Goal: Task Accomplishment & Management: Manage account settings

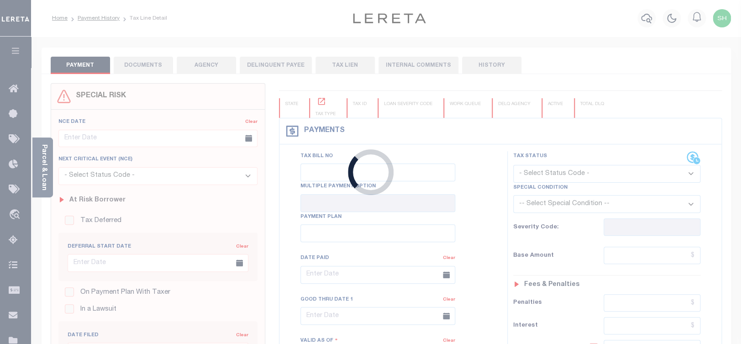
checkbox input "false"
type input "[DATE]"
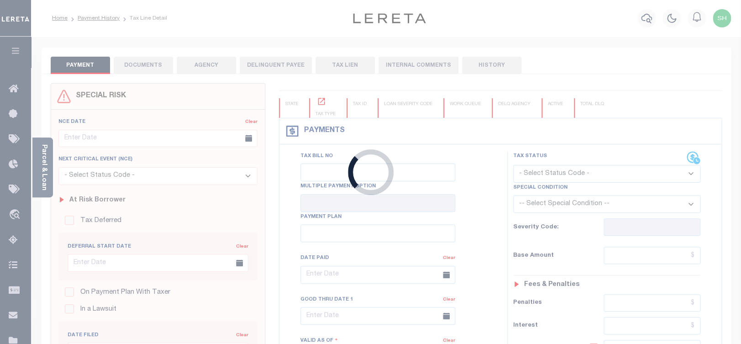
select select "PYD"
type input "$1,679.06"
type input "$0"
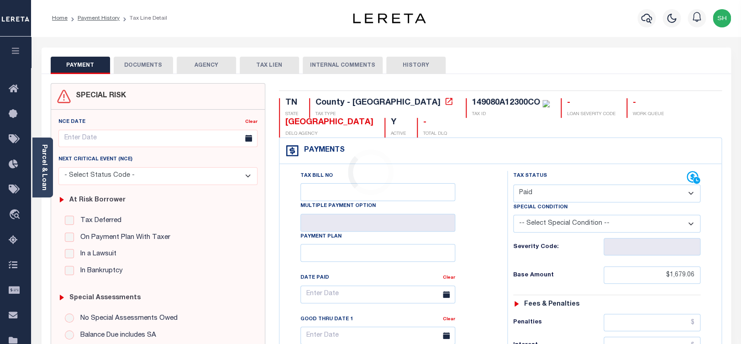
click at [141, 63] on div "Loading..." at bounding box center [370, 172] width 741 height 344
click at [141, 67] on button "DOCUMENTS" at bounding box center [143, 65] width 59 height 17
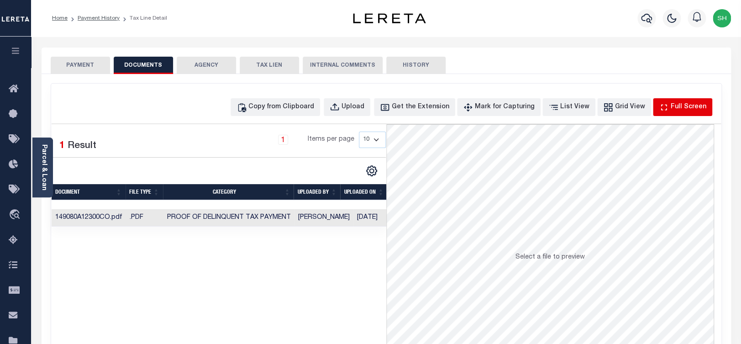
click at [683, 107] on div "Full Screen" at bounding box center [689, 107] width 36 height 10
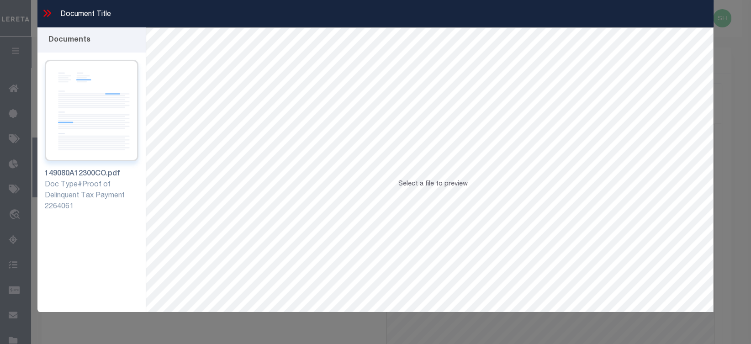
click at [100, 130] on img at bounding box center [92, 110] width 94 height 101
click at [46, 11] on icon at bounding box center [47, 13] width 12 height 12
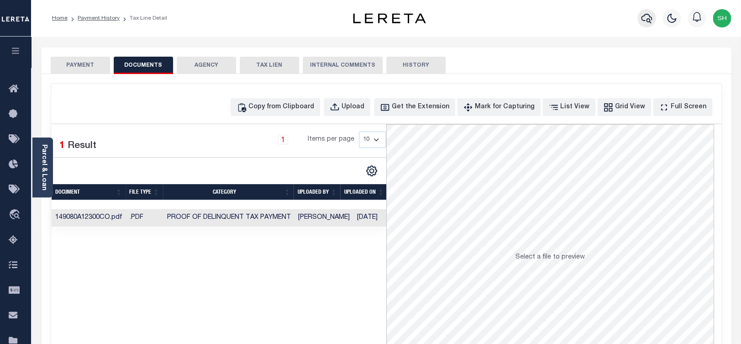
click at [646, 19] on icon "button" at bounding box center [646, 18] width 11 height 11
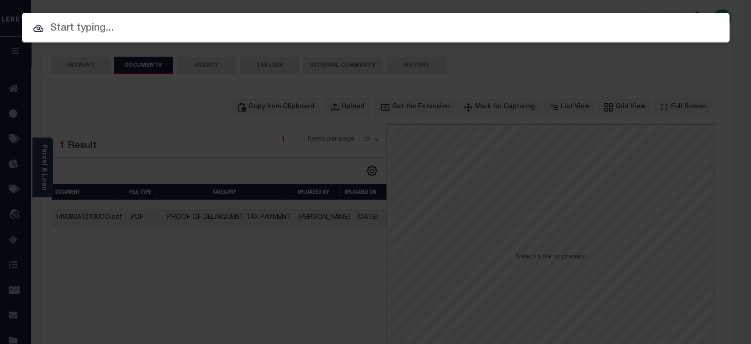
click at [441, 24] on input "text" at bounding box center [375, 29] width 707 height 16
paste input "149080A20100CO"
type input "149080A20100CO"
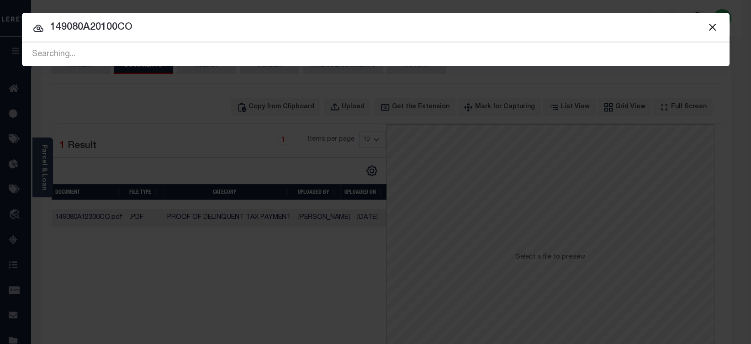
click at [176, 34] on input "149080A20100CO" at bounding box center [375, 28] width 707 height 16
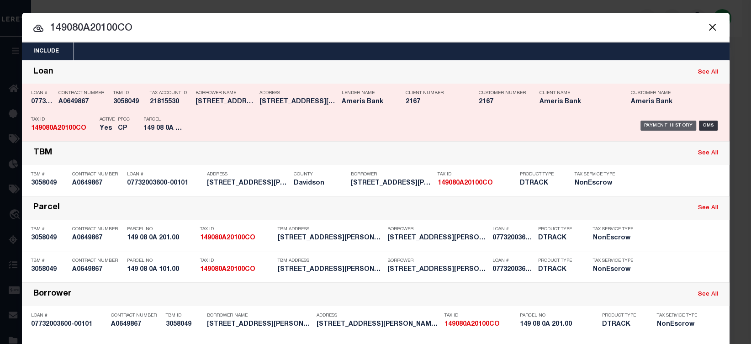
click at [646, 124] on div "Payment History" at bounding box center [668, 126] width 56 height 10
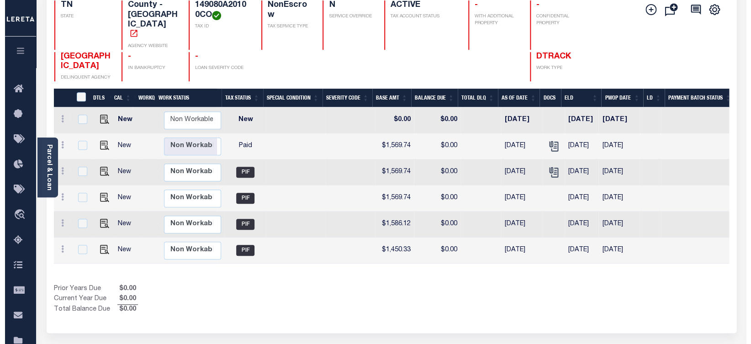
scroll to position [0, 213]
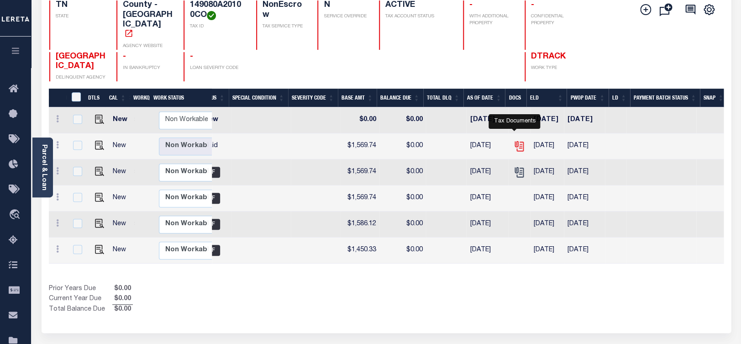
click at [515, 140] on icon "" at bounding box center [519, 146] width 12 height 12
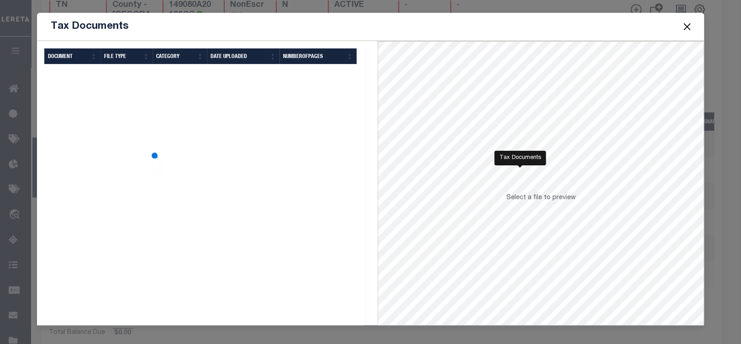
scroll to position [0, 207]
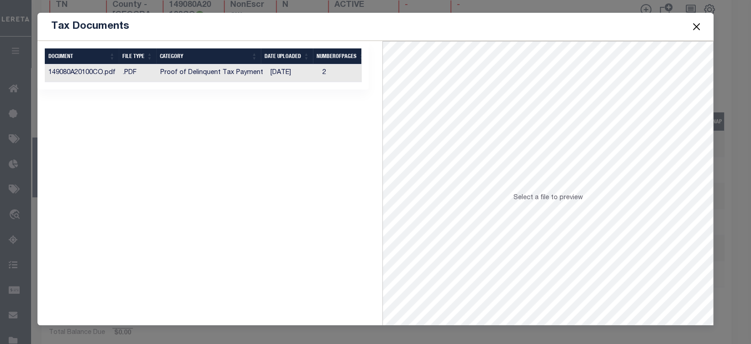
click at [207, 78] on td "Proof of Delinquent Tax Payment" at bounding box center [212, 73] width 110 height 18
click at [699, 24] on button "Close" at bounding box center [696, 27] width 12 height 12
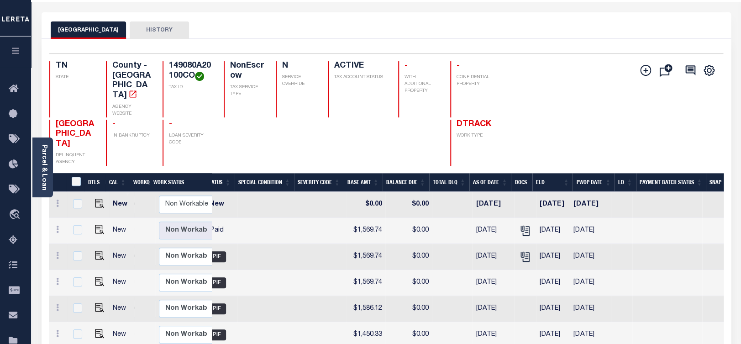
scroll to position [0, 0]
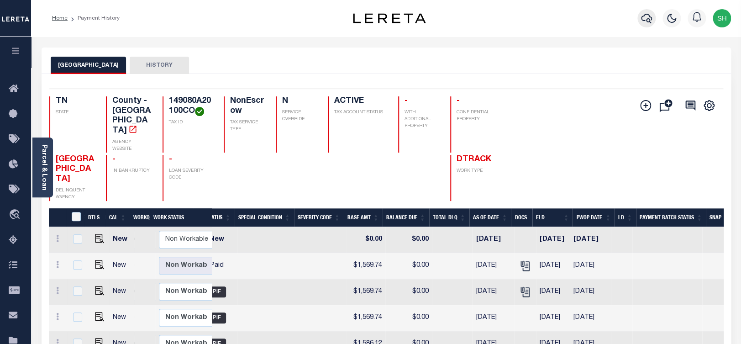
click at [641, 14] on icon "button" at bounding box center [646, 18] width 11 height 11
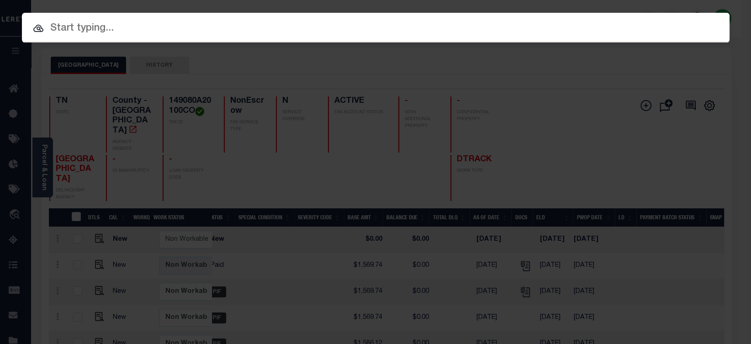
click at [472, 21] on input "text" at bounding box center [375, 29] width 707 height 16
paste input "149080A22500CO"
type input "149080A22500CO"
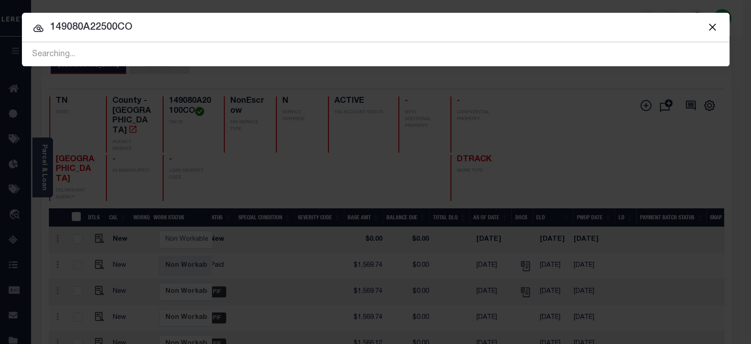
click at [158, 32] on input "149080A22500CO" at bounding box center [375, 28] width 707 height 16
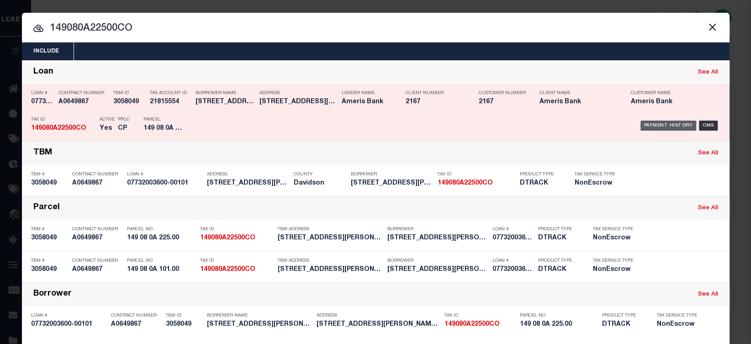
click at [669, 127] on div "Payment History" at bounding box center [668, 126] width 56 height 10
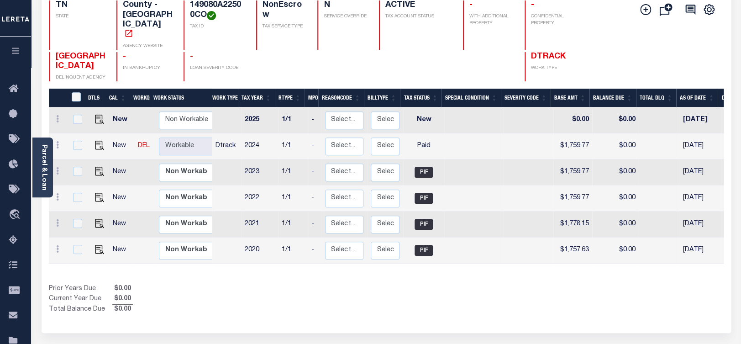
scroll to position [0, 120]
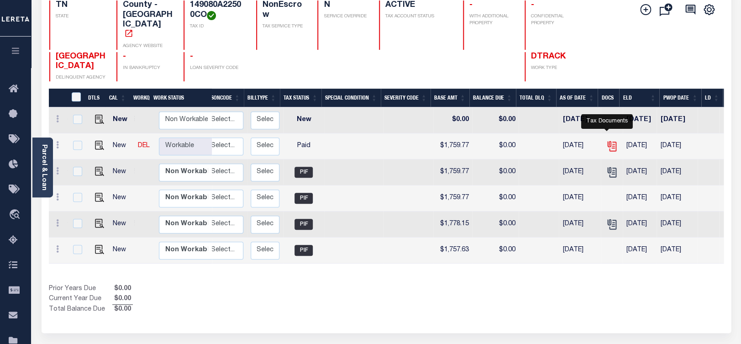
click at [610, 140] on icon "" at bounding box center [612, 146] width 12 height 12
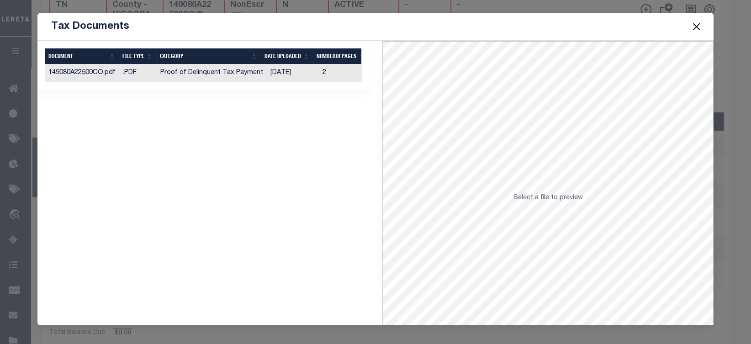
click at [212, 73] on td "Proof of Delinquent Tax Payment" at bounding box center [212, 73] width 110 height 18
click at [694, 25] on button "Close" at bounding box center [696, 27] width 12 height 12
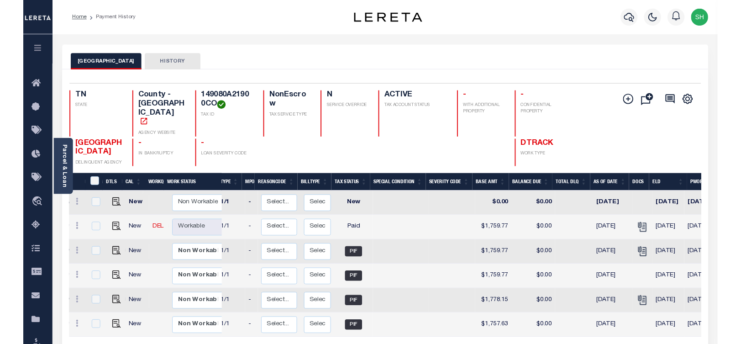
scroll to position [0, 71]
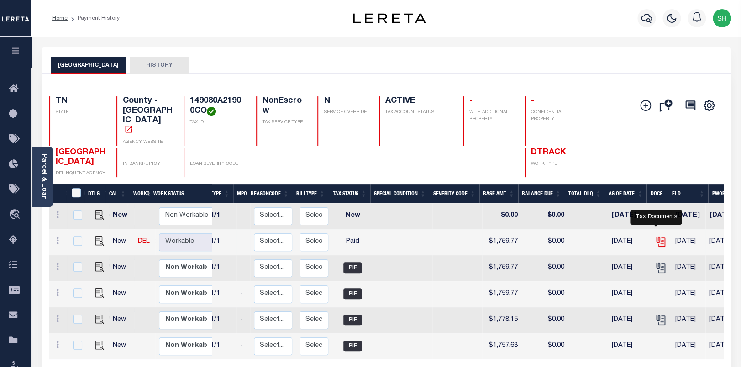
click at [657, 236] on icon "" at bounding box center [661, 242] width 12 height 12
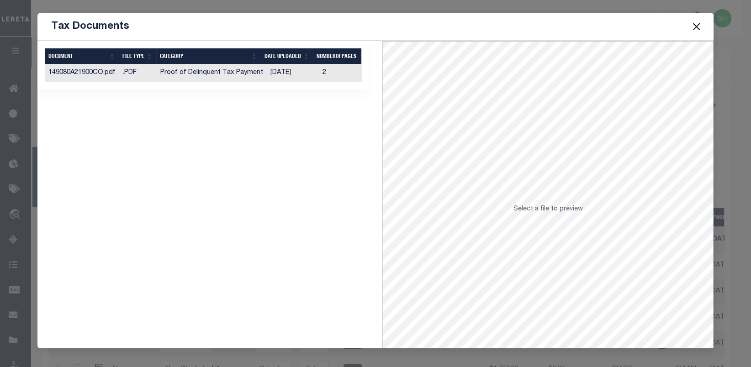
click at [301, 76] on td "[DATE]" at bounding box center [293, 73] width 52 height 18
click at [243, 69] on td "Proof of Delinquent Tax Payment" at bounding box center [212, 73] width 110 height 18
click at [694, 24] on button "Close" at bounding box center [696, 27] width 12 height 12
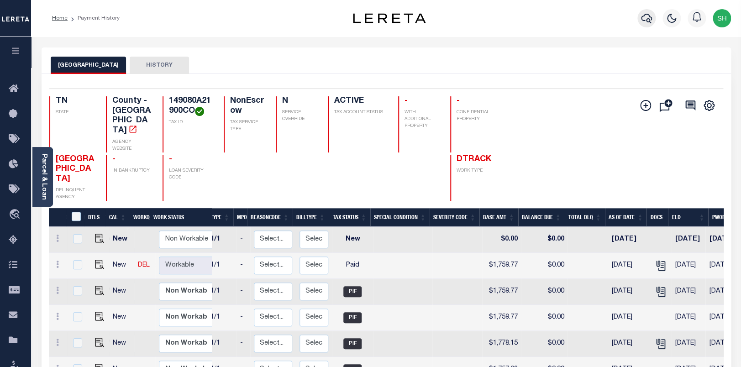
click at [648, 16] on icon "button" at bounding box center [646, 19] width 11 height 10
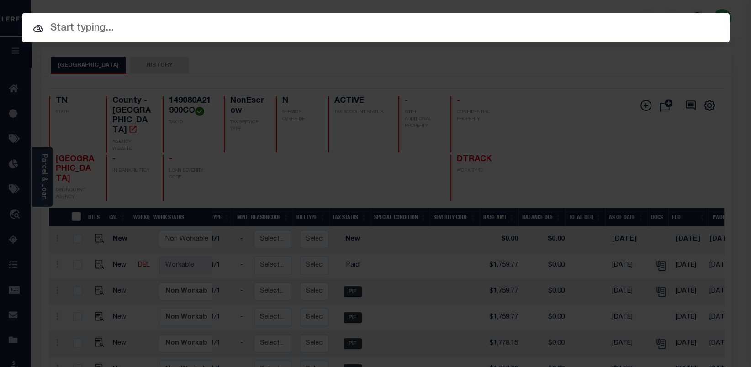
click at [536, 24] on input "text" at bounding box center [375, 29] width 707 height 16
paste input "FTF_15882_55826"
type input "FTF_15882_55826"
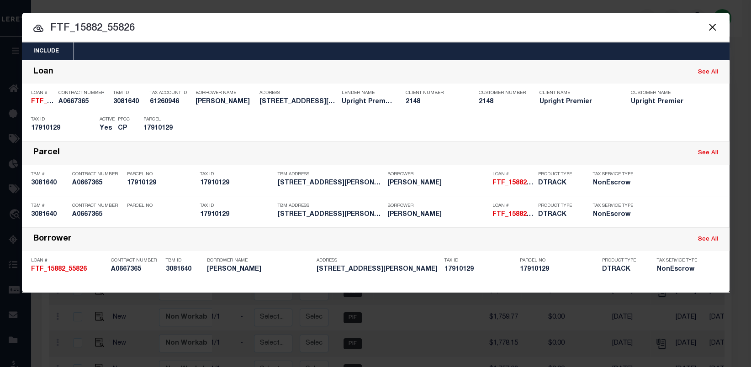
click at [404, 28] on input "FTF_15882_55826" at bounding box center [375, 29] width 707 height 16
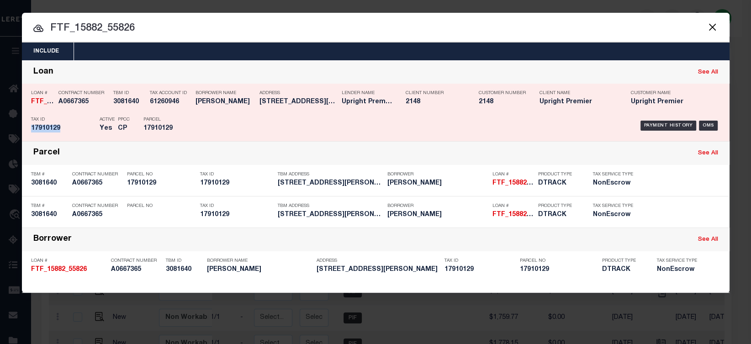
click at [651, 121] on div "Payment History OMS" at bounding box center [459, 125] width 522 height 26
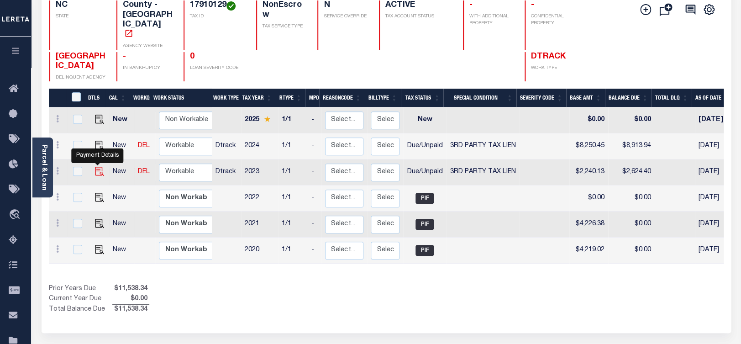
click at [95, 167] on img "" at bounding box center [99, 171] width 9 height 9
checkbox input "true"
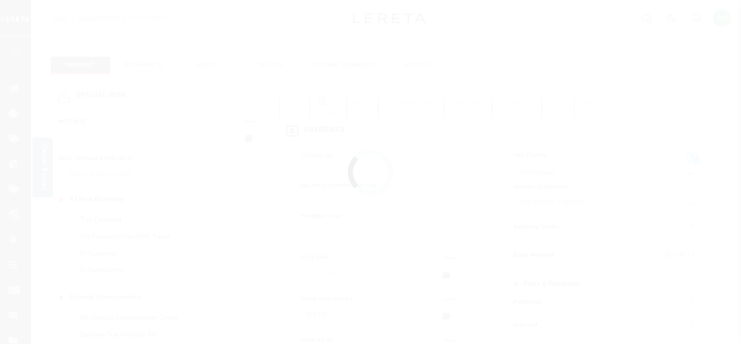
select select "DUE"
select select "20"
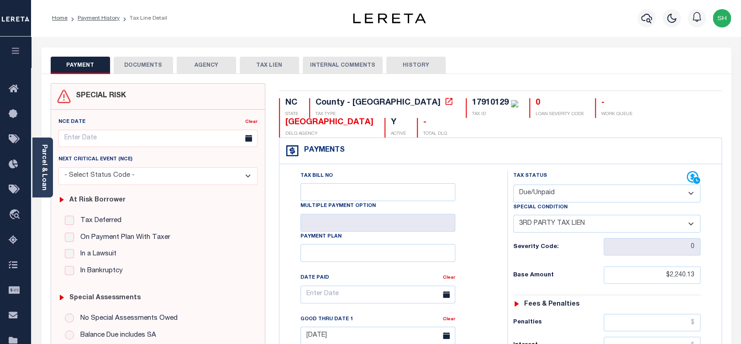
click at [157, 68] on button "DOCUMENTS" at bounding box center [143, 65] width 59 height 17
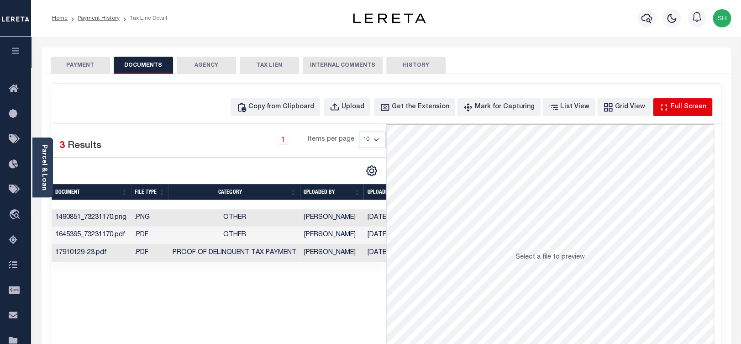
click at [686, 111] on div "Full Screen" at bounding box center [689, 107] width 36 height 10
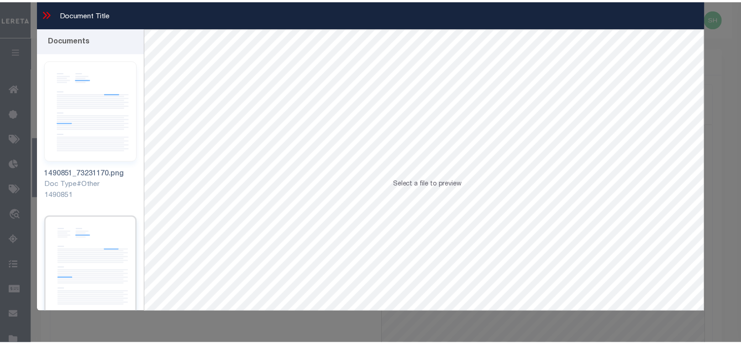
scroll to position [169, 0]
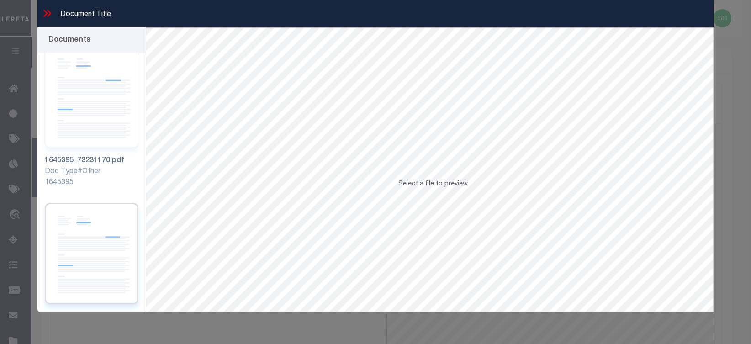
click at [75, 248] on img at bounding box center [92, 253] width 94 height 101
click at [47, 11] on icon at bounding box center [49, 13] width 4 height 7
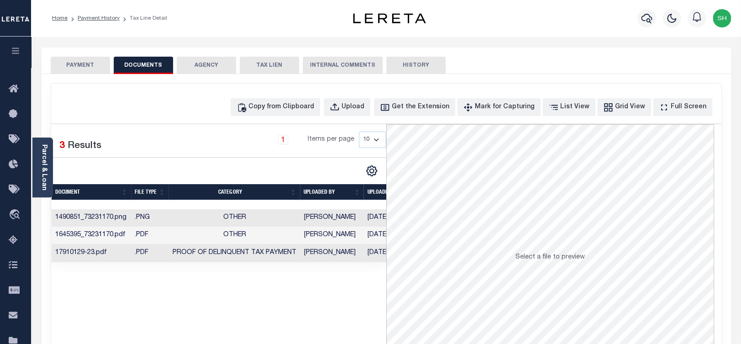
click at [75, 62] on button "PAYMENT" at bounding box center [80, 65] width 59 height 17
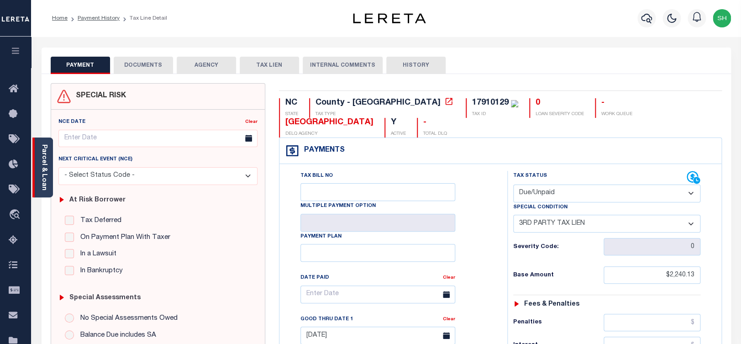
click at [51, 172] on div "Parcel & Loan" at bounding box center [42, 167] width 21 height 60
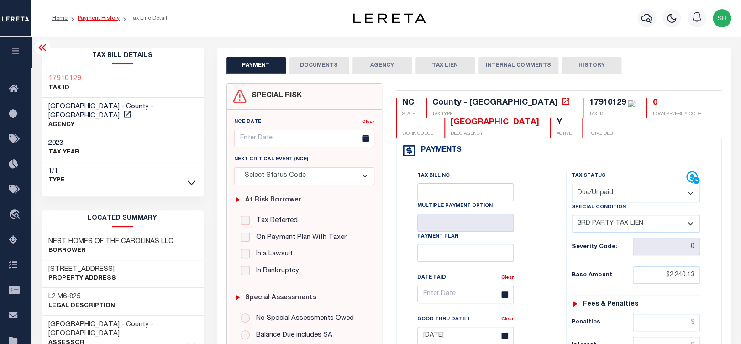
click at [98, 19] on link "Payment History" at bounding box center [99, 18] width 42 height 5
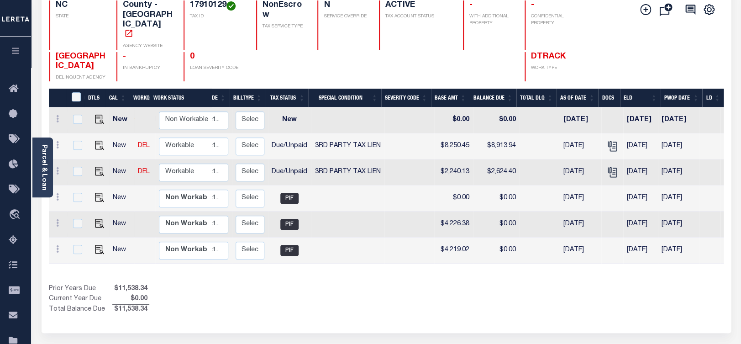
scroll to position [0, 144]
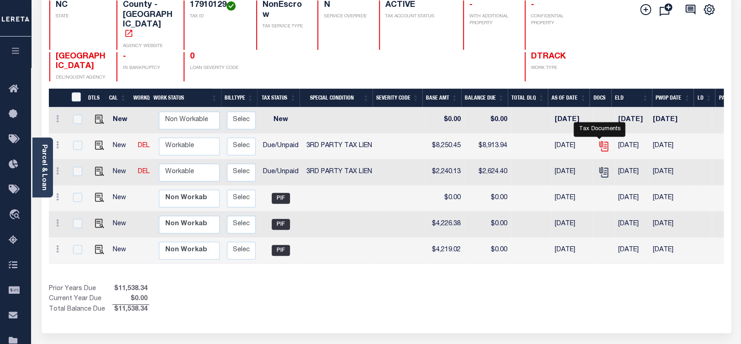
click at [599, 141] on icon "" at bounding box center [602, 144] width 7 height 7
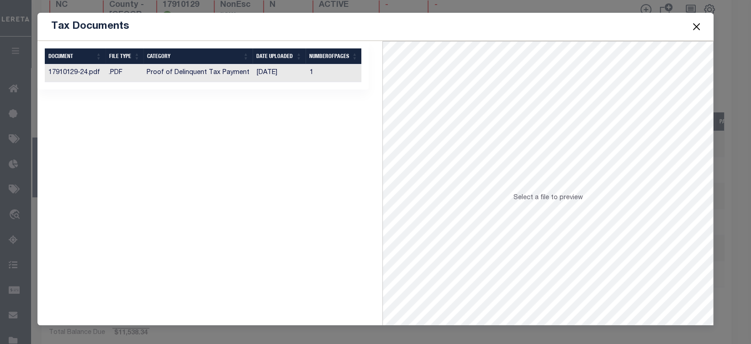
click at [176, 77] on td "Proof of Delinquent Tax Payment" at bounding box center [198, 73] width 110 height 18
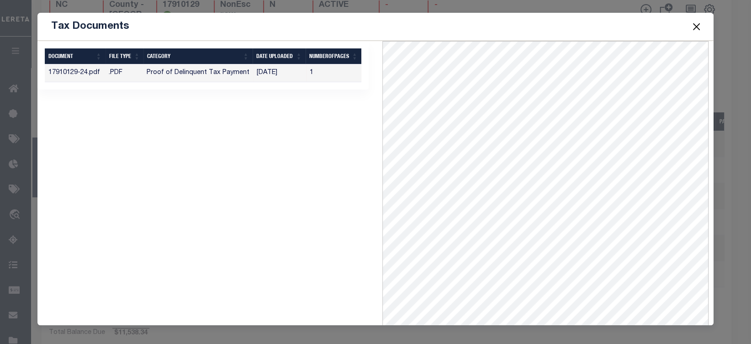
click at [694, 23] on button "Close" at bounding box center [696, 27] width 12 height 12
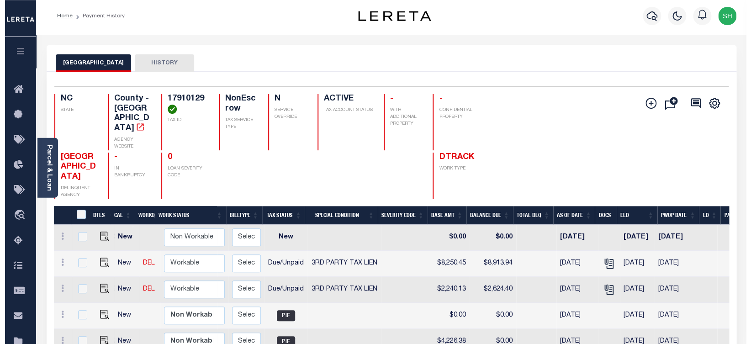
scroll to position [0, 0]
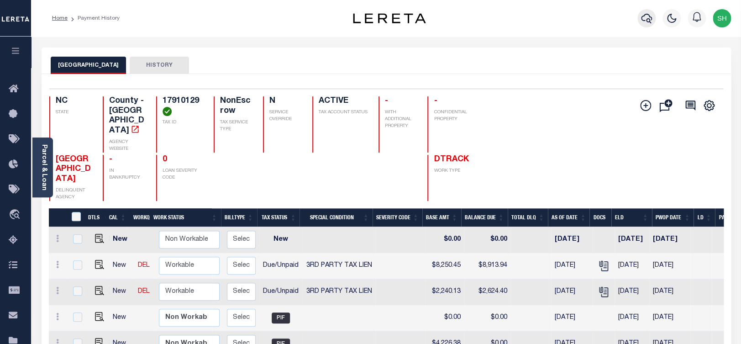
click at [644, 20] on icon "button" at bounding box center [646, 18] width 11 height 11
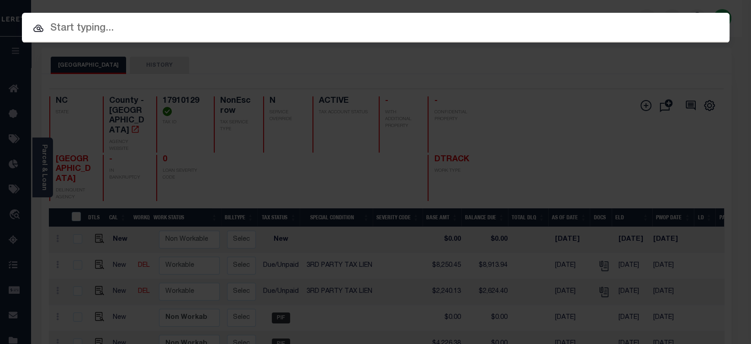
click at [513, 23] on input "text" at bounding box center [375, 29] width 707 height 16
paste input "07178000553-00101"
type input "07178000553-00101"
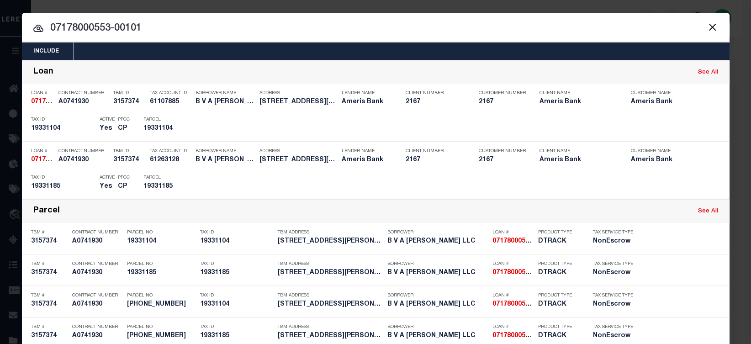
click at [299, 32] on input "07178000553-00101" at bounding box center [375, 29] width 707 height 16
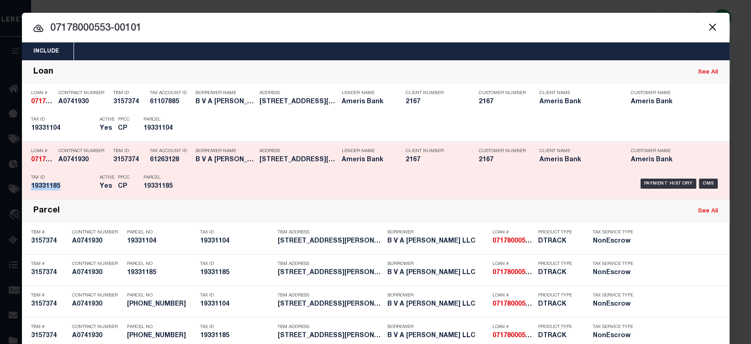
click at [648, 177] on div "Payment History OMS" at bounding box center [459, 183] width 522 height 26
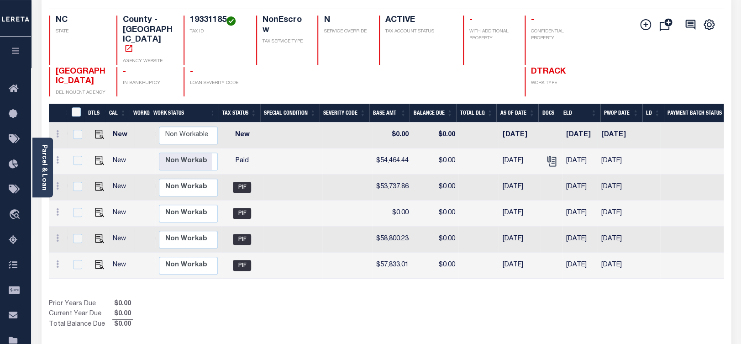
scroll to position [48, 0]
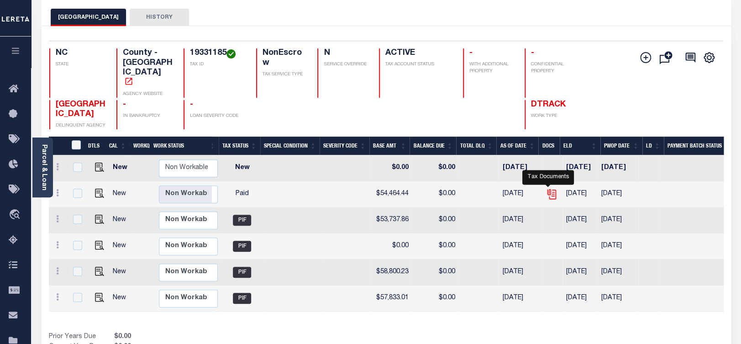
click at [547, 189] on icon "" at bounding box center [550, 192] width 7 height 7
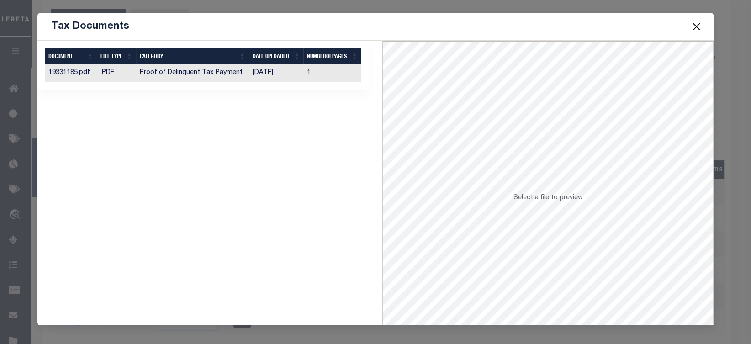
click at [191, 79] on td "Proof of Delinquent Tax Payment" at bounding box center [192, 73] width 113 height 18
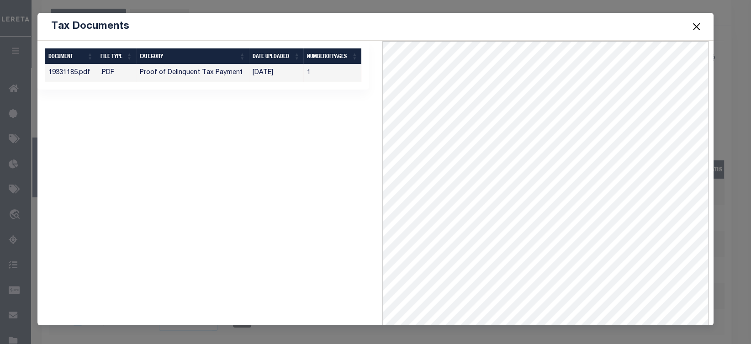
click at [694, 25] on button "Close" at bounding box center [696, 27] width 12 height 12
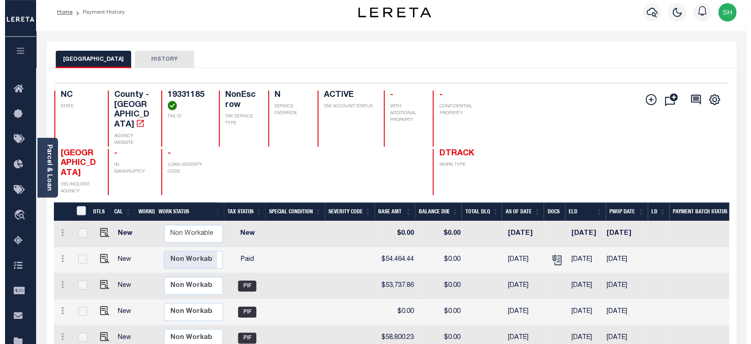
scroll to position [0, 0]
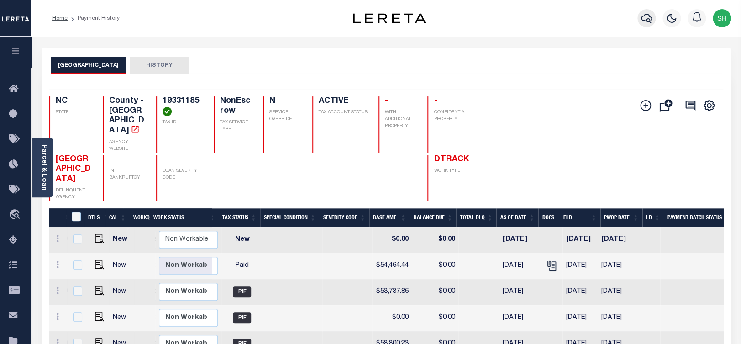
click at [647, 18] on icon "button" at bounding box center [646, 18] width 11 height 11
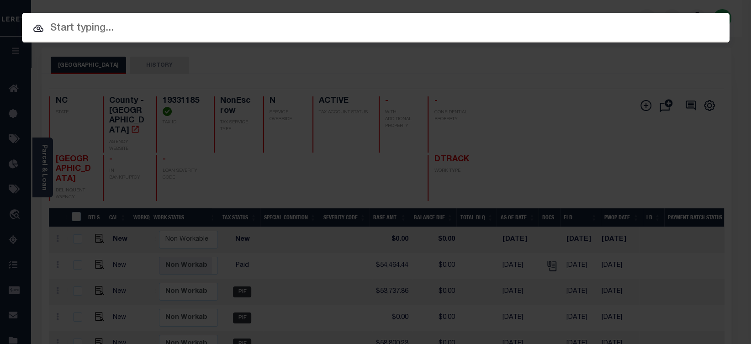
click at [447, 27] on input "text" at bounding box center [375, 29] width 707 height 16
paste input "6731871033"
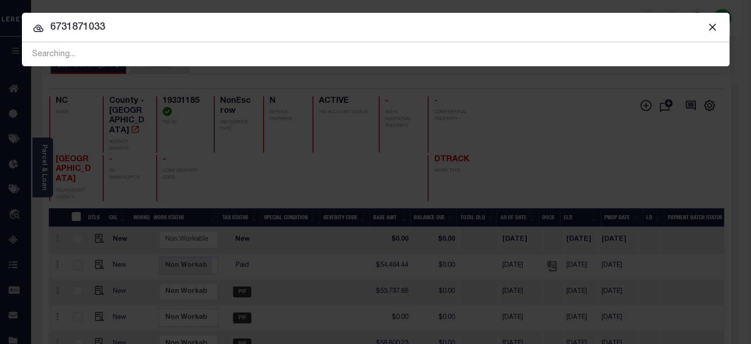
click at [61, 22] on input "6731871033" at bounding box center [375, 28] width 707 height 16
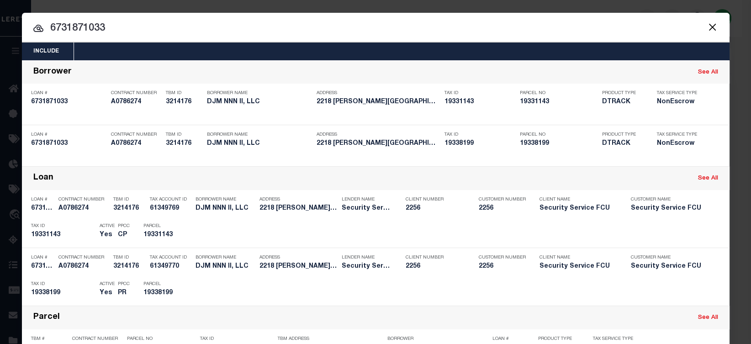
type input "6731871033"
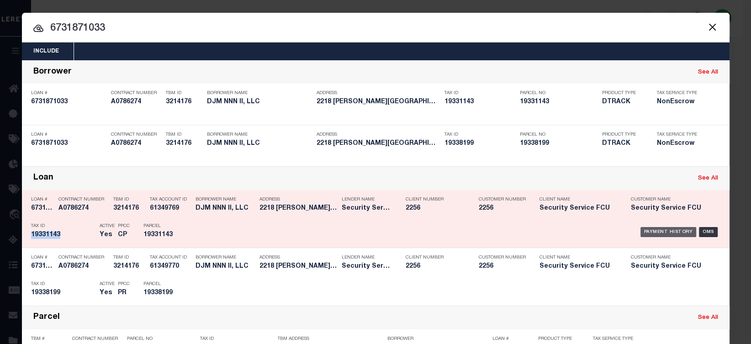
click at [673, 231] on div "Payment History" at bounding box center [668, 232] width 56 height 10
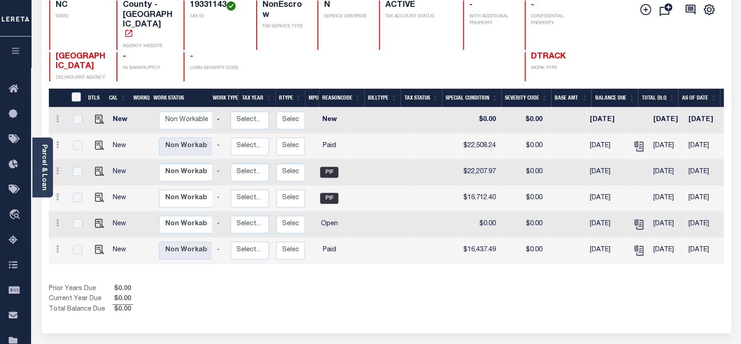
scroll to position [0, 131]
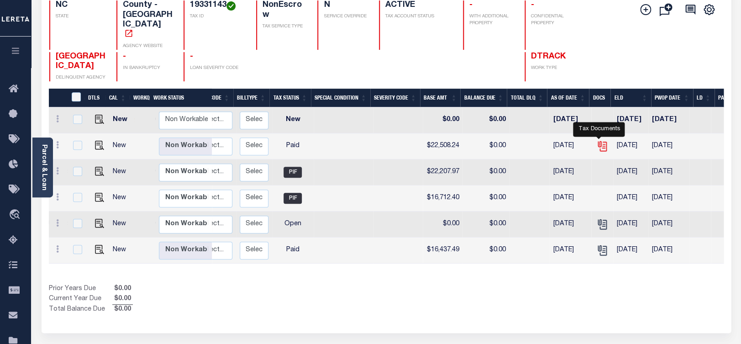
click at [598, 140] on icon "" at bounding box center [602, 146] width 12 height 12
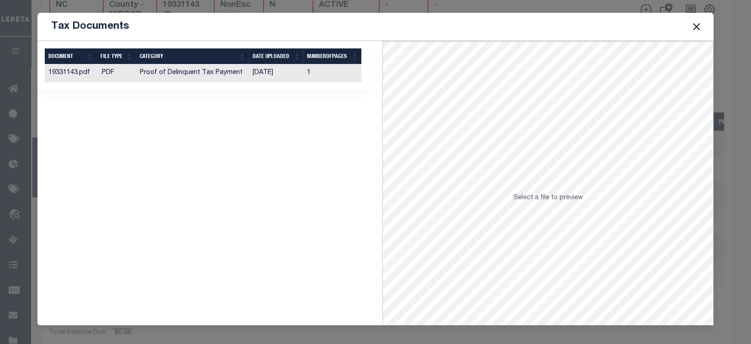
click at [200, 78] on td "Proof of Delinquent Tax Payment" at bounding box center [192, 73] width 113 height 18
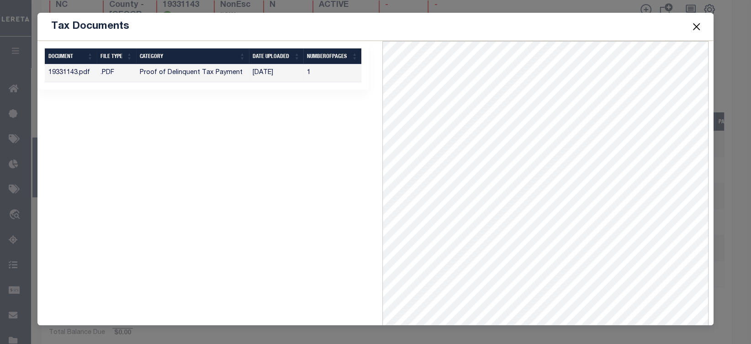
click at [698, 23] on button "Close" at bounding box center [696, 27] width 12 height 12
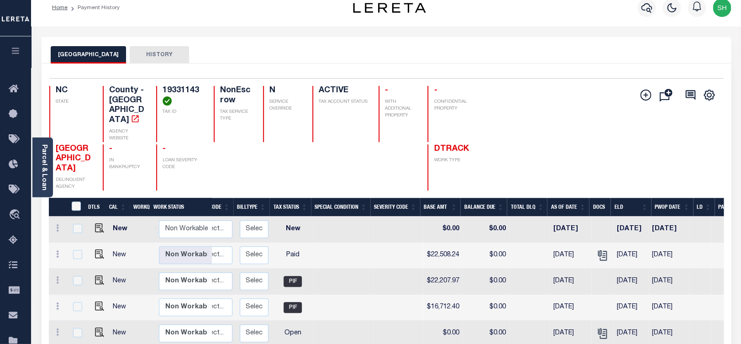
scroll to position [0, 0]
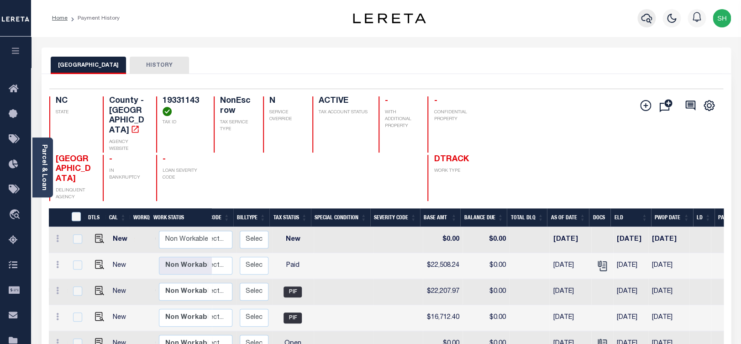
click at [644, 21] on icon "button" at bounding box center [646, 19] width 11 height 10
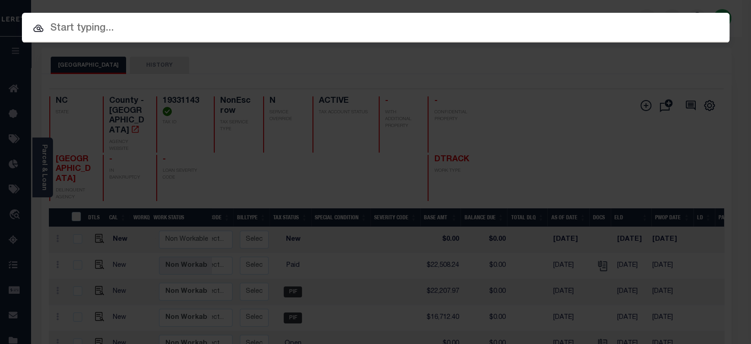
click at [99, 26] on input "text" at bounding box center [375, 29] width 707 height 16
paste input "07178000524-00101"
type input "07178000524-00101"
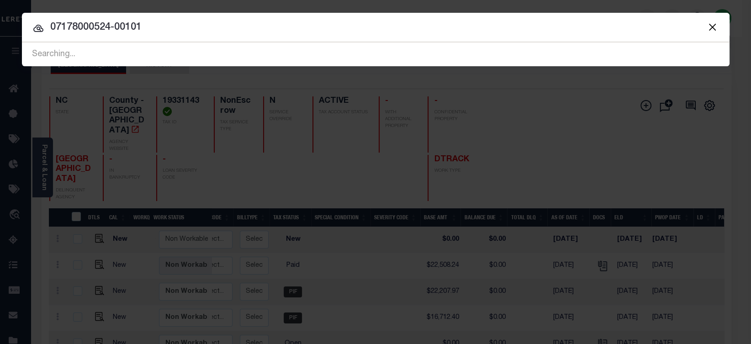
click at [714, 27] on button "Close" at bounding box center [712, 27] width 12 height 12
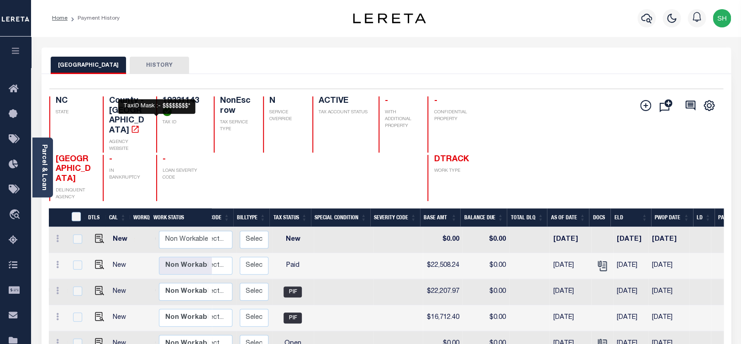
drag, startPoint x: 142, startPoint y: 96, endPoint x: 155, endPoint y: 110, distance: 19.7
click at [155, 110] on div "Selected 6 Results 1 Items per page 25 50 100 NC STATE County - NC AGENCY WEBSI…" at bounding box center [386, 145] width 688 height 112
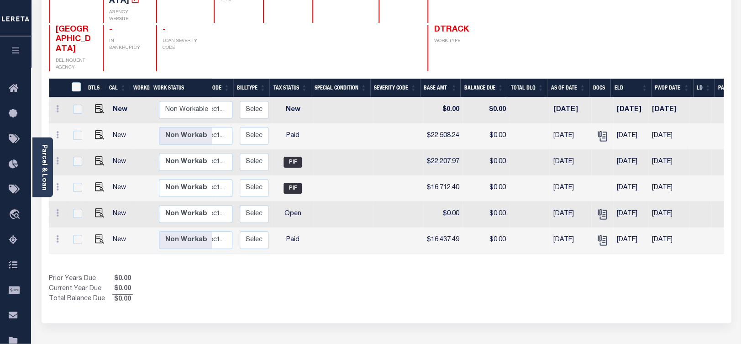
scroll to position [144, 0]
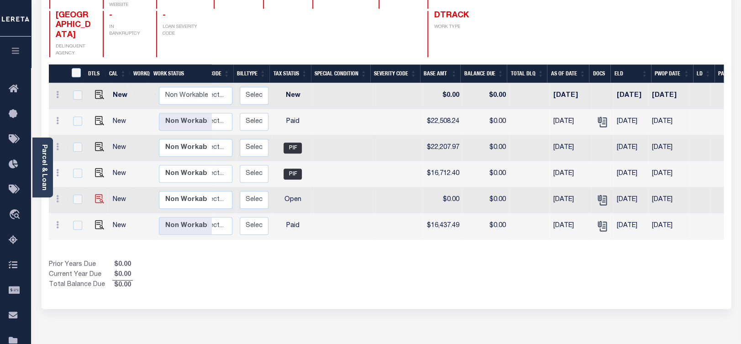
click at [96, 203] on img "" at bounding box center [99, 198] width 9 height 9
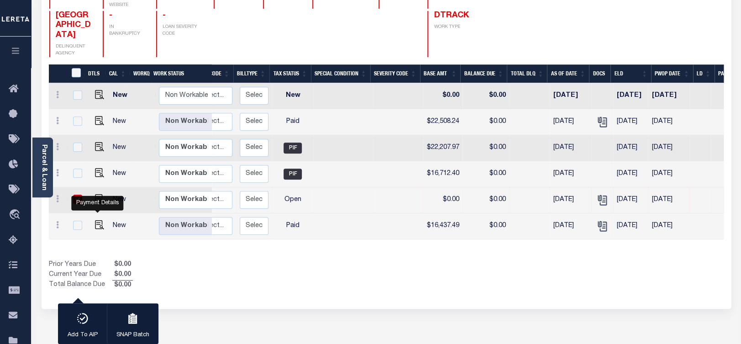
checkbox input "true"
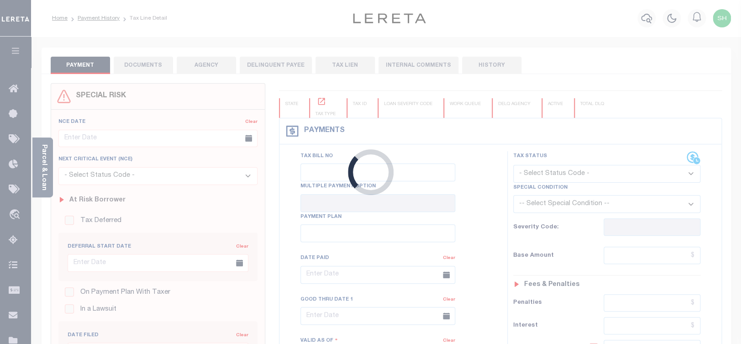
checkbox input "false"
type input "[DATE]"
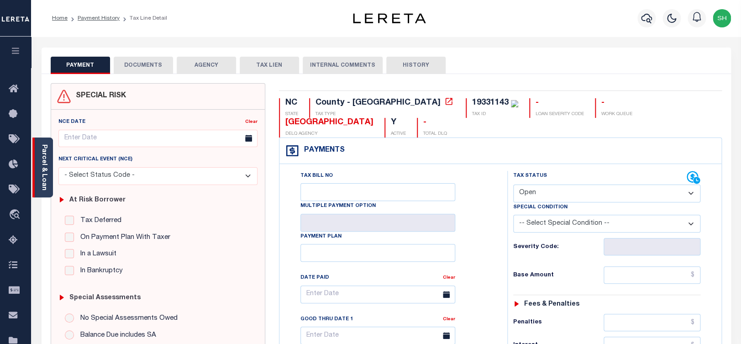
click at [47, 179] on link "Parcel & Loan" at bounding box center [44, 167] width 6 height 46
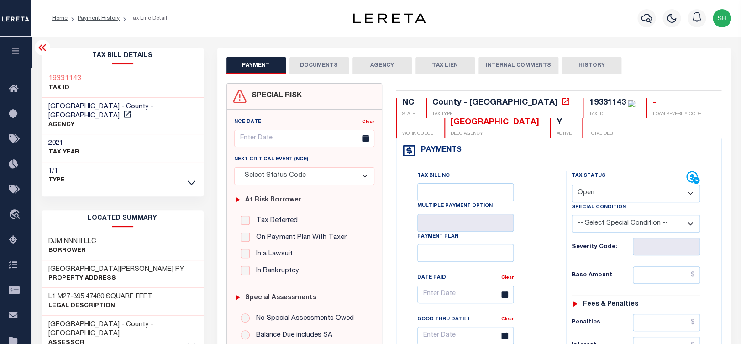
click at [604, 200] on select "- Select Status Code - Open Due/Unpaid Paid Incomplete No Tax Due Internal Refu…" at bounding box center [636, 193] width 129 height 18
select select "PYD"
click option "Paid" at bounding box center [0, 0] width 0 height 0
type input "[DATE]"
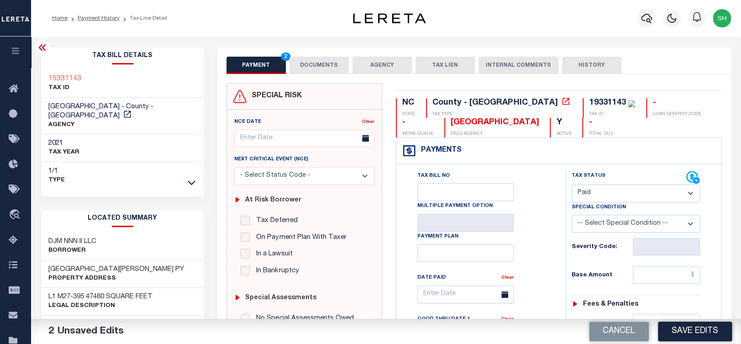
paste input "16,712.40"
click at [661, 282] on input "16,712.40" at bounding box center [667, 274] width 68 height 17
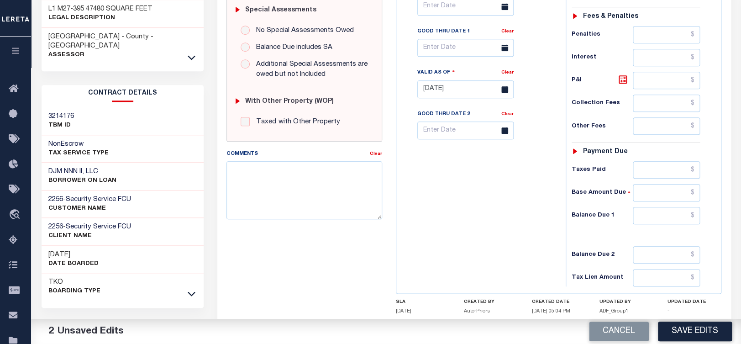
type input "$16,712.40"
click at [673, 224] on input "text" at bounding box center [667, 215] width 68 height 17
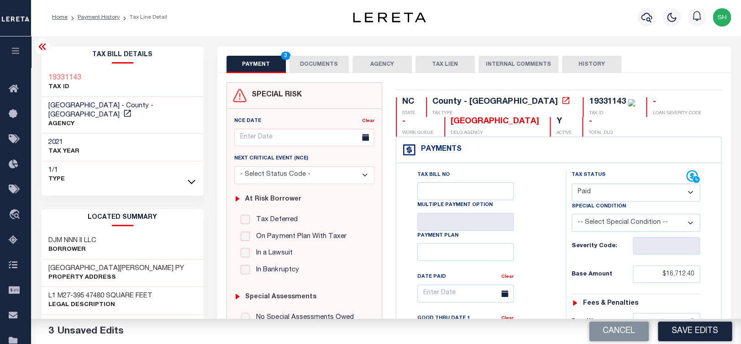
scroll to position [0, 0]
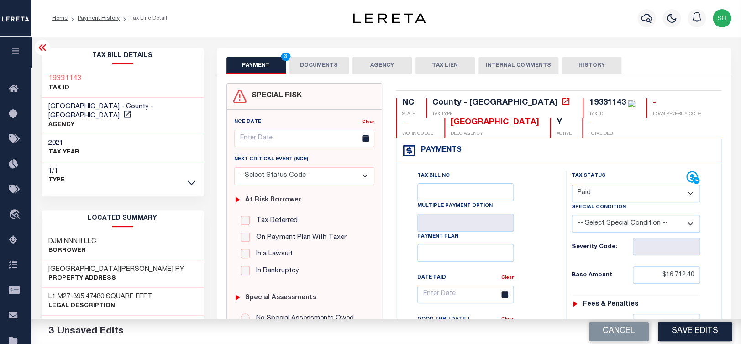
type input "$0.00"
click at [42, 70] on div "19331143 TAX ID" at bounding box center [123, 84] width 162 height 28
copy h3 "19331143"
drag, startPoint x: 336, startPoint y: 61, endPoint x: 328, endPoint y: 62, distance: 7.8
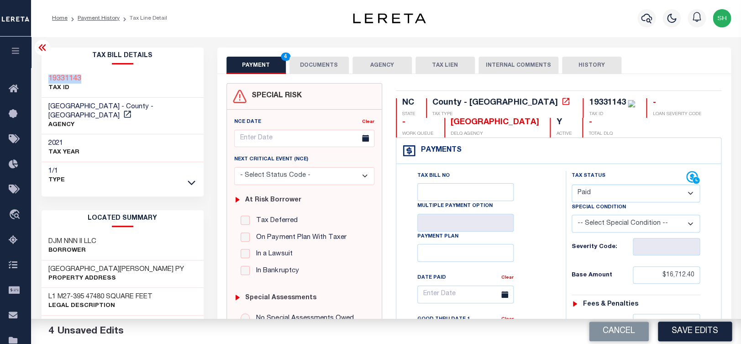
click at [335, 62] on button "DOCUMENTS" at bounding box center [318, 65] width 59 height 17
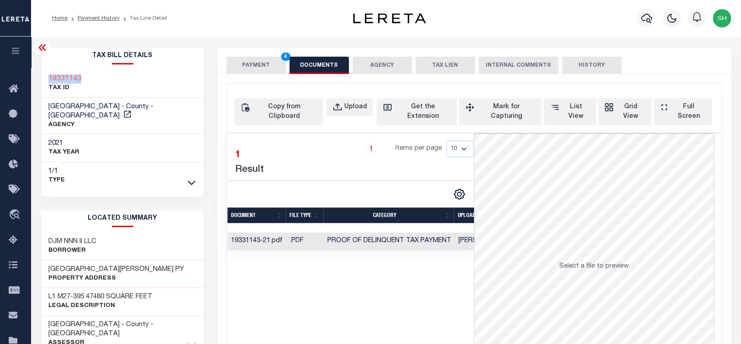
click at [262, 65] on button "PAYMENT 4" at bounding box center [255, 65] width 59 height 17
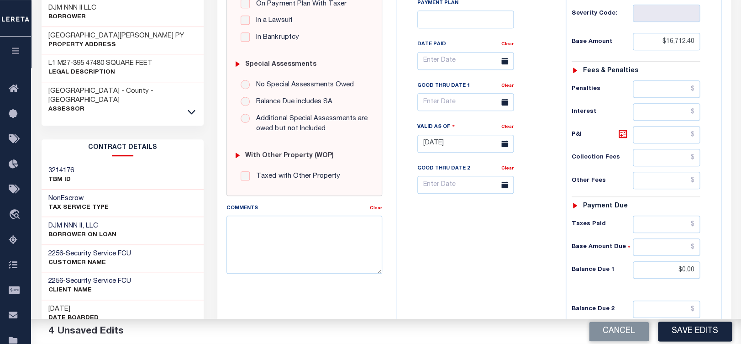
scroll to position [352, 0]
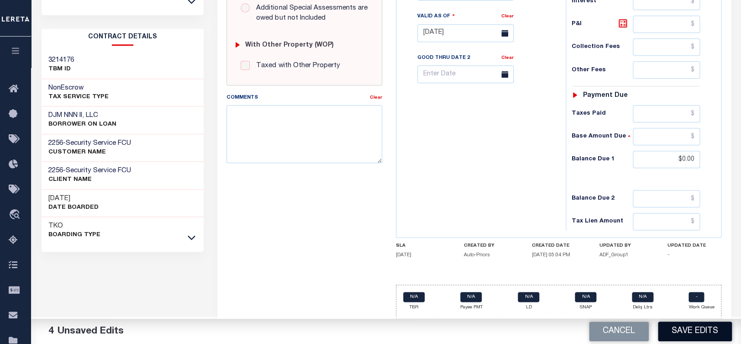
click at [689, 328] on button "Save Edits" at bounding box center [695, 331] width 74 height 20
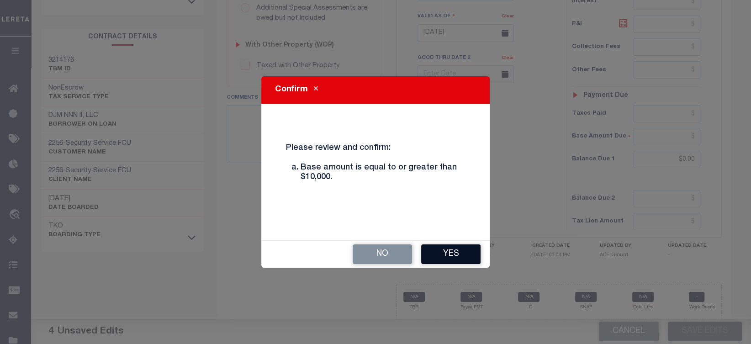
click at [454, 255] on button "Yes" at bounding box center [450, 254] width 59 height 20
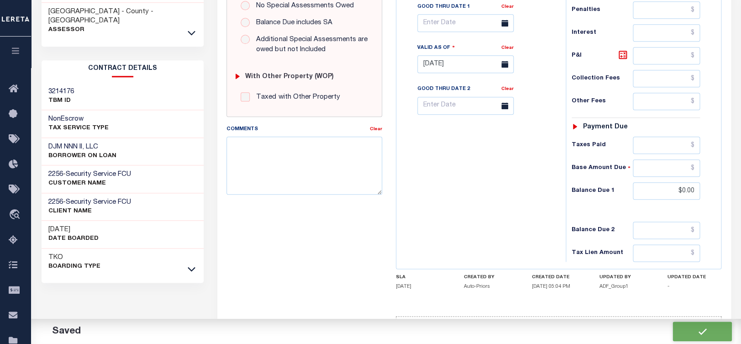
scroll to position [393, 0]
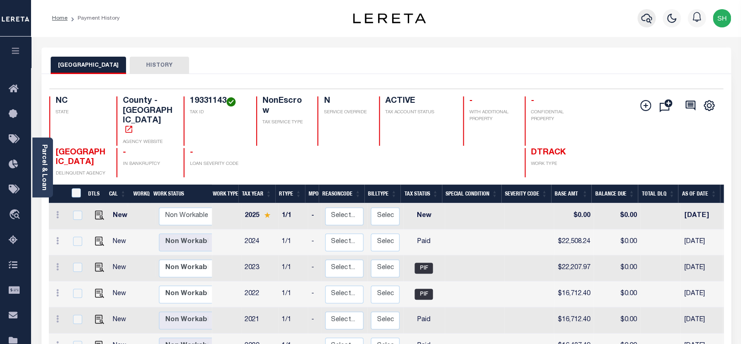
click at [640, 17] on button "button" at bounding box center [646, 18] width 18 height 18
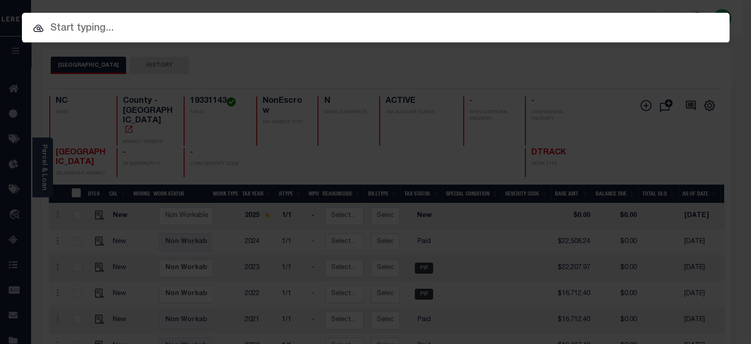
click at [520, 27] on input "text" at bounding box center [375, 29] width 707 height 16
paste input "07178000524-00101"
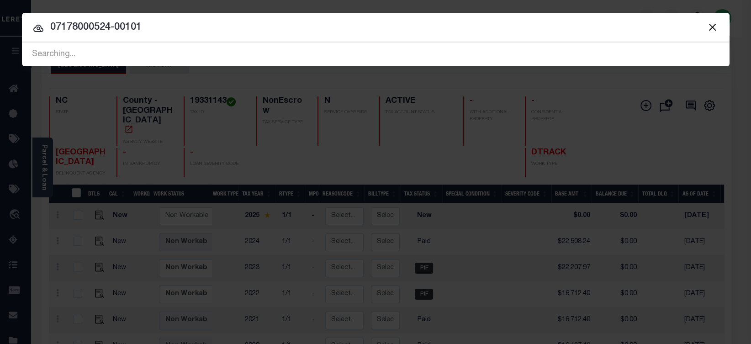
click at [59, 30] on input "07178000524-00101" at bounding box center [375, 28] width 707 height 16
type input "07178000524-00101"
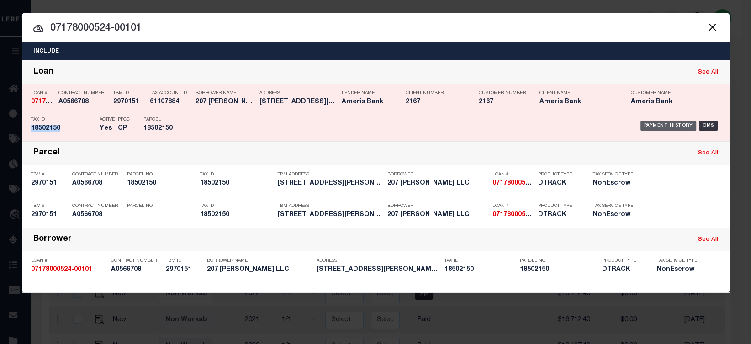
click at [665, 122] on div "Payment History" at bounding box center [668, 126] width 56 height 10
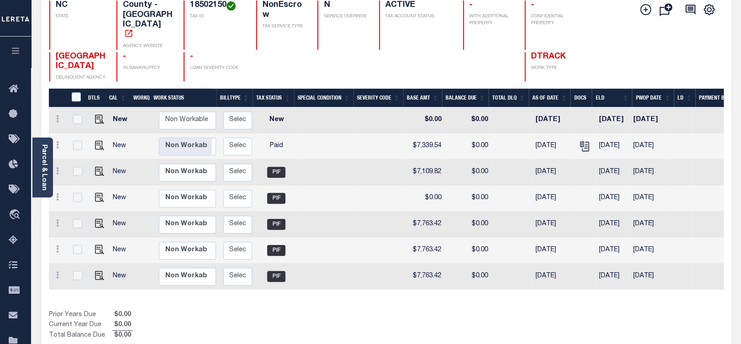
scroll to position [0, 148]
click at [578, 140] on icon "" at bounding box center [584, 146] width 12 height 12
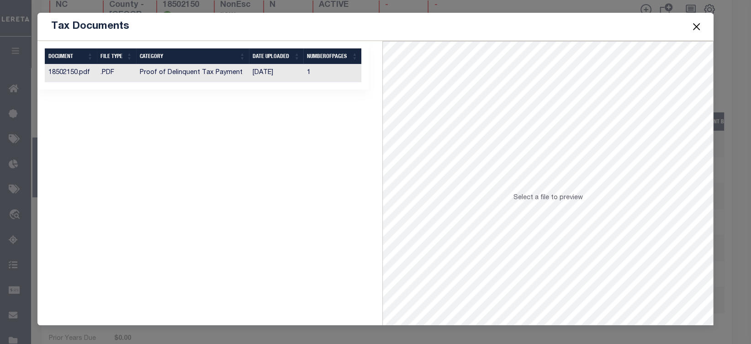
click at [148, 78] on td "Proof of Delinquent Tax Payment" at bounding box center [192, 73] width 113 height 18
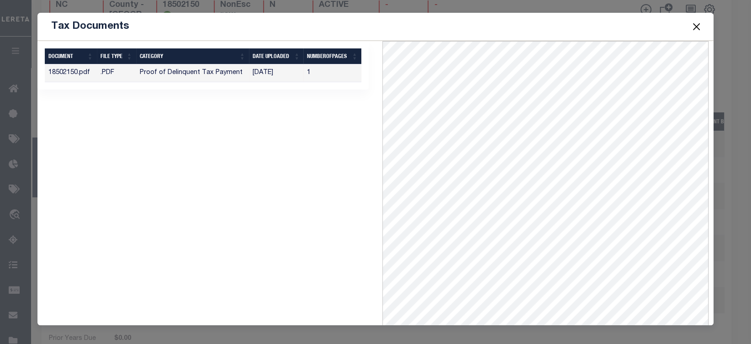
click at [696, 25] on button "Close" at bounding box center [696, 27] width 12 height 12
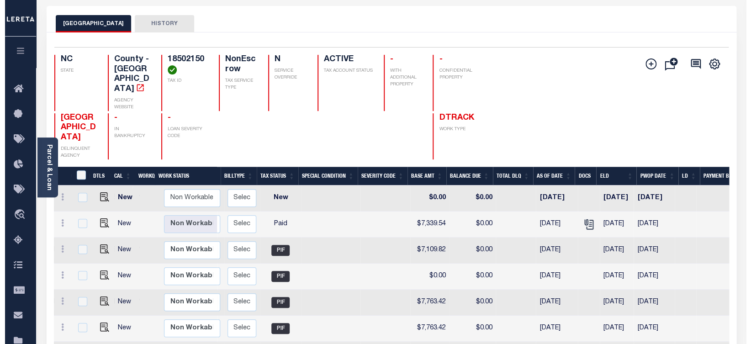
scroll to position [0, 0]
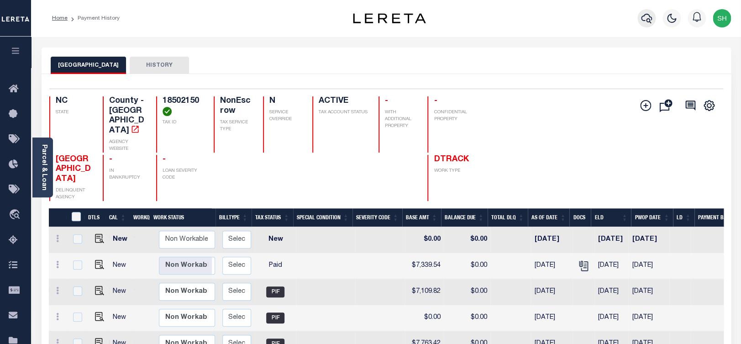
click at [648, 16] on icon "button" at bounding box center [646, 18] width 11 height 11
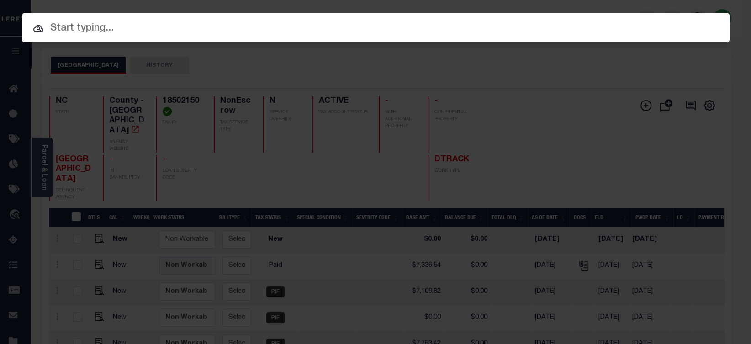
click at [375, 26] on input "text" at bounding box center [375, 29] width 707 height 16
paste input "55688"
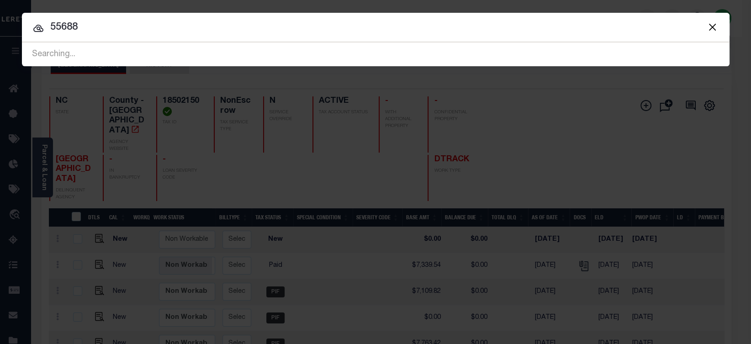
click at [61, 27] on input "55688" at bounding box center [375, 28] width 707 height 16
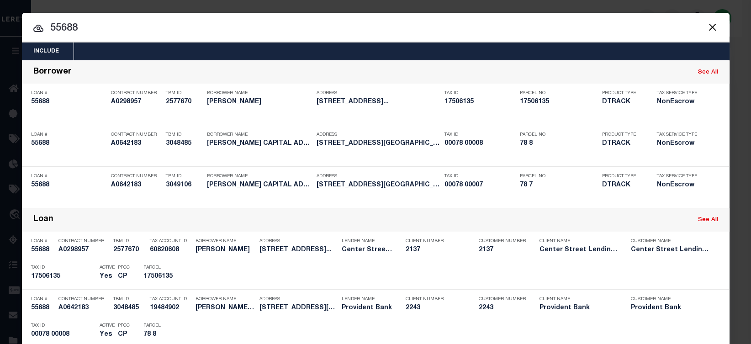
type input "55688"
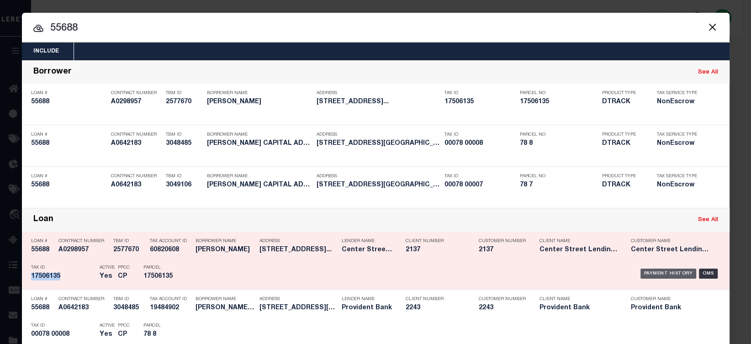
click at [657, 276] on div "Payment History" at bounding box center [668, 273] width 56 height 10
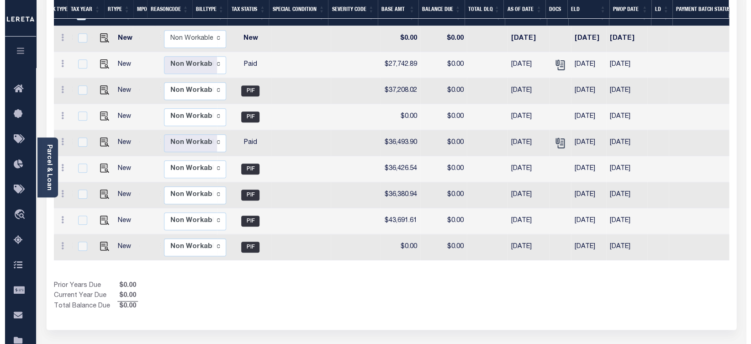
scroll to position [0, 179]
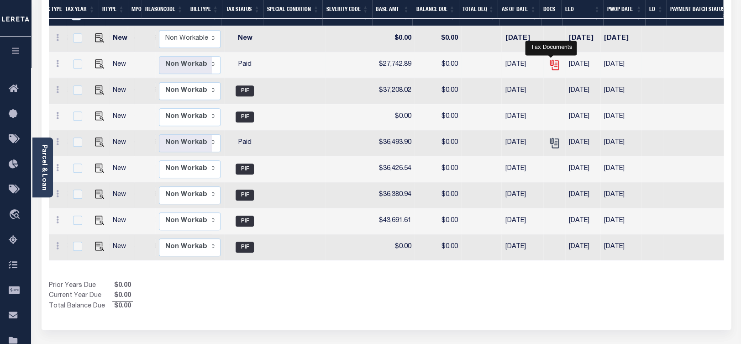
click at [550, 59] on icon "" at bounding box center [554, 65] width 12 height 12
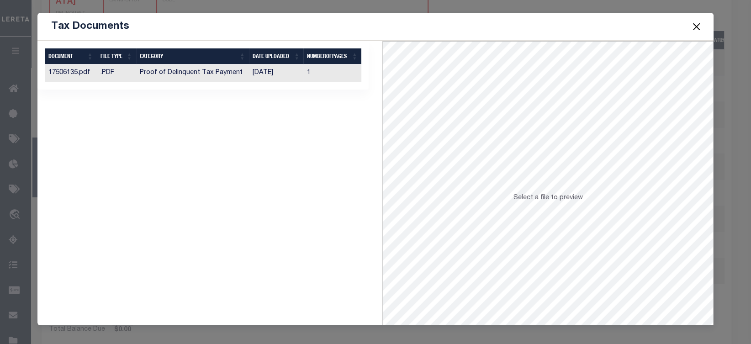
click at [254, 73] on td "[DATE]" at bounding box center [276, 73] width 55 height 18
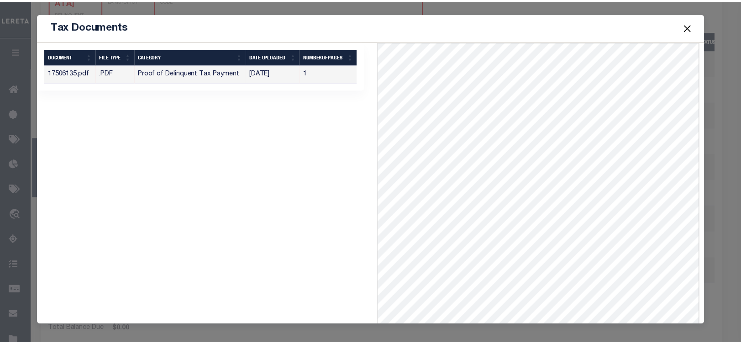
scroll to position [40, 0]
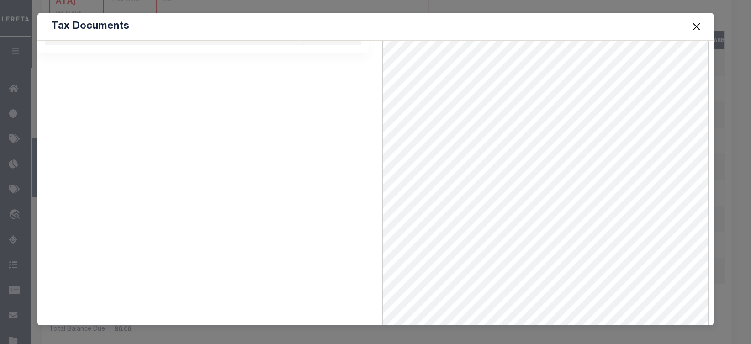
click at [696, 21] on button "Close" at bounding box center [696, 27] width 12 height 12
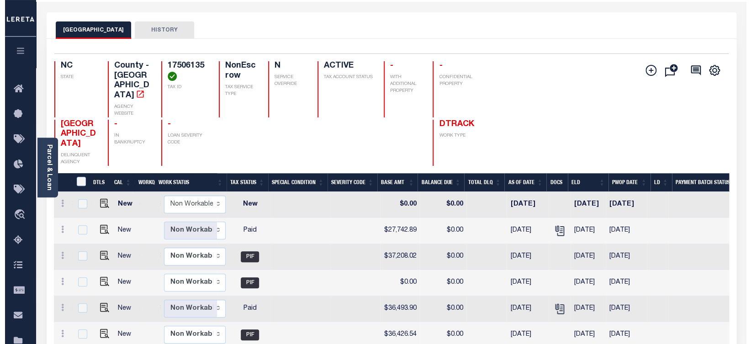
scroll to position [0, 0]
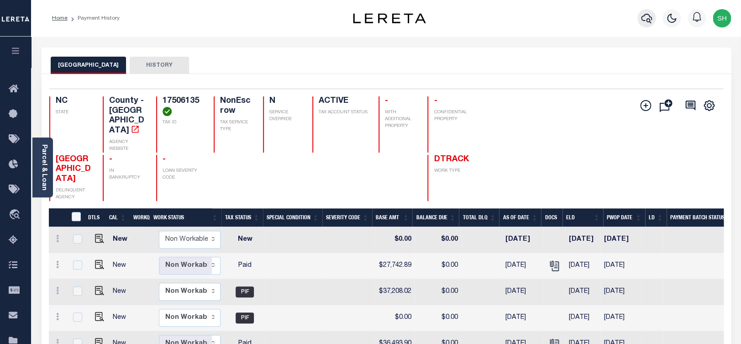
click at [644, 21] on icon "button" at bounding box center [646, 19] width 11 height 10
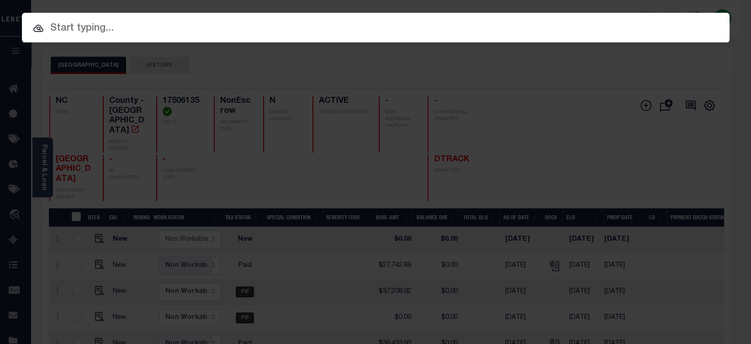
click at [359, 32] on input "text" at bounding box center [375, 29] width 707 height 16
paste input "55903"
type input "55903"
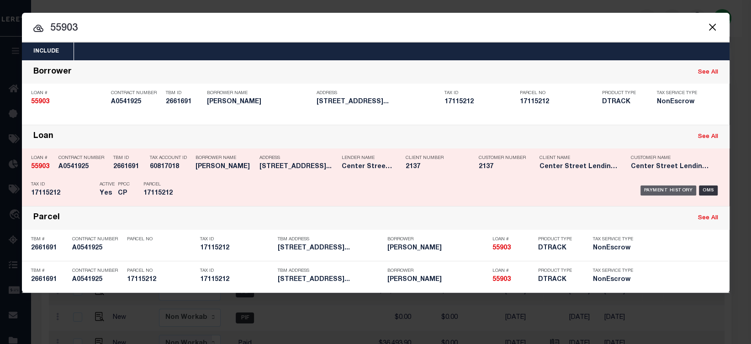
click at [663, 194] on div "Payment History" at bounding box center [668, 190] width 56 height 10
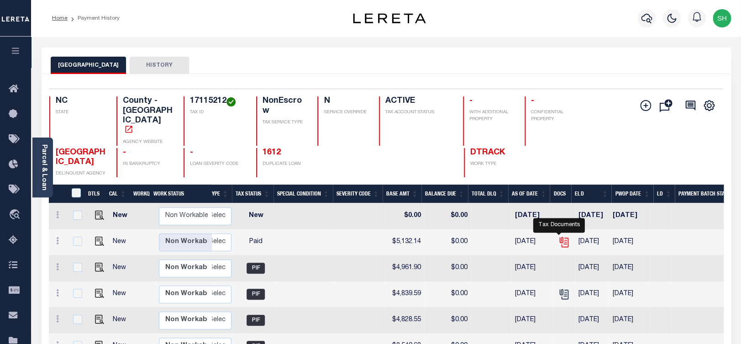
click at [559, 236] on icon "" at bounding box center [564, 242] width 12 height 12
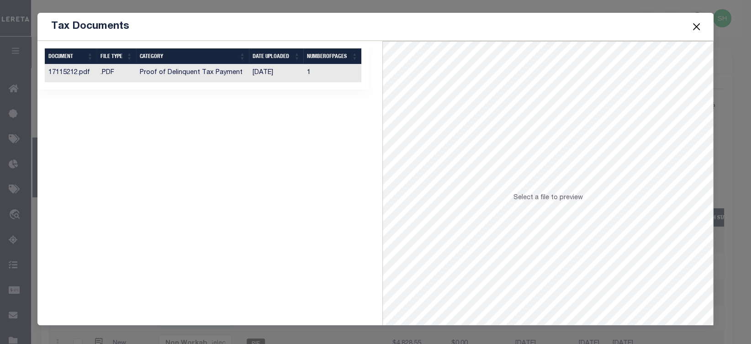
click at [187, 79] on td "Proof of Delinquent Tax Payment" at bounding box center [192, 73] width 113 height 18
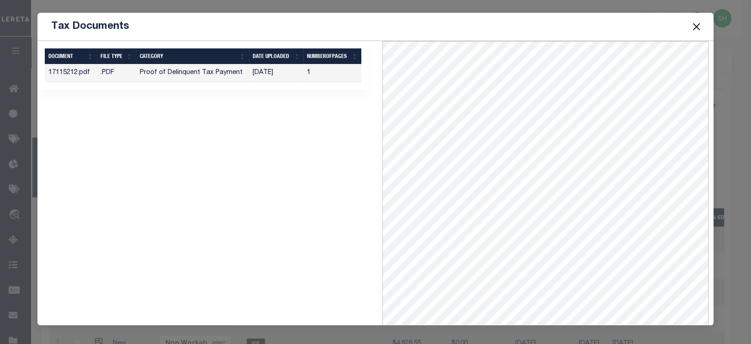
click at [699, 23] on button "Close" at bounding box center [696, 27] width 12 height 12
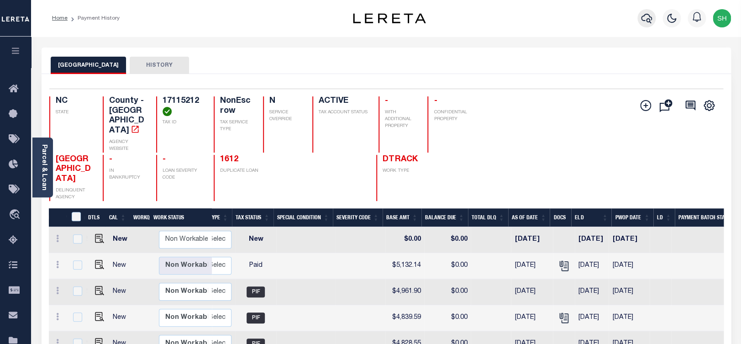
click at [643, 24] on icon "button" at bounding box center [646, 18] width 11 height 11
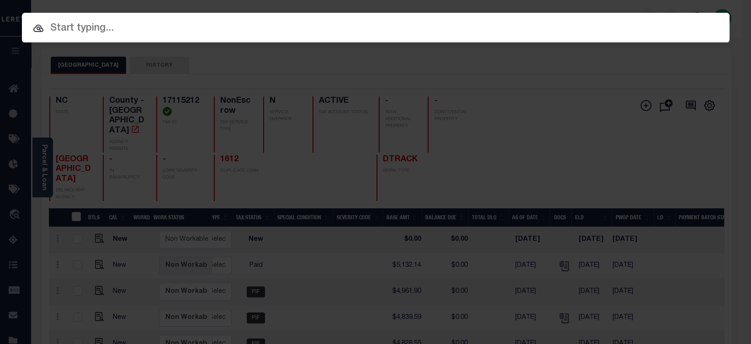
click at [467, 23] on input "text" at bounding box center [375, 29] width 707 height 16
paste input "07088500235-00101"
type input "07088500235-00101"
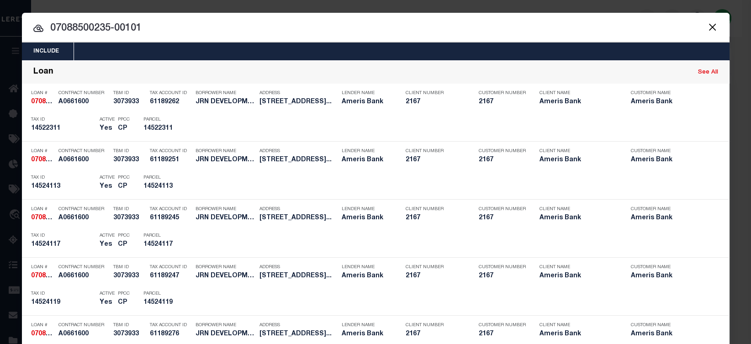
click at [319, 27] on input "07088500235-00101" at bounding box center [375, 29] width 707 height 16
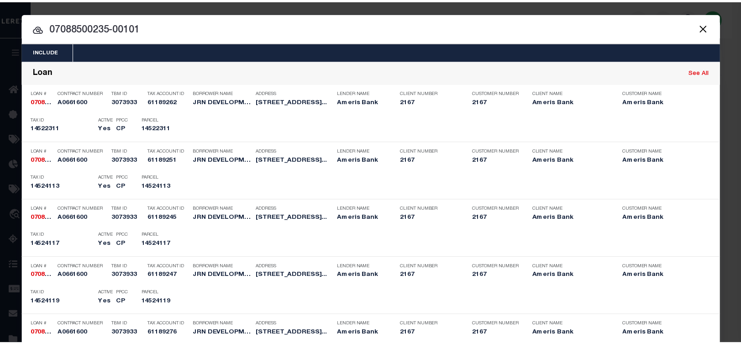
scroll to position [596, 0]
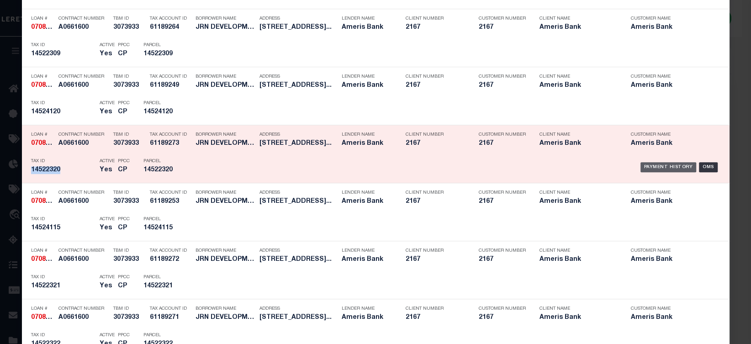
click at [650, 164] on div "Payment History" at bounding box center [668, 167] width 56 height 10
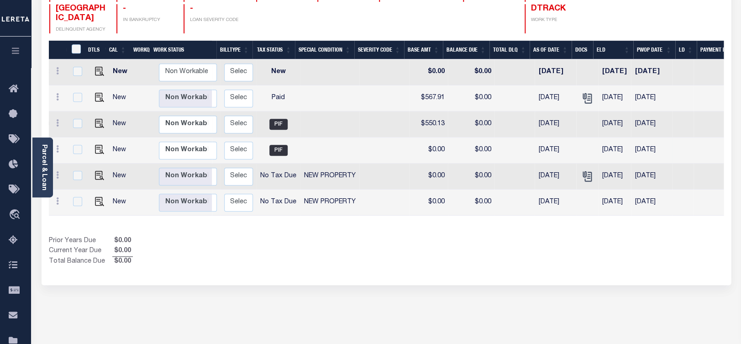
scroll to position [0, 147]
click at [583, 92] on icon "" at bounding box center [586, 98] width 12 height 12
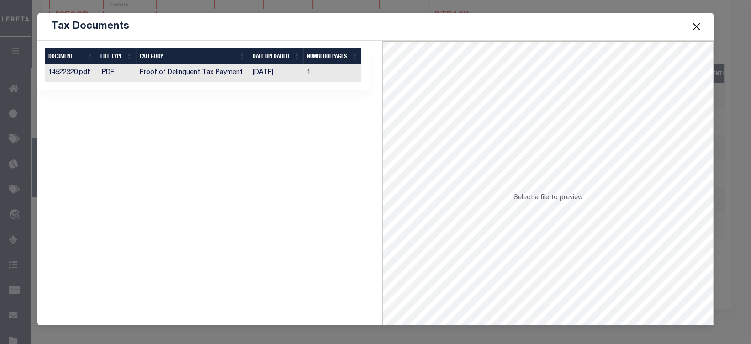
click at [249, 71] on td "[DATE]" at bounding box center [276, 73] width 55 height 18
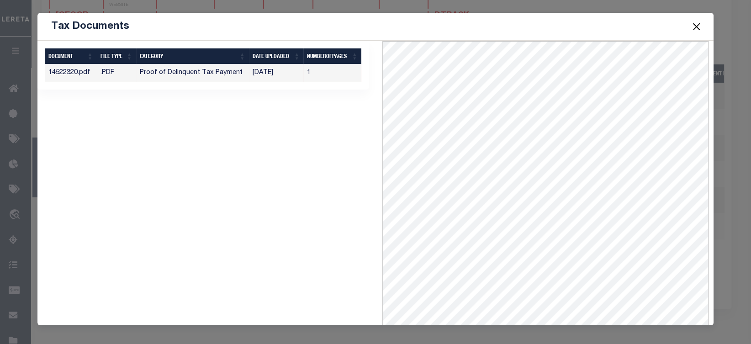
click at [697, 23] on button "Close" at bounding box center [696, 27] width 12 height 12
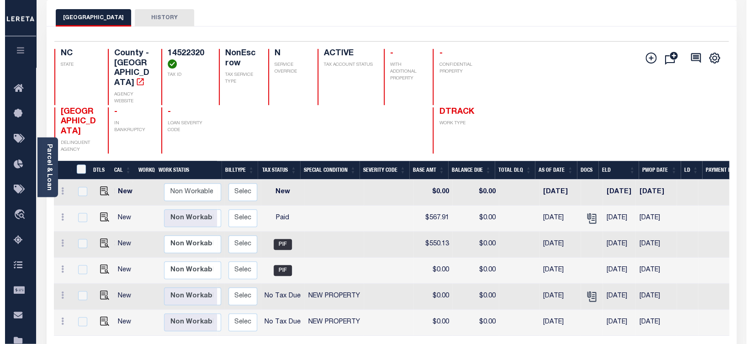
scroll to position [1, 0]
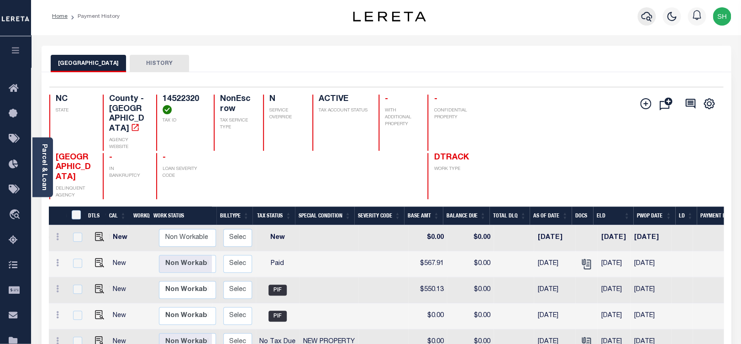
click at [643, 14] on icon "button" at bounding box center [646, 17] width 11 height 10
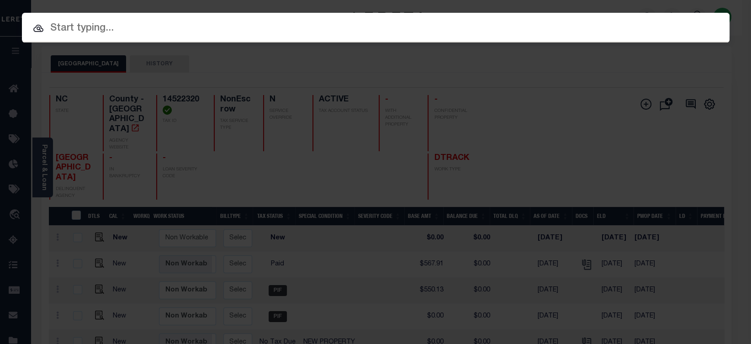
click at [518, 22] on input "text" at bounding box center [375, 29] width 707 height 16
paste input "07088500235-00101"
type input "07088500235-00101"
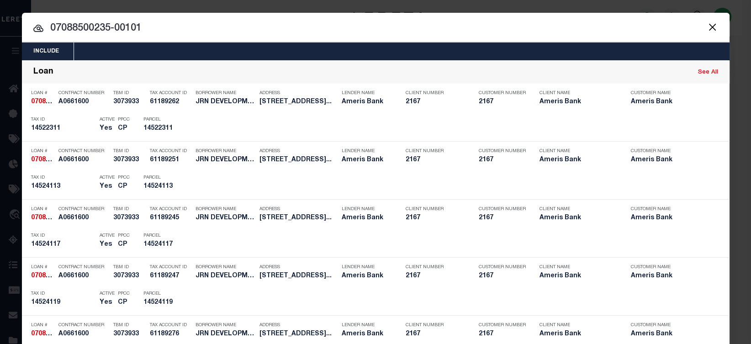
scroll to position [829, 0]
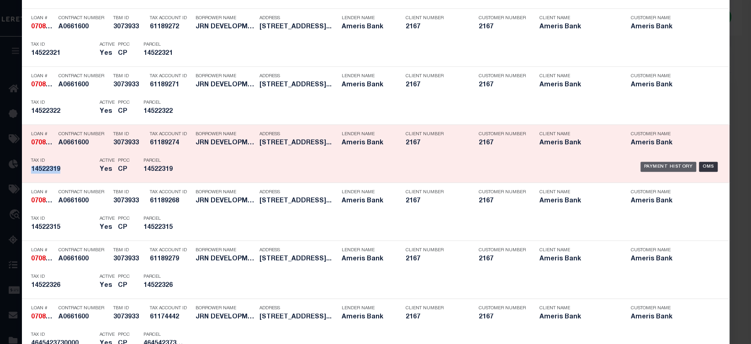
click at [652, 169] on div "Payment History" at bounding box center [668, 167] width 56 height 10
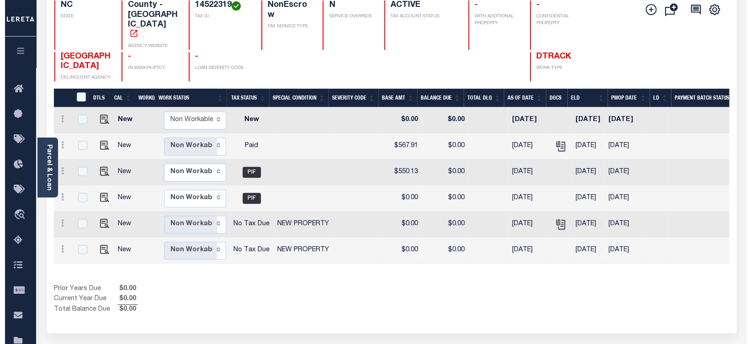
scroll to position [0, 218]
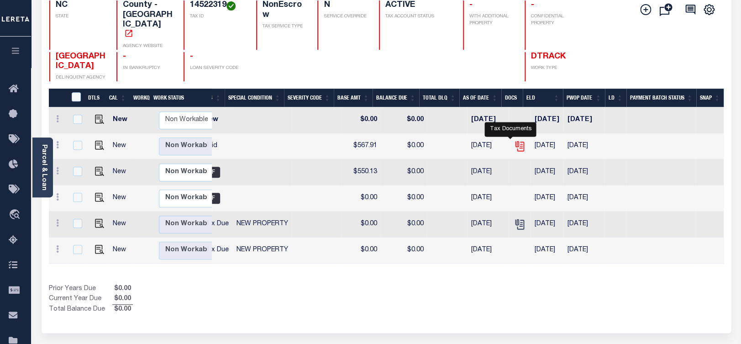
click at [514, 140] on icon "" at bounding box center [520, 146] width 12 height 12
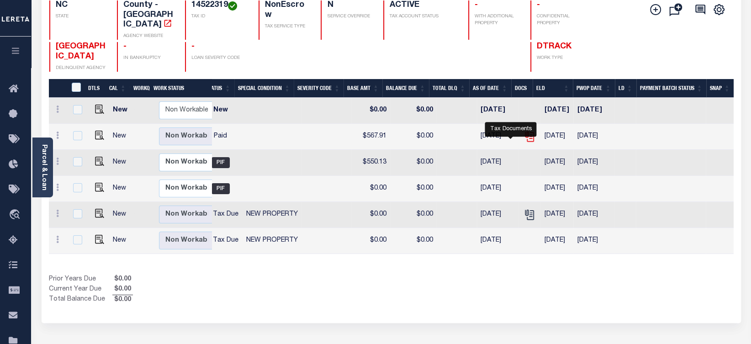
scroll to position [0, 208]
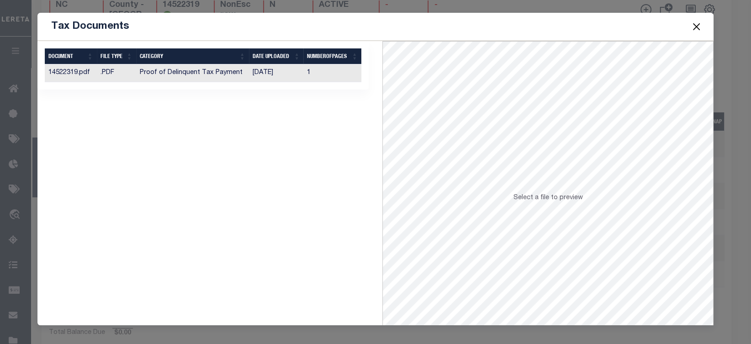
click at [183, 81] on td "Proof of Delinquent Tax Payment" at bounding box center [192, 73] width 113 height 18
click at [184, 78] on td "Proof of Delinquent Tax Payment" at bounding box center [192, 73] width 113 height 18
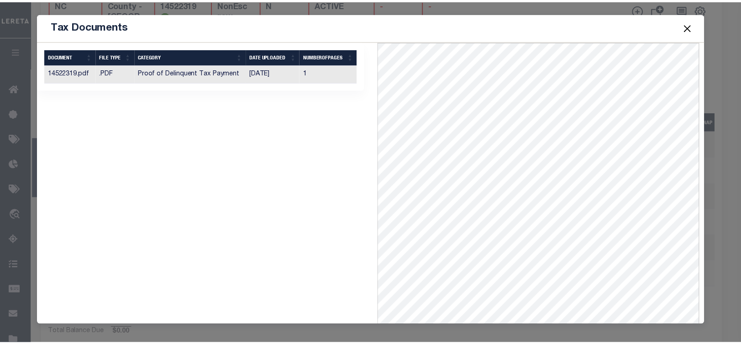
scroll to position [40, 0]
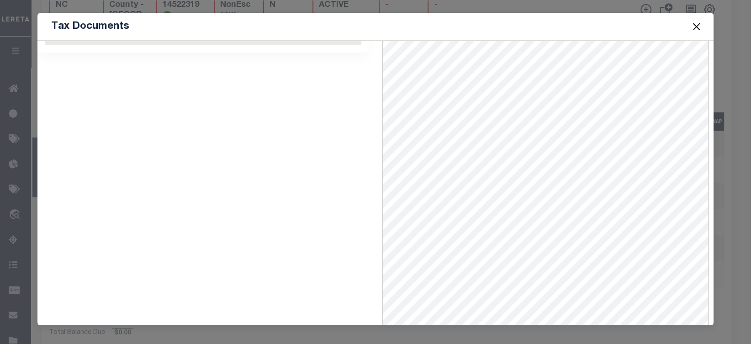
click at [699, 23] on button "Close" at bounding box center [696, 27] width 12 height 12
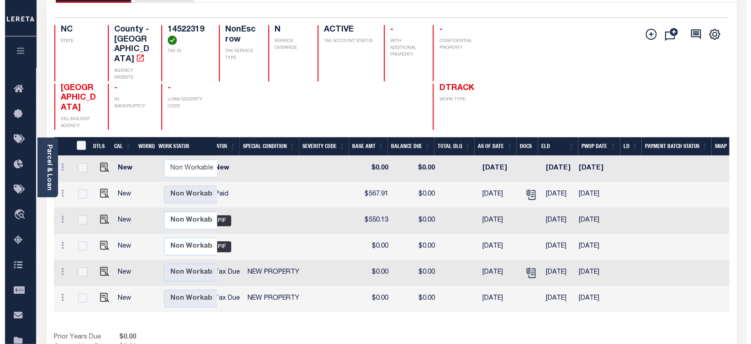
scroll to position [0, 0]
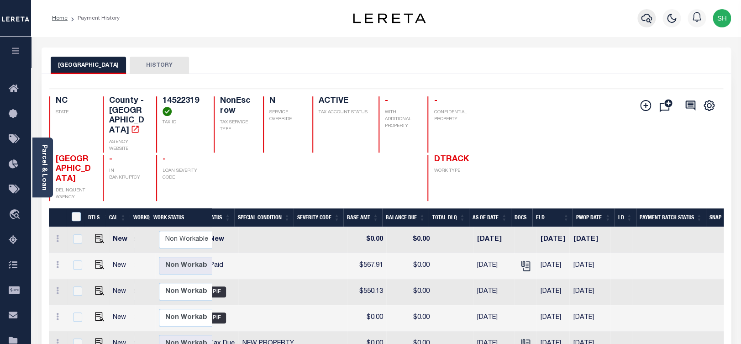
click at [643, 20] on icon "button" at bounding box center [646, 18] width 11 height 11
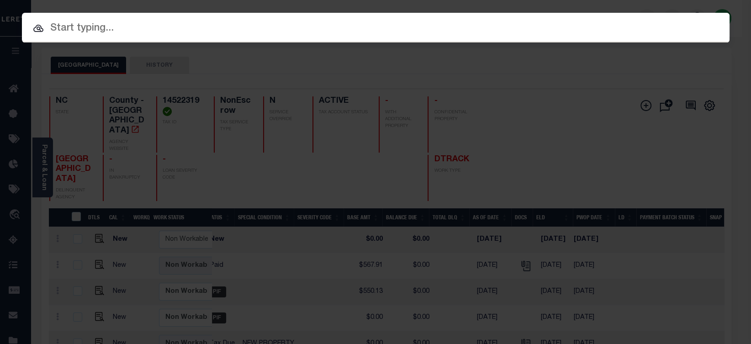
click at [422, 32] on input "text" at bounding box center [375, 29] width 707 height 16
paste input "07088500235-00101"
type input "07088500235-00101"
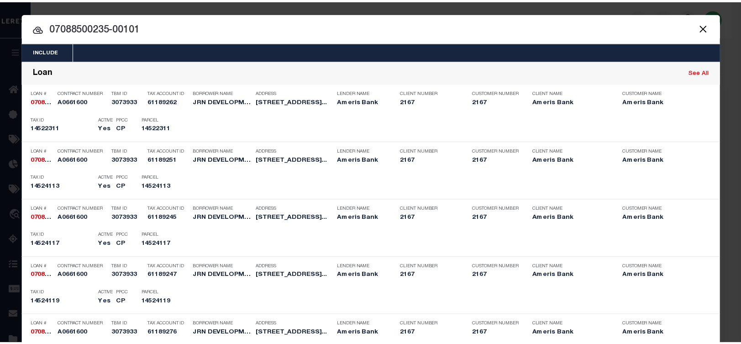
scroll to position [306, 0]
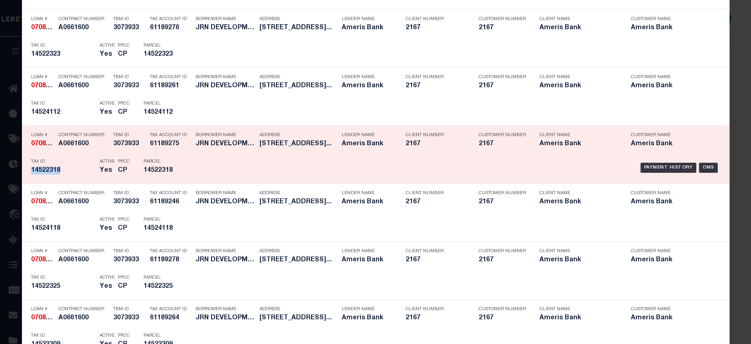
click at [643, 159] on div "Payment History OMS" at bounding box center [459, 167] width 522 height 26
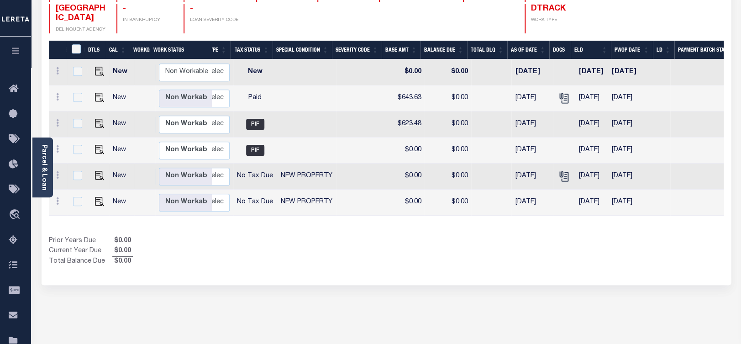
scroll to position [0, 170]
click at [562, 92] on icon "" at bounding box center [564, 98] width 12 height 12
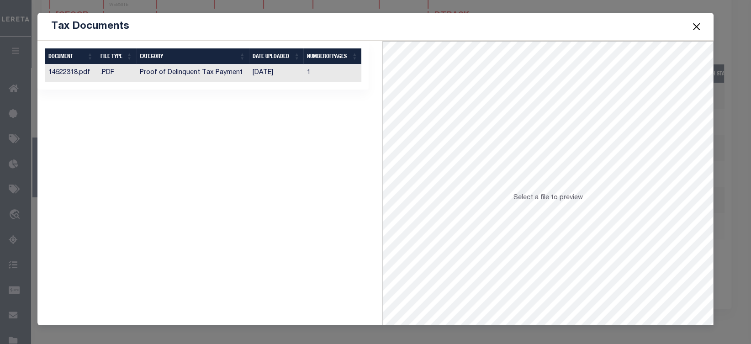
click at [220, 73] on td "Proof of Delinquent Tax Payment" at bounding box center [192, 73] width 113 height 18
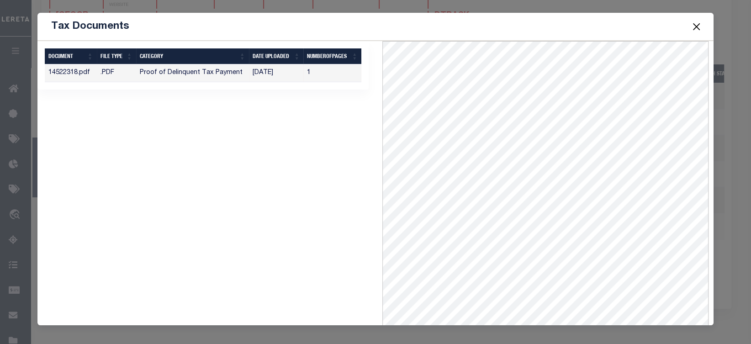
click at [698, 27] on button "Close" at bounding box center [696, 27] width 12 height 12
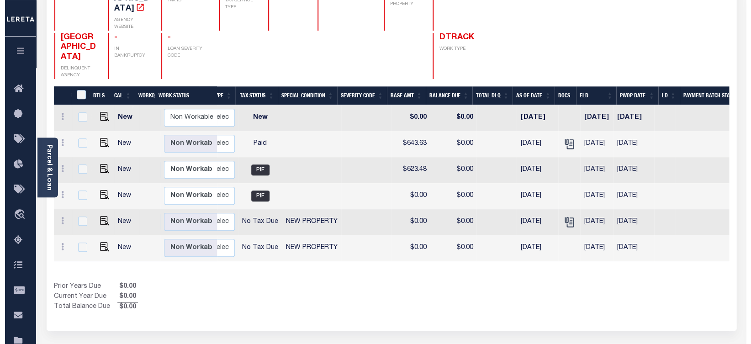
scroll to position [0, 0]
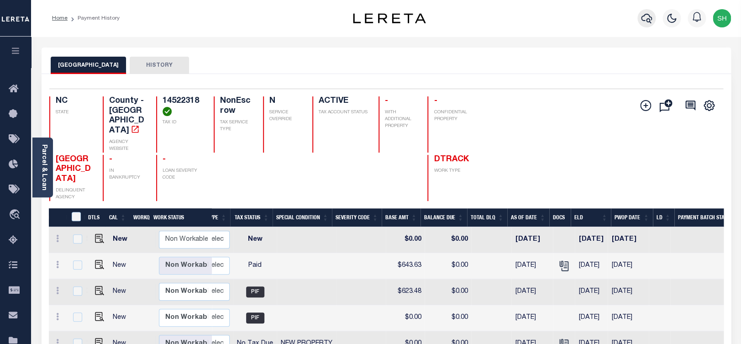
click at [645, 16] on icon "button" at bounding box center [646, 18] width 11 height 11
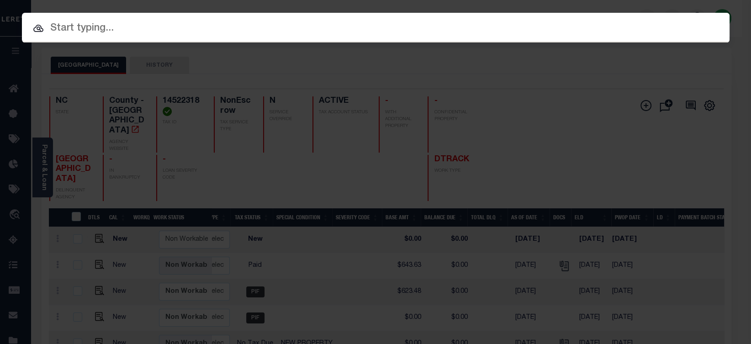
click at [523, 21] on input "text" at bounding box center [375, 29] width 707 height 16
paste input "07088500235-00101"
type input "07088500235-00101"
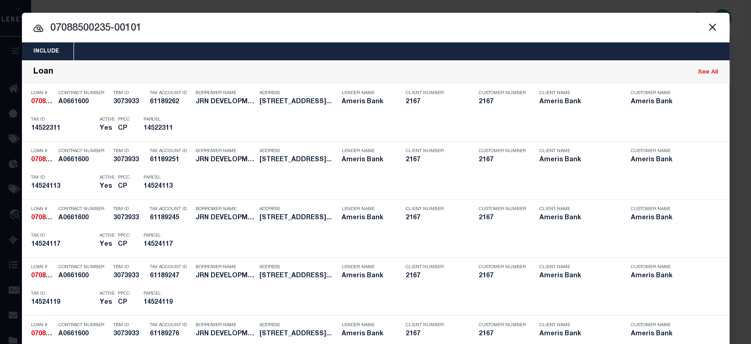
scroll to position [1177, 0]
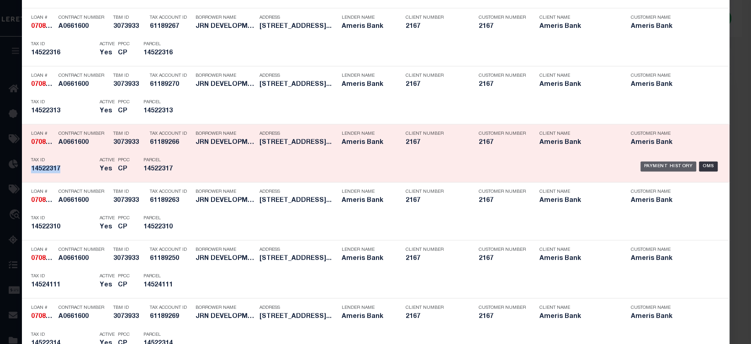
click at [649, 164] on div "Payment History" at bounding box center [668, 166] width 56 height 10
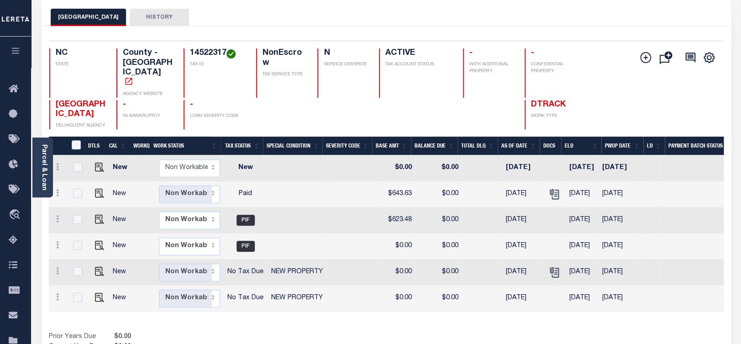
scroll to position [0, 204]
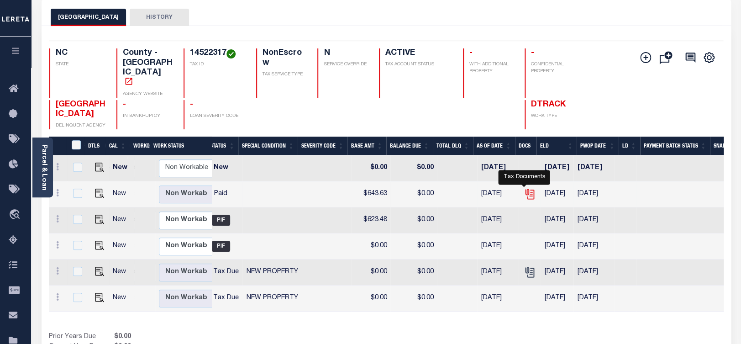
click at [525, 189] on icon "" at bounding box center [528, 192] width 7 height 7
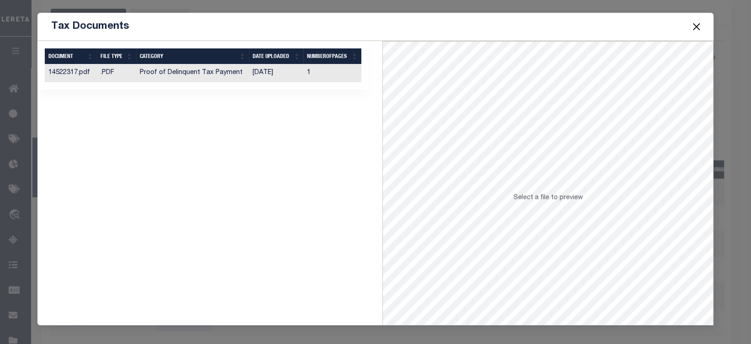
click at [183, 63] on th "CATEGORY" at bounding box center [192, 56] width 113 height 16
click at [183, 67] on td "Proof of Delinquent Tax Payment" at bounding box center [192, 73] width 113 height 18
click at [697, 26] on button "Close" at bounding box center [696, 27] width 12 height 12
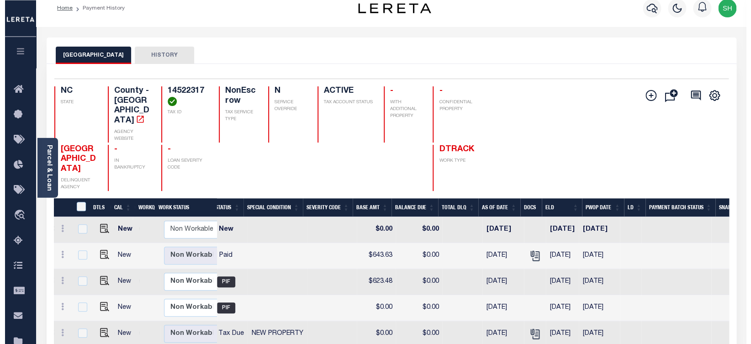
scroll to position [0, 0]
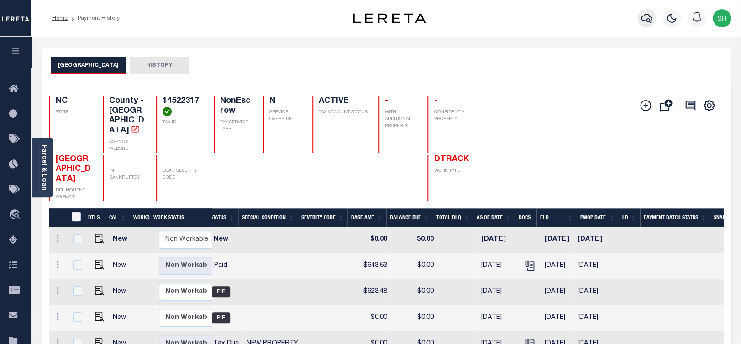
click at [646, 18] on icon "button" at bounding box center [646, 18] width 11 height 11
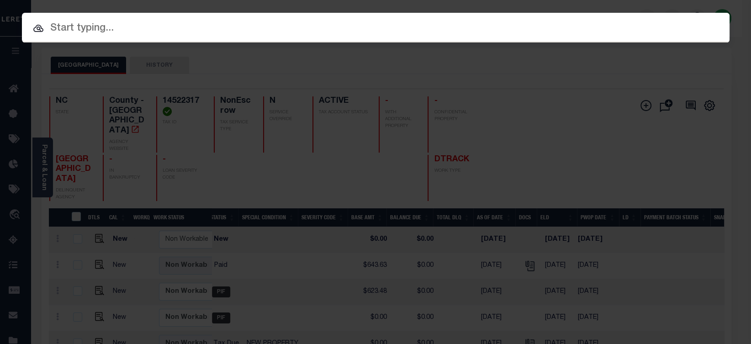
click at [477, 28] on input "text" at bounding box center [375, 29] width 707 height 16
paste input "07088500235-00101"
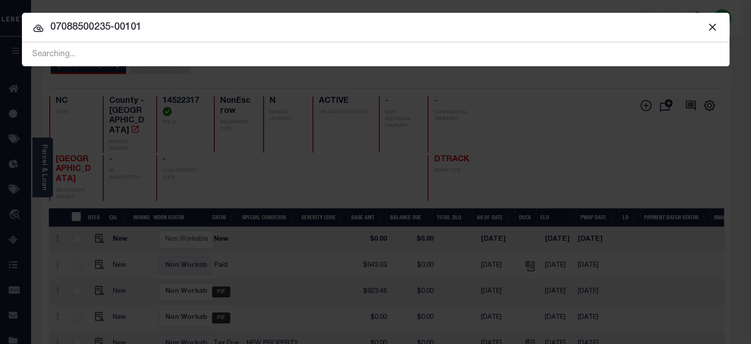
click at [236, 32] on input "07088500235-00101" at bounding box center [375, 28] width 707 height 16
click at [62, 25] on input "07088500235-00101" at bounding box center [375, 28] width 707 height 16
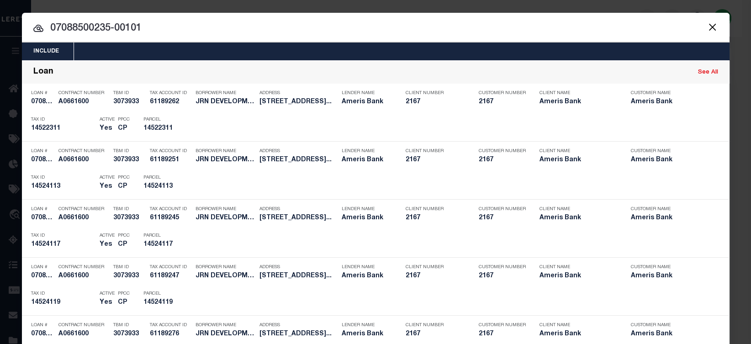
type input "07088500235-00101"
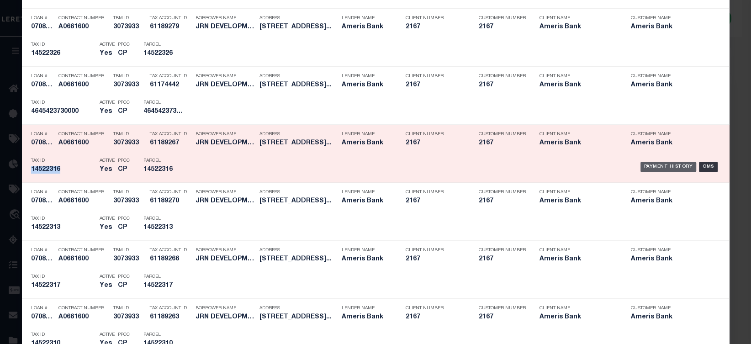
click at [655, 171] on div "Payment History" at bounding box center [668, 167] width 56 height 10
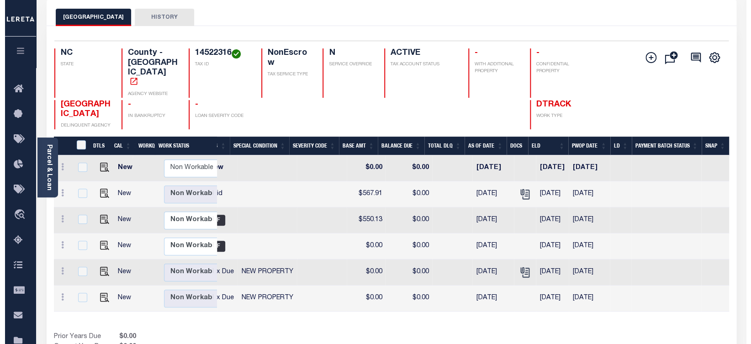
scroll to position [0, 218]
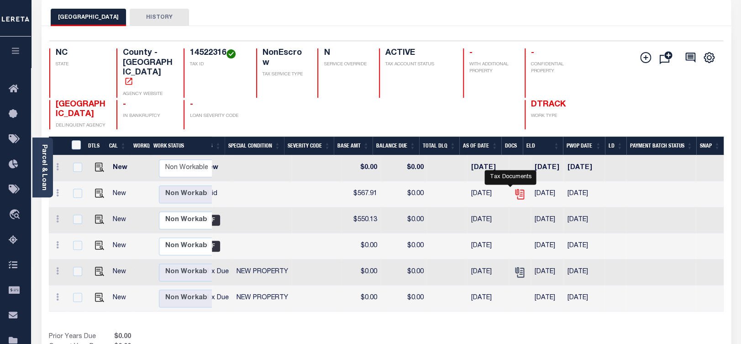
click at [514, 188] on icon "" at bounding box center [520, 194] width 12 height 12
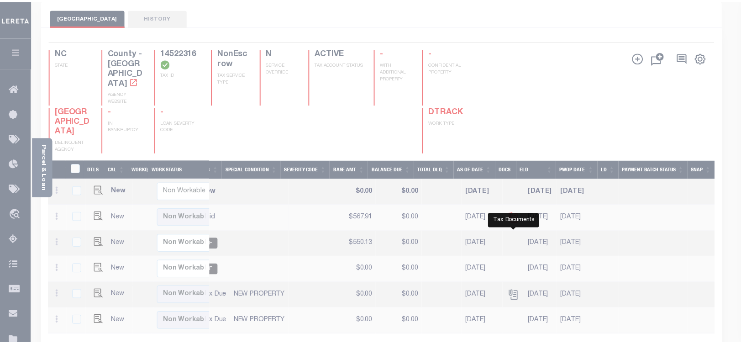
scroll to position [0, 208]
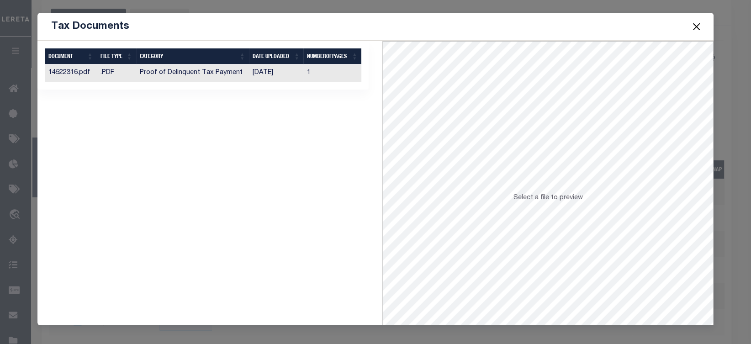
click at [233, 80] on td "Proof of Delinquent Tax Payment" at bounding box center [192, 73] width 113 height 18
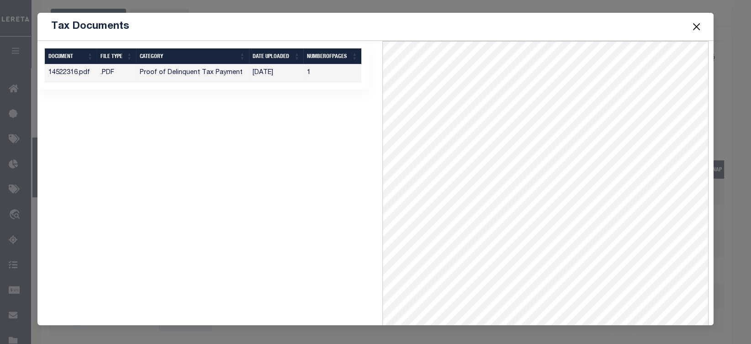
click at [698, 23] on button "Close" at bounding box center [696, 27] width 12 height 12
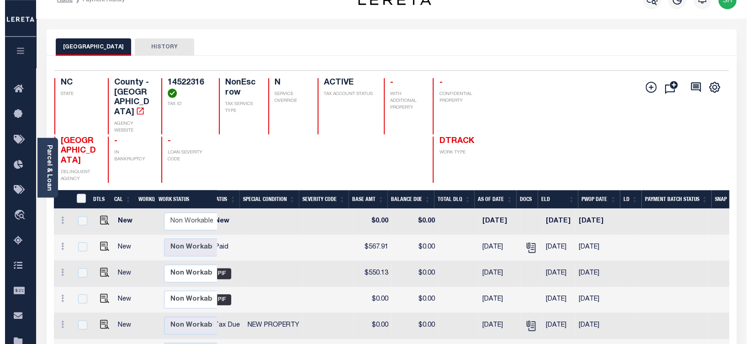
scroll to position [0, 0]
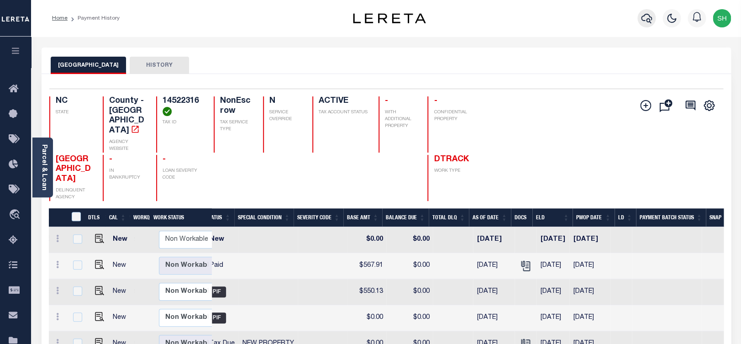
click at [646, 13] on button "button" at bounding box center [646, 18] width 18 height 18
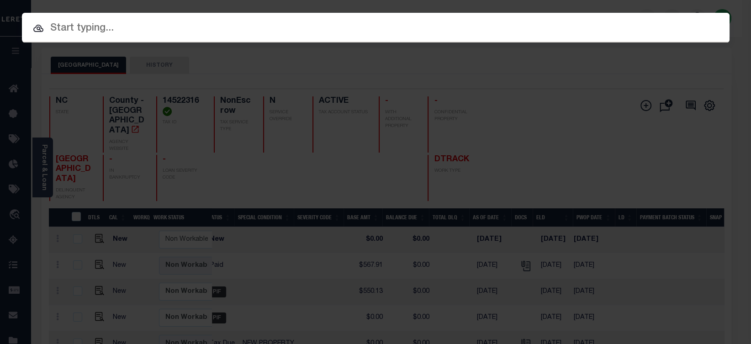
click at [565, 21] on input "text" at bounding box center [375, 29] width 707 height 16
paste input "07655000636-00101"
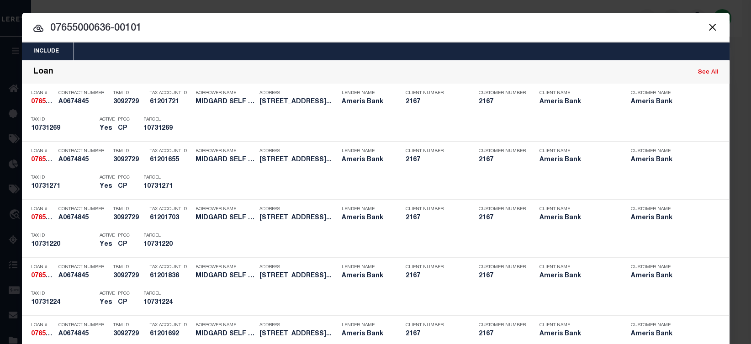
click at [398, 34] on input "07655000636-00101" at bounding box center [375, 29] width 707 height 16
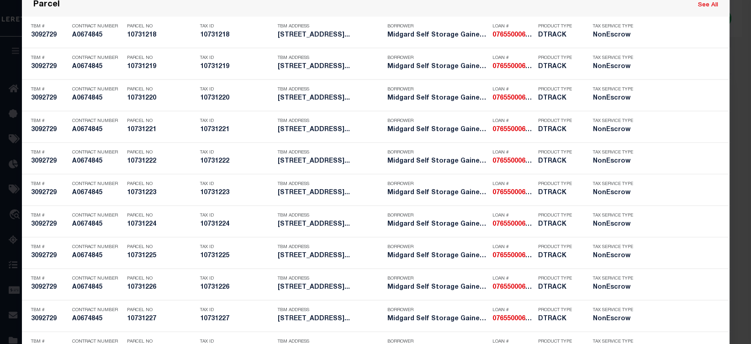
scroll to position [1317, 0]
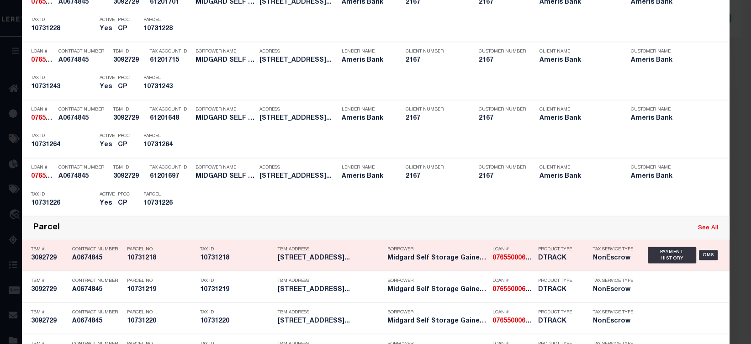
click at [702, 229] on link "See All" at bounding box center [708, 228] width 20 height 6
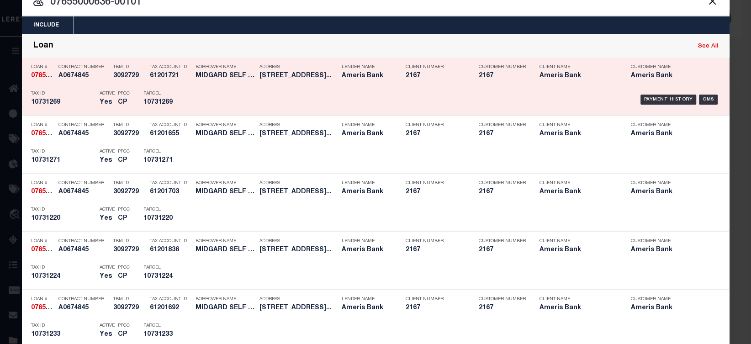
scroll to position [0, 0]
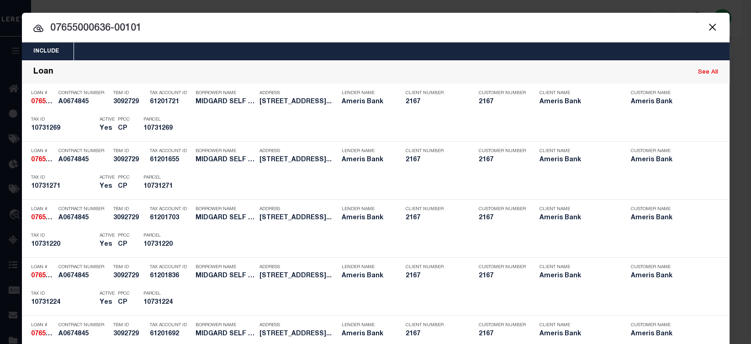
drag, startPoint x: 151, startPoint y: 27, endPoint x: -29, endPoint y: 30, distance: 180.4
click at [22, 30] on input "07655000636-00101" at bounding box center [375, 29] width 707 height 16
paste input "10731268"
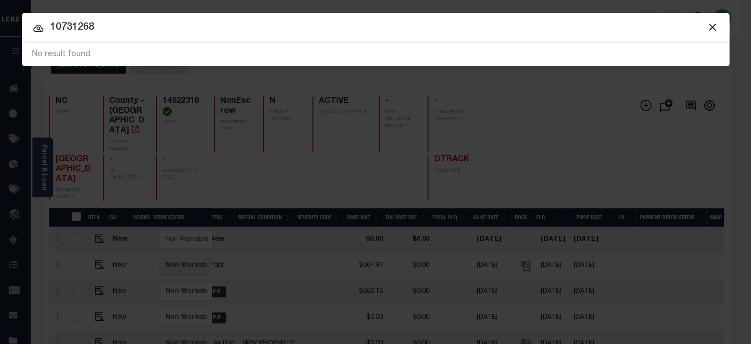
drag, startPoint x: 91, startPoint y: 29, endPoint x: -29, endPoint y: 12, distance: 121.8
click at [22, 20] on input "10731268" at bounding box center [375, 28] width 707 height 16
paste input "07655000636-00101"
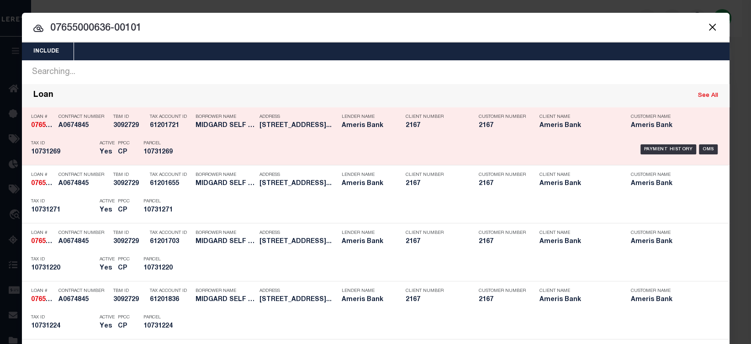
click at [701, 97] on link "See All" at bounding box center [708, 96] width 20 height 6
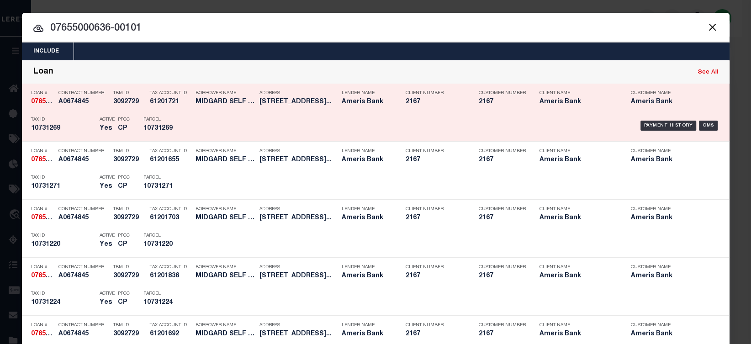
click at [702, 71] on link "See All" at bounding box center [708, 72] width 20 height 6
click at [700, 73] on link "See All" at bounding box center [708, 72] width 20 height 6
click at [704, 74] on link "See All" at bounding box center [708, 72] width 20 height 6
click at [698, 75] on link "See All" at bounding box center [708, 72] width 20 height 6
click at [698, 73] on link "See All" at bounding box center [708, 72] width 20 height 6
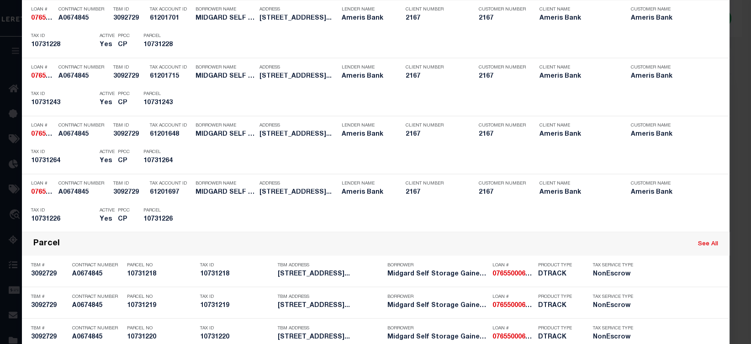
scroll to position [1335, 0]
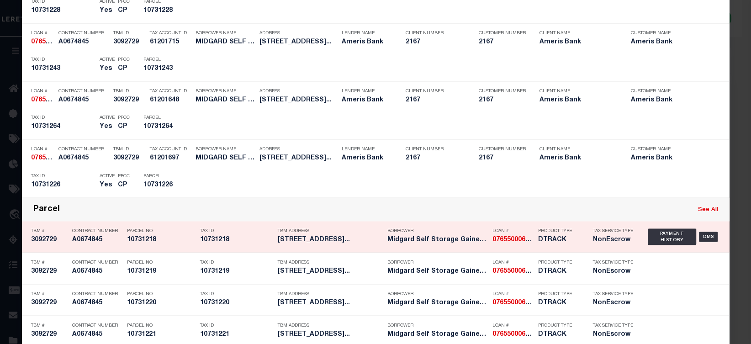
click at [700, 212] on link "See All" at bounding box center [708, 209] width 20 height 6
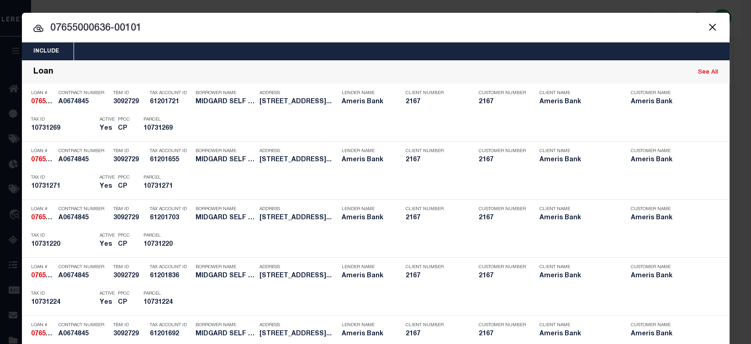
click at [506, 30] on input "07655000636-00101" at bounding box center [375, 29] width 707 height 16
drag, startPoint x: 139, startPoint y: 27, endPoint x: -29, endPoint y: -12, distance: 172.6
click at [22, 21] on input "07655000636-00101" at bounding box center [375, 29] width 707 height 16
paste input "10731268"
type input "10731268"
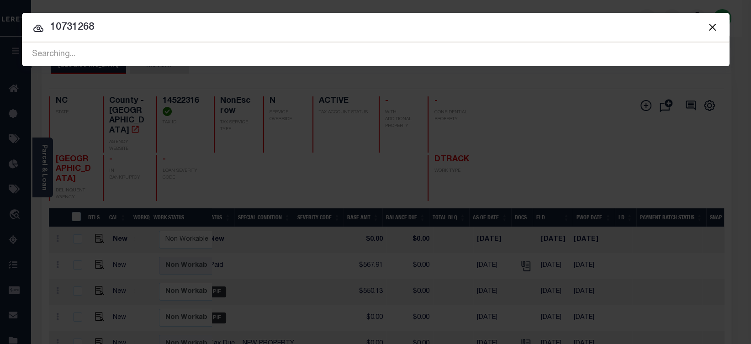
click at [167, 29] on input "10731268" at bounding box center [375, 28] width 707 height 16
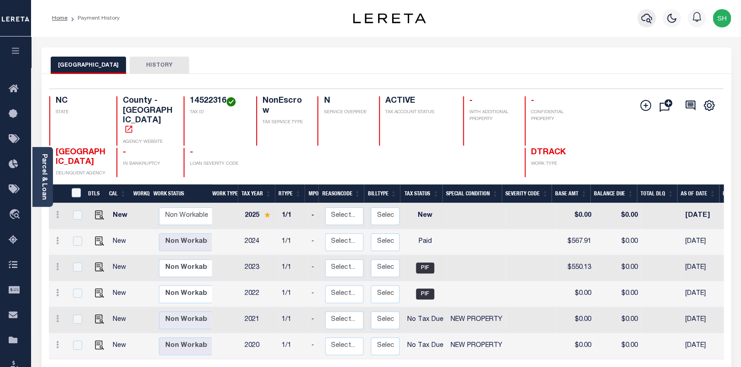
click at [646, 24] on icon "button" at bounding box center [646, 18] width 11 height 11
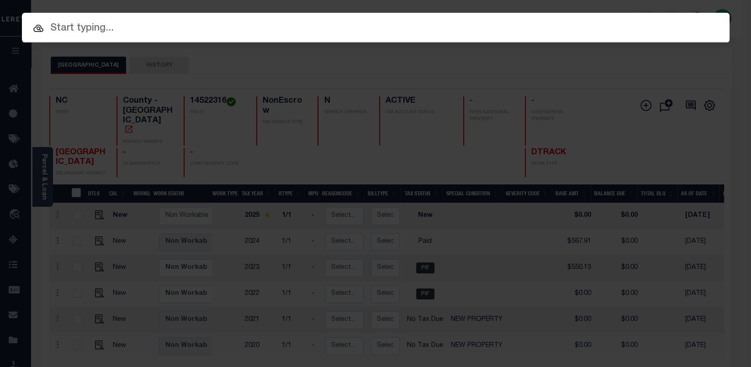
click at [413, 28] on input "text" at bounding box center [375, 29] width 707 height 16
paste input "10731262"
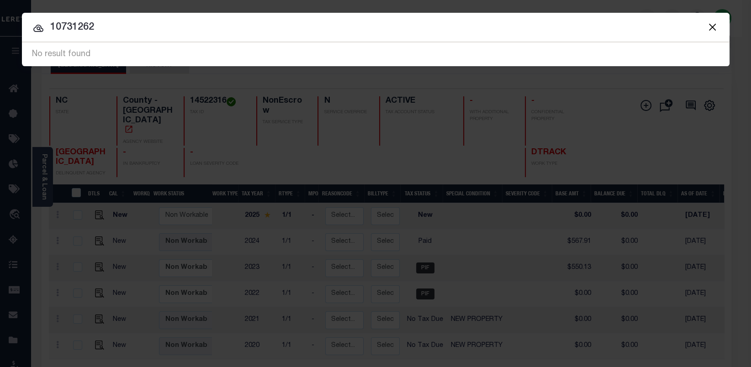
click at [51, 27] on input "10731262" at bounding box center [375, 28] width 707 height 16
click at [109, 23] on input "10731262" at bounding box center [375, 28] width 707 height 16
drag, startPoint x: 106, startPoint y: 24, endPoint x: -29, endPoint y: 16, distance: 135.8
click at [22, 20] on input "10731262" at bounding box center [375, 28] width 707 height 16
paste input "07655000635-00101"
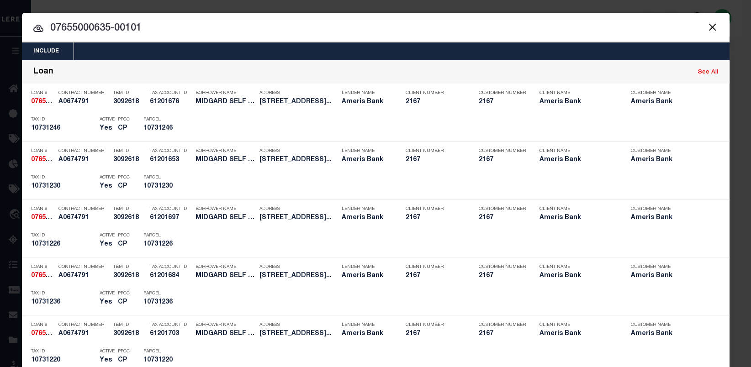
click at [390, 31] on input "07655000635-00101" at bounding box center [375, 29] width 707 height 16
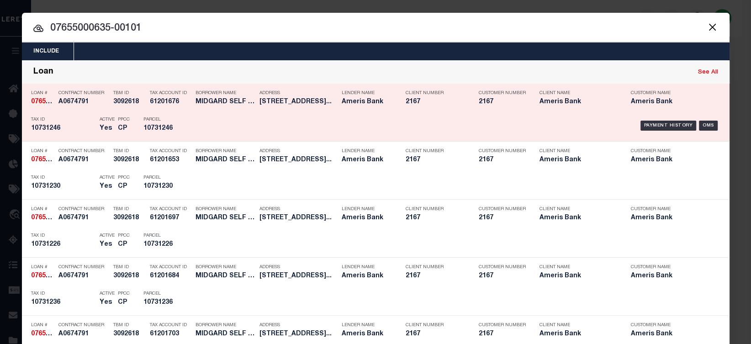
click at [701, 73] on link "See All" at bounding box center [708, 72] width 20 height 6
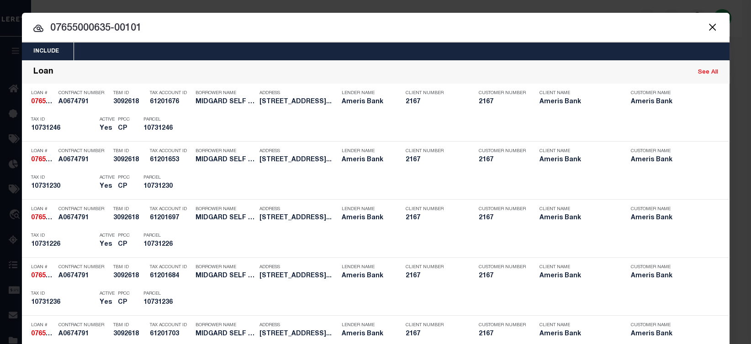
drag, startPoint x: -29, startPoint y: 6, endPoint x: -29, endPoint y: -7, distance: 13.7
click at [22, 21] on input "07655000635-00101" at bounding box center [375, 29] width 707 height 16
paste input "10731220"
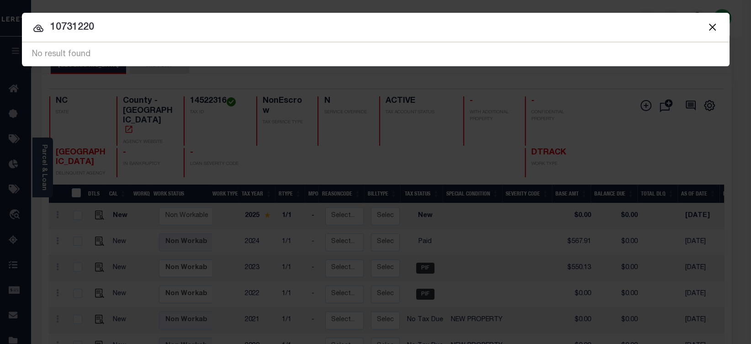
click at [116, 30] on input "10731220" at bounding box center [375, 28] width 707 height 16
type input "1"
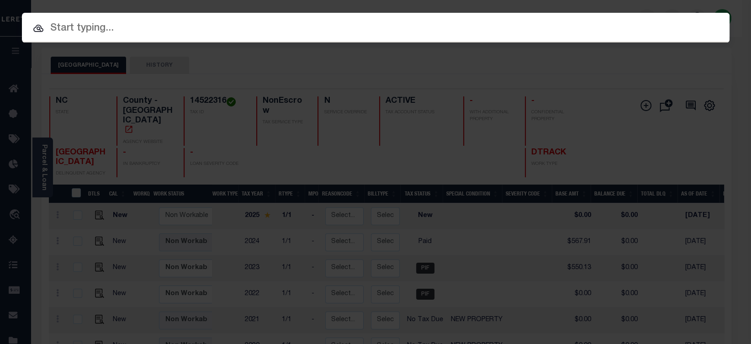
click at [46, 28] on input "text" at bounding box center [375, 29] width 707 height 16
paste input "07655000635-00101"
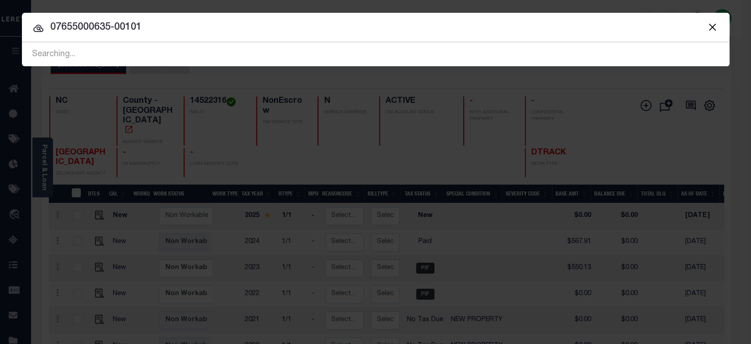
click at [66, 30] on input "07655000635-00101" at bounding box center [375, 28] width 707 height 16
type input "07655000635-00101"
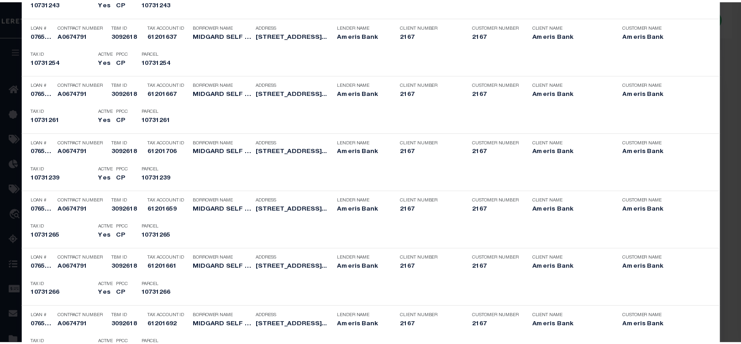
scroll to position [489, 0]
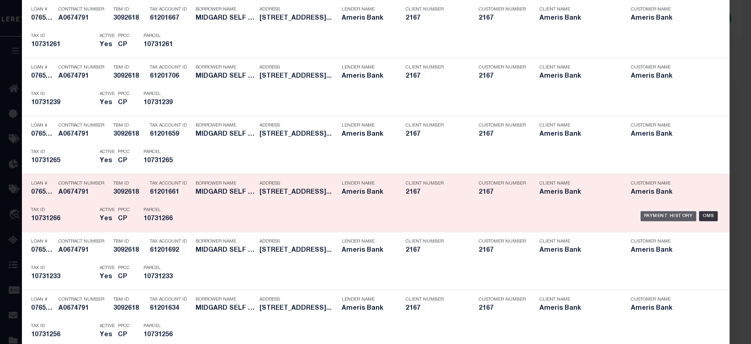
click at [647, 217] on div "Payment History" at bounding box center [668, 216] width 56 height 10
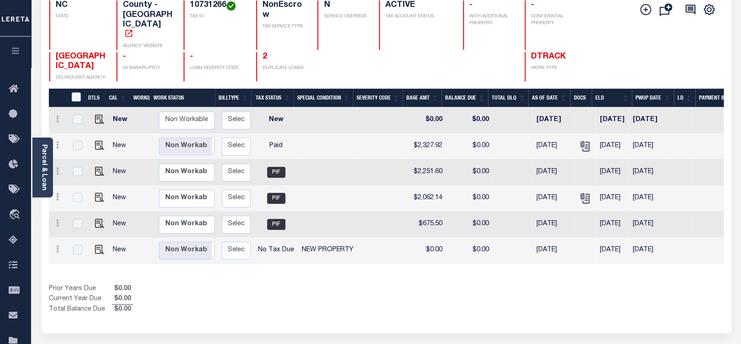
scroll to position [0, 165]
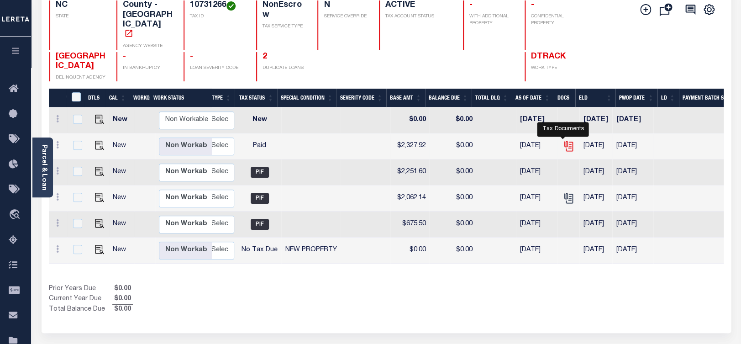
click at [562, 140] on icon "" at bounding box center [568, 146] width 12 height 12
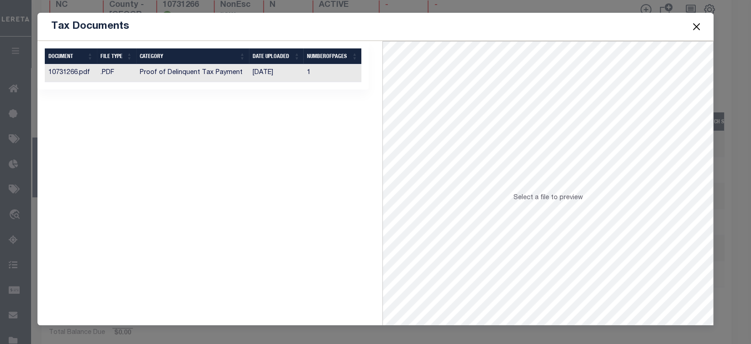
click at [230, 72] on td "Proof of Delinquent Tax Payment" at bounding box center [192, 73] width 113 height 18
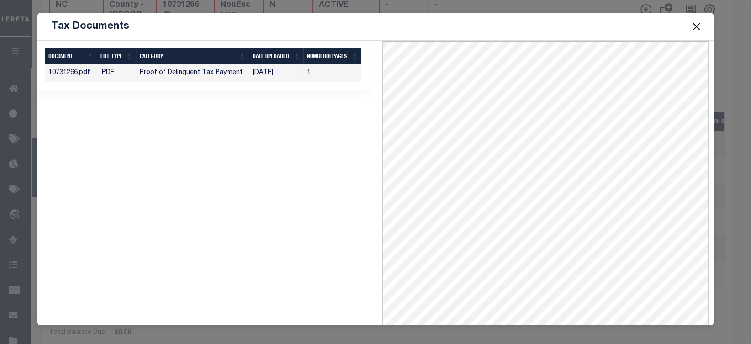
click at [697, 25] on button "Close" at bounding box center [696, 27] width 12 height 12
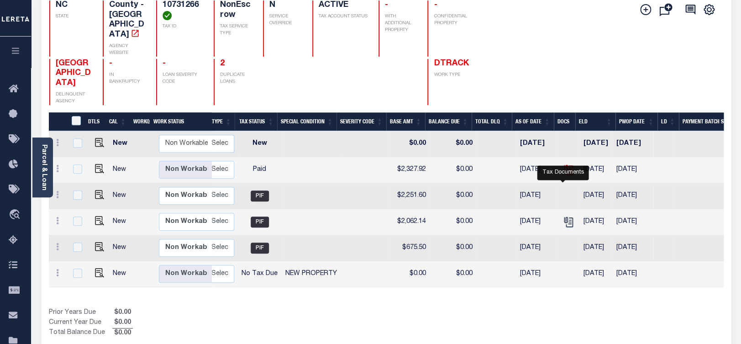
click at [566, 175] on icon "" at bounding box center [569, 170] width 7 height 10
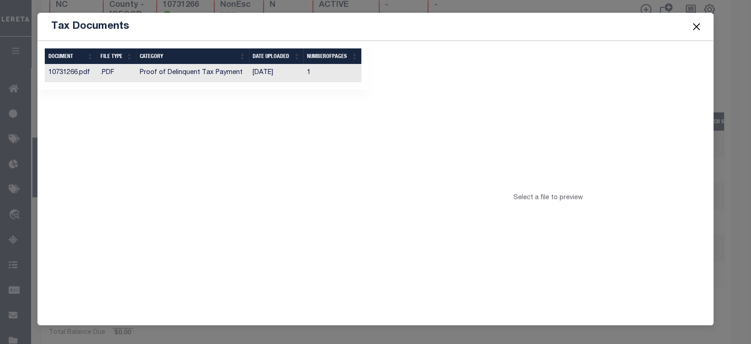
click at [252, 68] on td "[DATE]" at bounding box center [276, 73] width 55 height 18
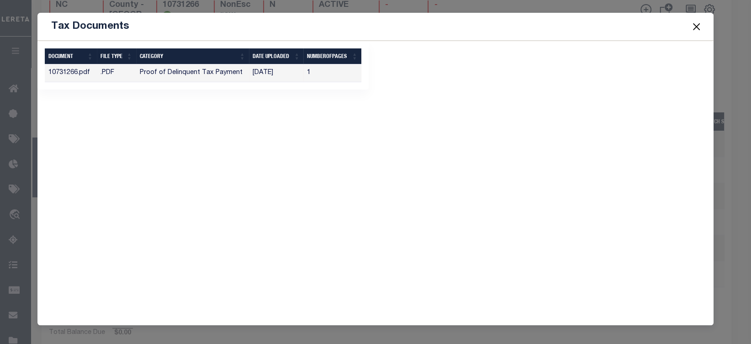
click at [215, 76] on td "Proof of Delinquent Tax Payment" at bounding box center [192, 73] width 113 height 18
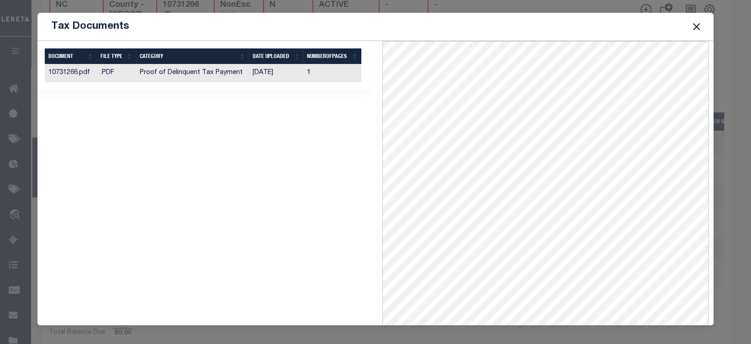
click at [695, 25] on button "Close" at bounding box center [696, 27] width 12 height 12
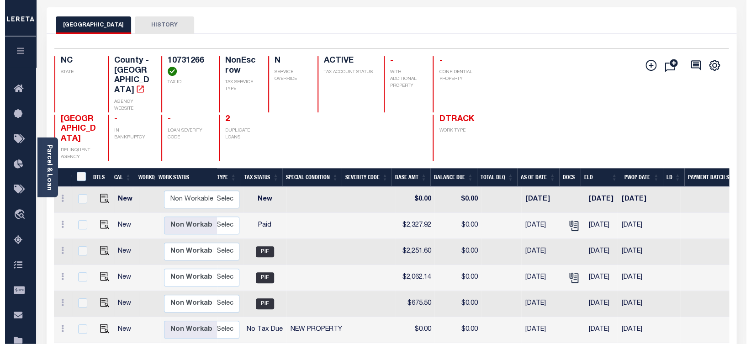
scroll to position [0, 0]
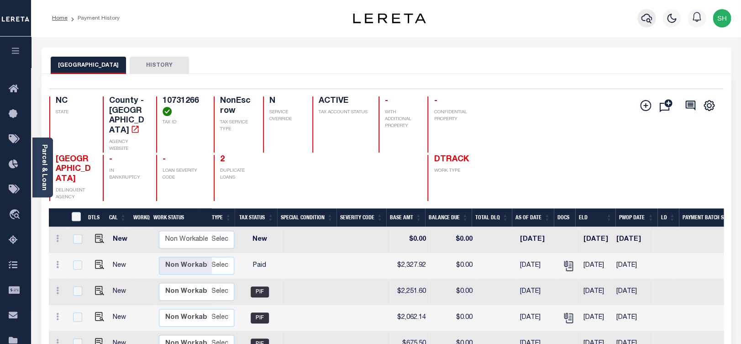
click at [641, 14] on button "button" at bounding box center [646, 18] width 18 height 18
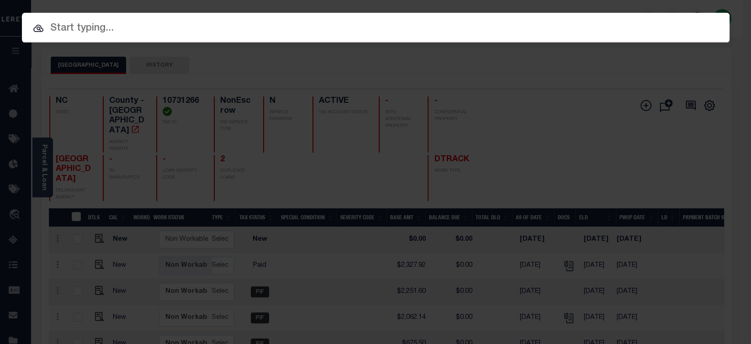
click at [561, 22] on input "text" at bounding box center [375, 29] width 707 height 16
paste input "07655000635-00101"
type input "07655000635-00101"
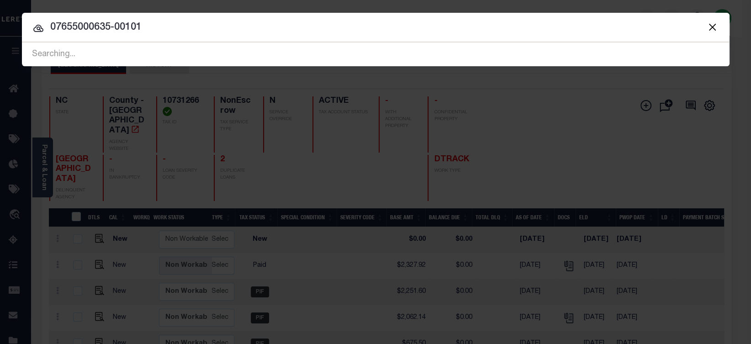
click at [215, 37] on div at bounding box center [375, 27] width 707 height 29
click at [198, 25] on input "07655000635-00101" at bounding box center [375, 28] width 707 height 16
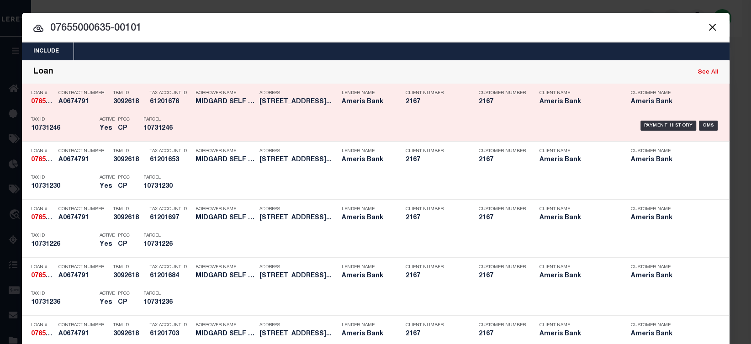
click at [686, 68] on div "Loan See All" at bounding box center [375, 72] width 707 height 23
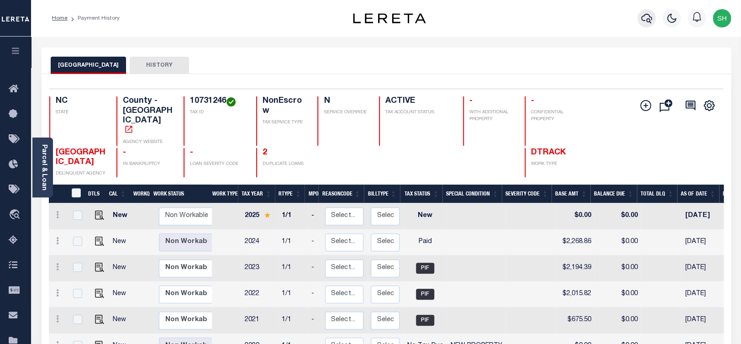
click at [646, 16] on icon "button" at bounding box center [646, 18] width 11 height 11
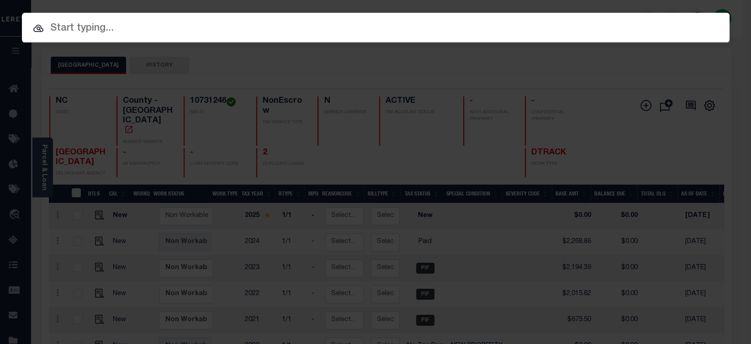
click at [523, 30] on input "text" at bounding box center [375, 29] width 707 height 16
paste input "07655000635-00101"
type input "07655000635-00101"
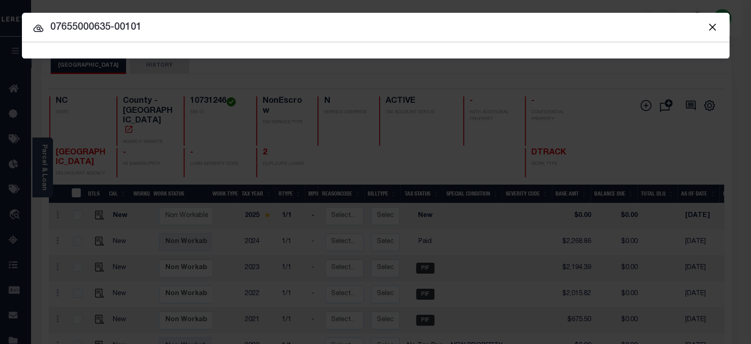
click at [154, 26] on input "07655000635-00101" at bounding box center [375, 28] width 707 height 16
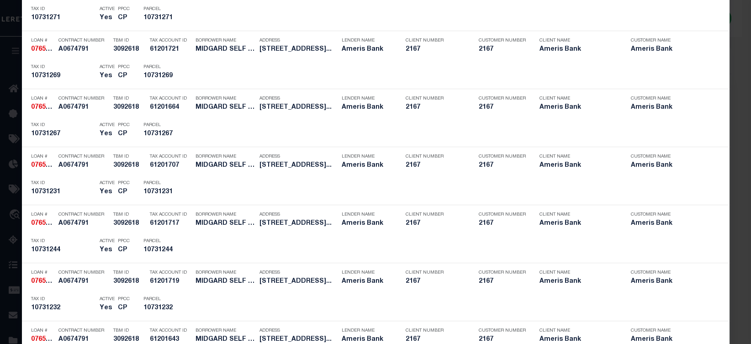
scroll to position [445, 0]
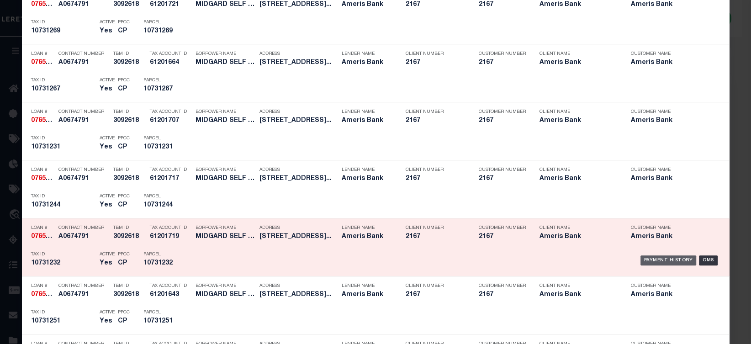
click at [647, 263] on div "Payment History" at bounding box center [668, 260] width 56 height 10
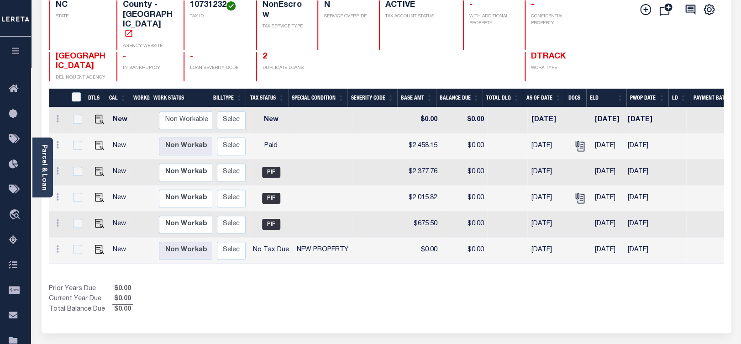
scroll to position [0, 154]
click at [577, 140] on icon "" at bounding box center [579, 146] width 12 height 12
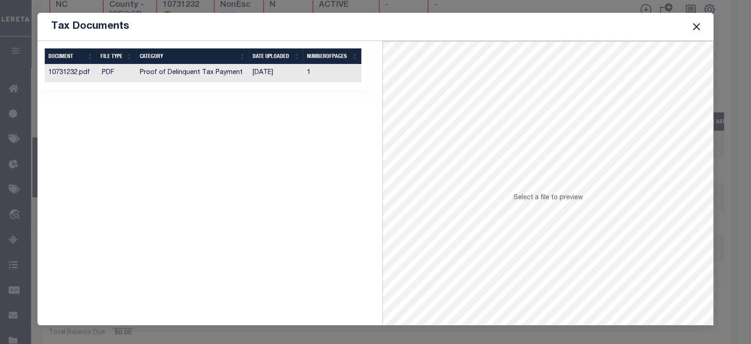
click at [198, 73] on td "Proof of Delinquent Tax Payment" at bounding box center [192, 73] width 113 height 18
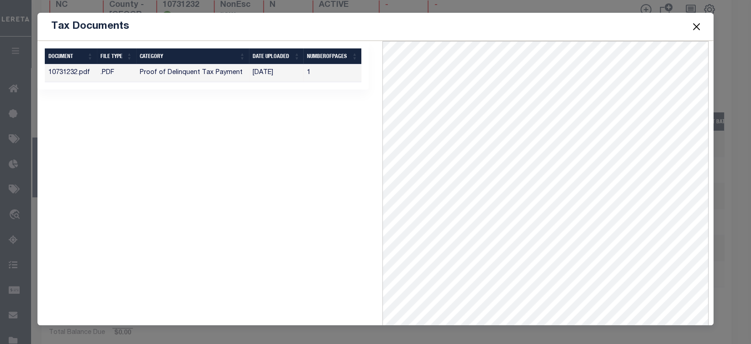
click at [694, 25] on button "Close" at bounding box center [696, 27] width 12 height 12
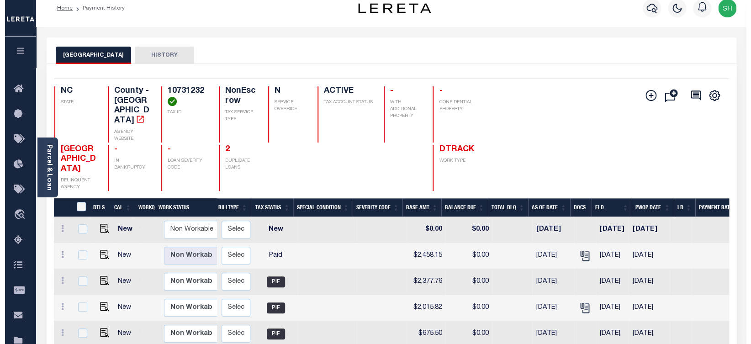
scroll to position [0, 0]
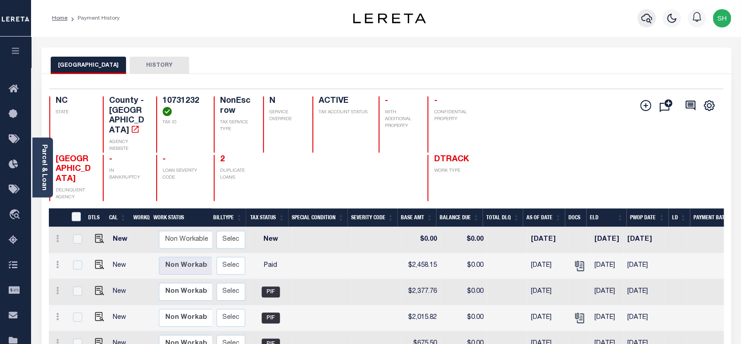
click at [646, 15] on icon "button" at bounding box center [646, 19] width 11 height 10
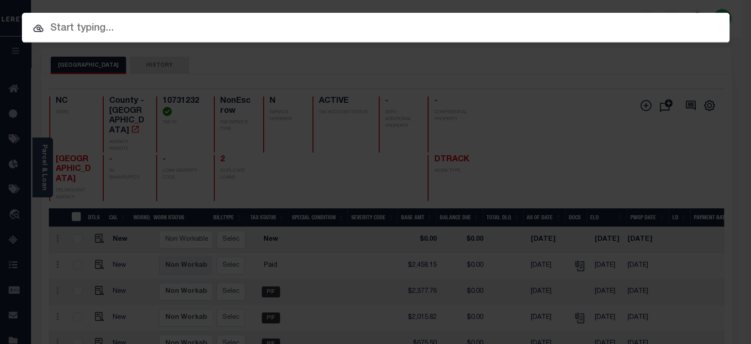
click at [564, 22] on input "text" at bounding box center [375, 29] width 707 height 16
paste input "07655000635-00101"
type input "07655000635-00101"
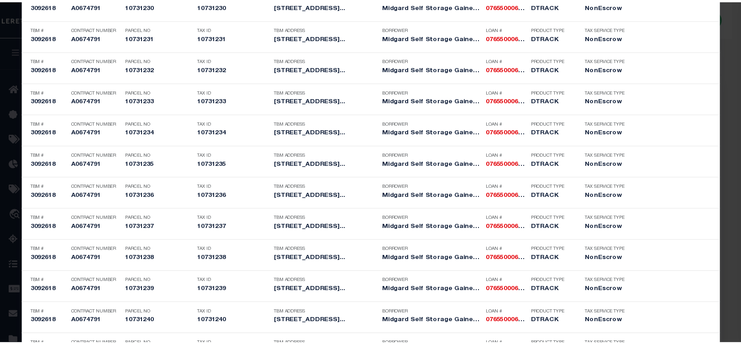
scroll to position [1959, 0]
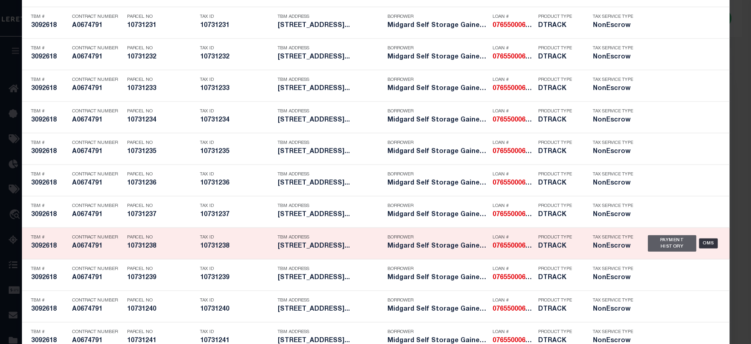
click at [666, 249] on div "Payment History" at bounding box center [671, 243] width 49 height 16
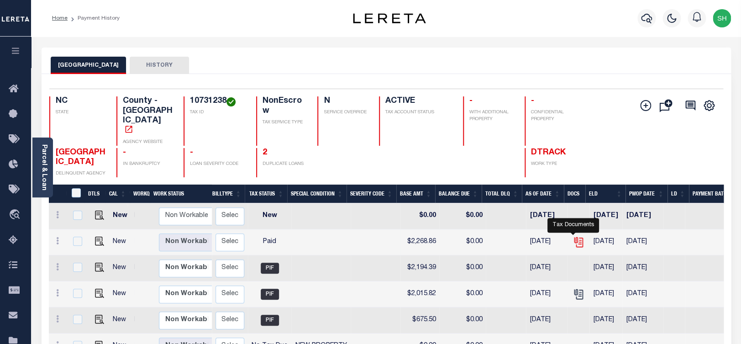
click at [574, 237] on icon "" at bounding box center [577, 240] width 7 height 7
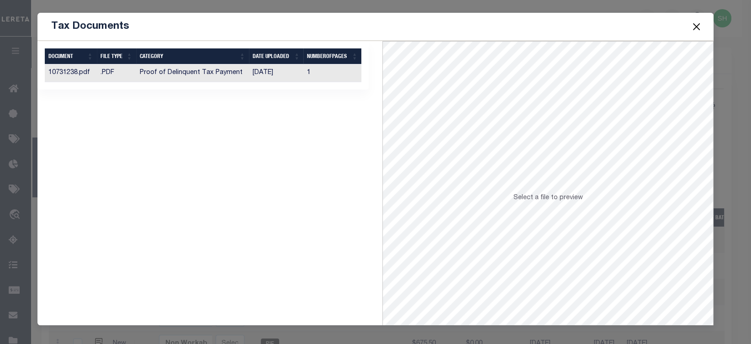
click at [225, 73] on td "Proof of Delinquent Tax Payment" at bounding box center [192, 73] width 113 height 18
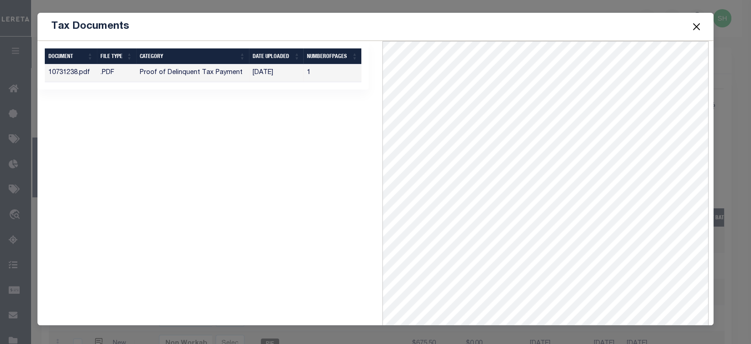
click at [696, 26] on button "Close" at bounding box center [696, 27] width 12 height 12
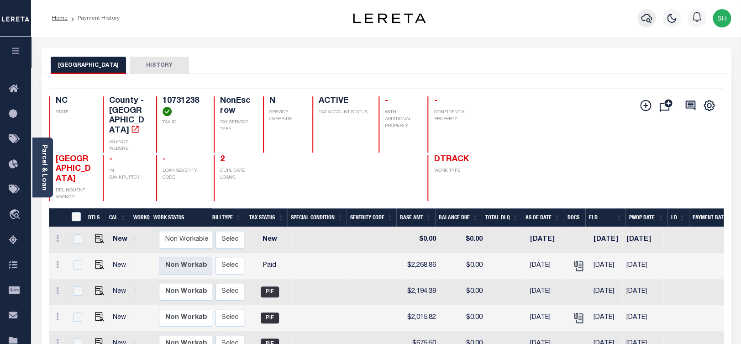
click at [646, 16] on icon "button" at bounding box center [646, 18] width 11 height 11
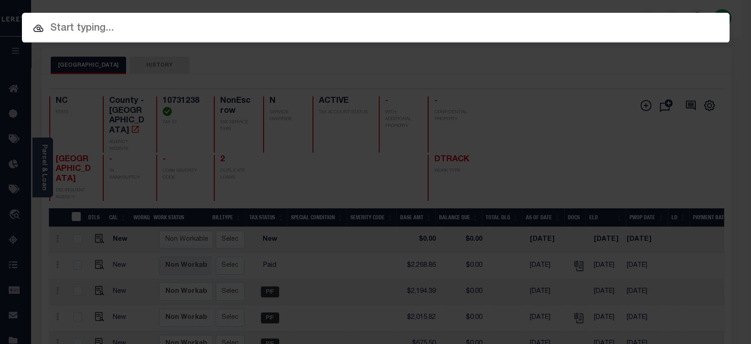
click at [552, 24] on input "text" at bounding box center [375, 29] width 707 height 16
paste input "07655000635-00101"
type input "07655000635-00101"
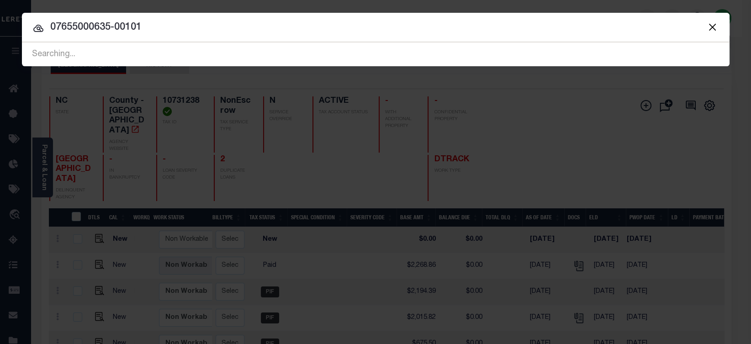
click at [211, 31] on input "07655000635-00101" at bounding box center [375, 28] width 707 height 16
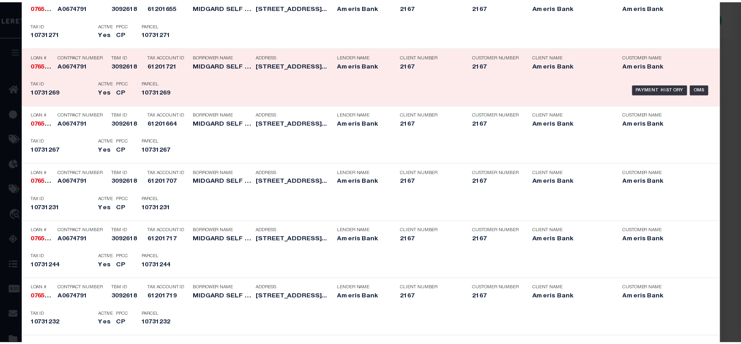
scroll to position [400, 0]
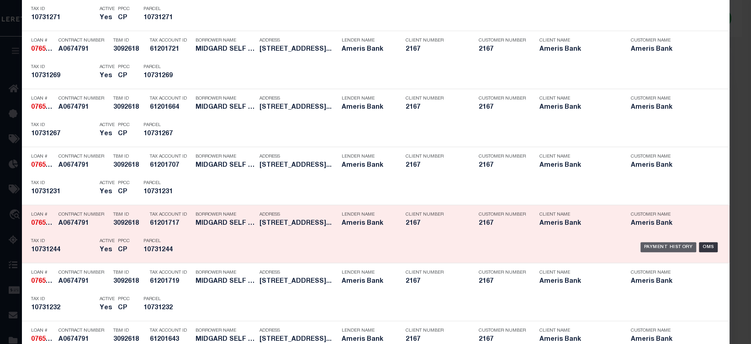
click at [650, 249] on div "Payment History" at bounding box center [668, 247] width 56 height 10
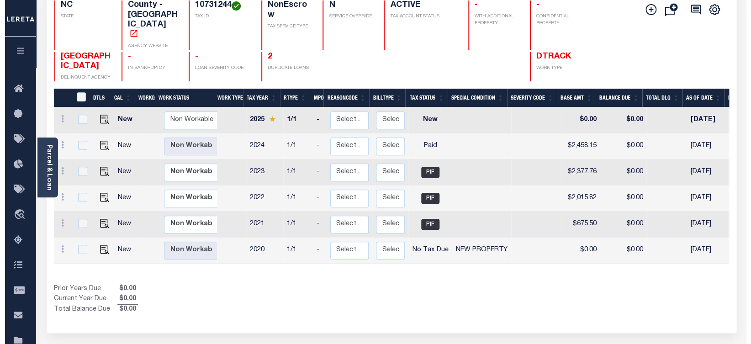
scroll to position [0, 145]
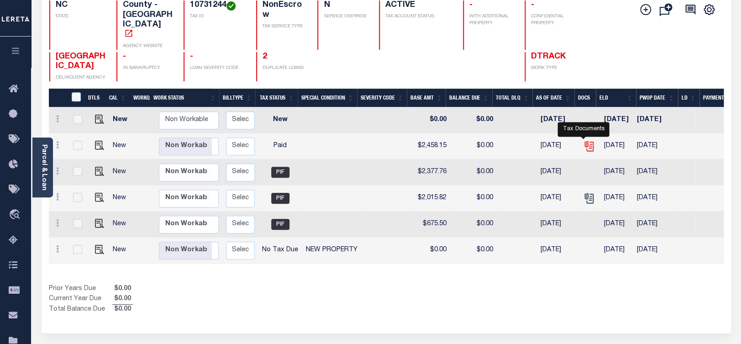
click at [583, 140] on icon "" at bounding box center [589, 146] width 12 height 12
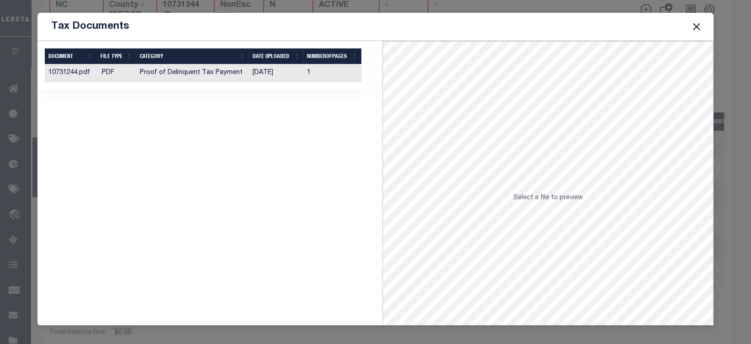
click at [161, 74] on td "Proof of Delinquent Tax Payment" at bounding box center [192, 73] width 113 height 18
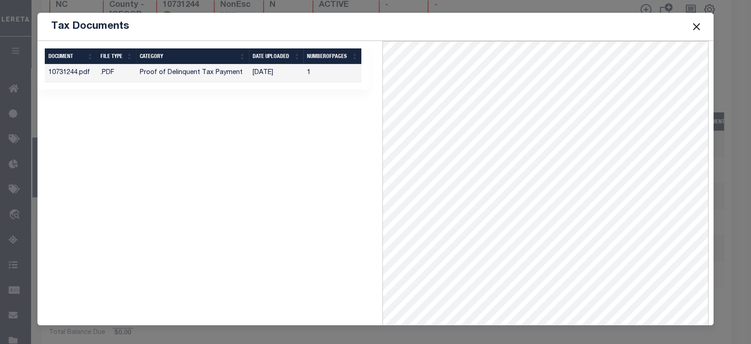
click at [698, 23] on button "Close" at bounding box center [696, 27] width 12 height 12
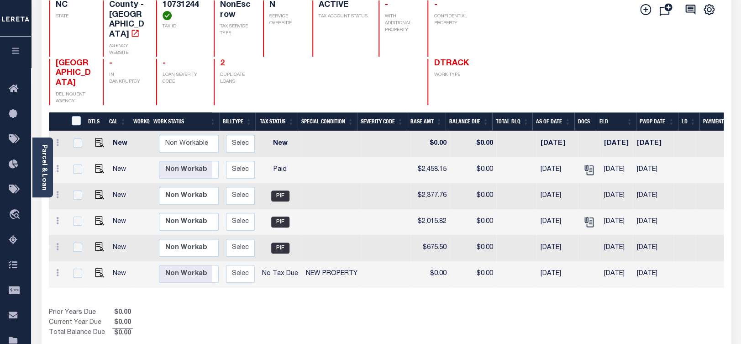
click at [220, 59] on link "2" at bounding box center [222, 63] width 5 height 8
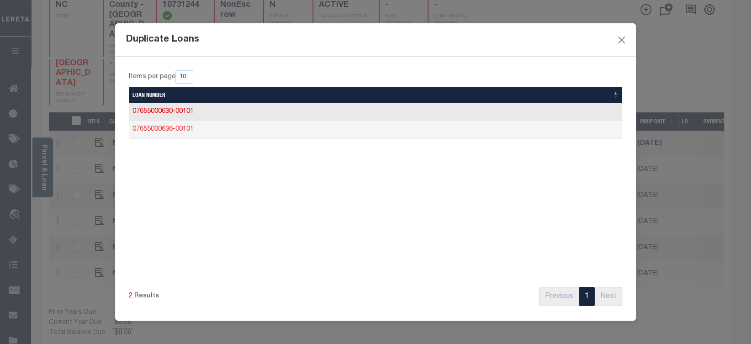
click at [175, 132] on link "07655000636-00101" at bounding box center [162, 129] width 61 height 6
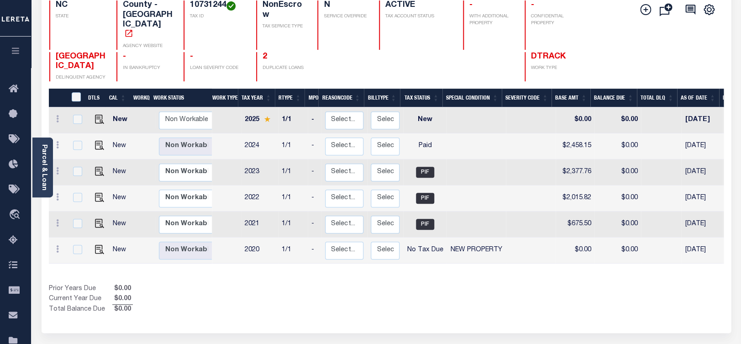
scroll to position [0, 107]
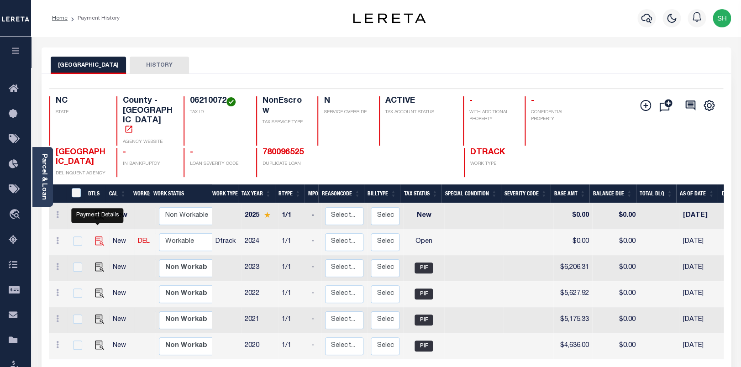
click at [100, 236] on img "" at bounding box center [99, 240] width 9 height 9
checkbox input "true"
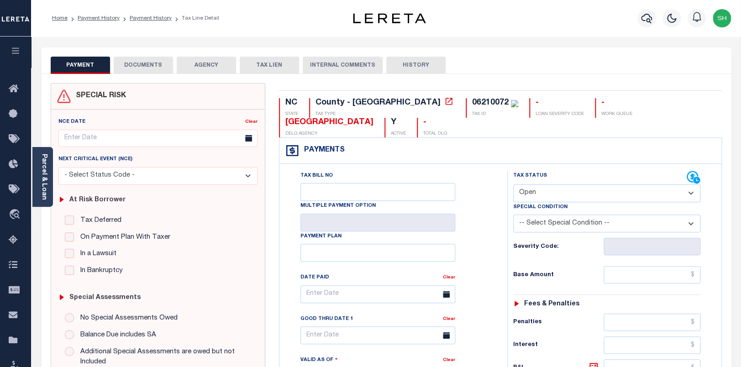
click at [472, 105] on div "06210072" at bounding box center [490, 103] width 37 height 8
copy div "06210072"
click at [462, 52] on div "PAYMENT DOCUMENTS AGENCY DELINQUENT PAYEE TAX LIEN" at bounding box center [386, 60] width 689 height 26
click at [472, 101] on div "06210072" at bounding box center [490, 103] width 37 height 8
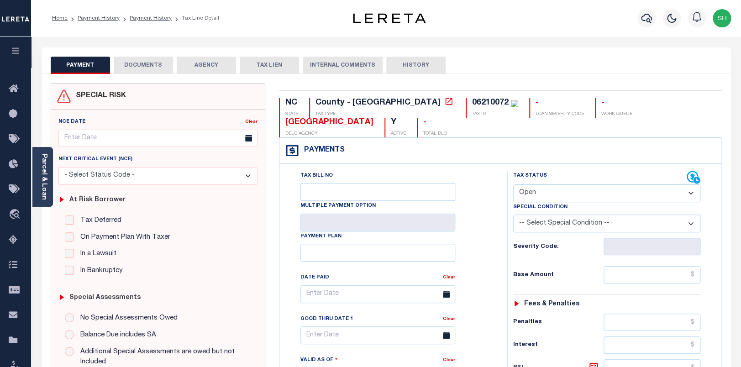
click at [472, 101] on div "06210072" at bounding box center [490, 103] width 37 height 8
copy div "06210072"
select select "PYD"
click option "Paid" at bounding box center [0, 0] width 0 height 0
type input "[DATE]"
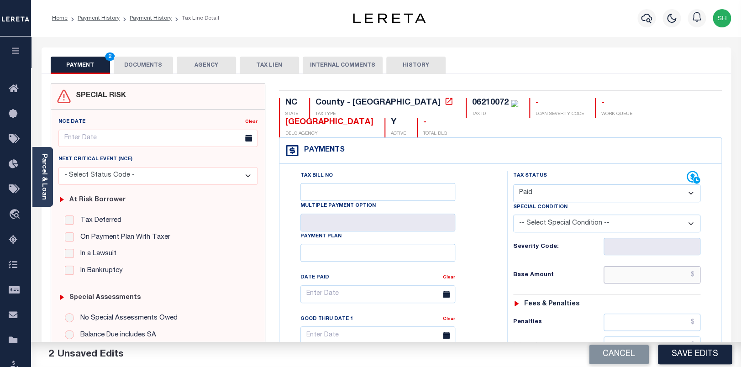
click at [651, 282] on input "text" at bounding box center [652, 274] width 97 height 17
click at [660, 278] on input "text" at bounding box center [652, 274] width 97 height 17
click at [673, 277] on input "text" at bounding box center [652, 274] width 97 height 17
paste input "6,969.61"
click at [653, 283] on input "6,969.61" at bounding box center [652, 274] width 97 height 17
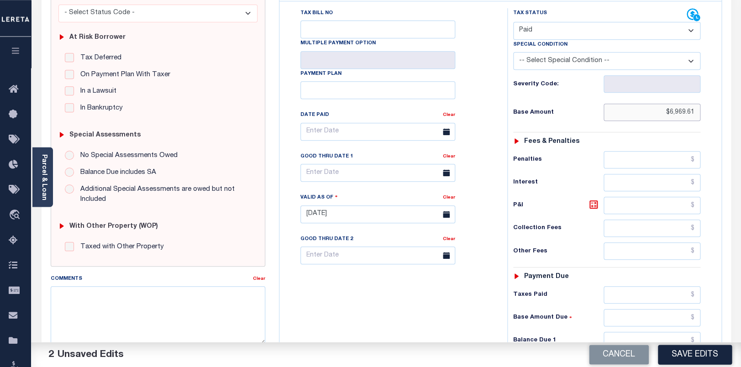
scroll to position [288, 0]
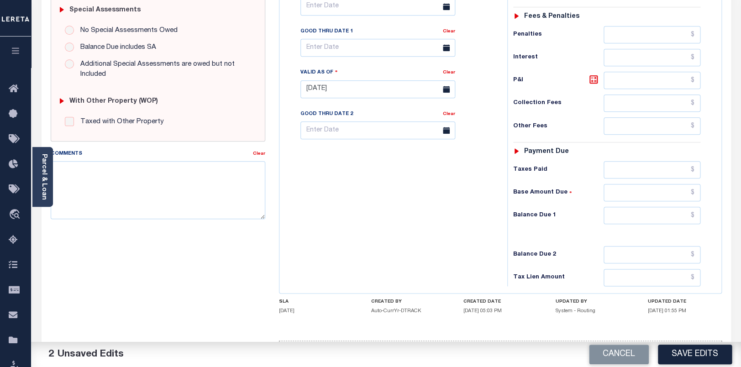
type input "$6,969.61"
click at [668, 224] on input "text" at bounding box center [652, 215] width 97 height 17
type input "$0.00"
click at [38, 188] on div "Parcel & Loan" at bounding box center [42, 177] width 21 height 60
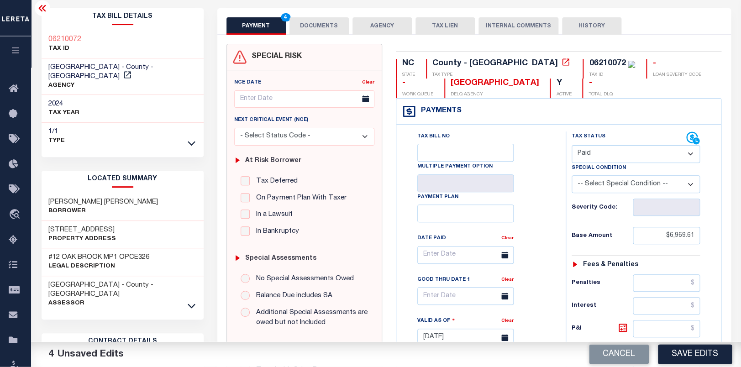
scroll to position [0, 0]
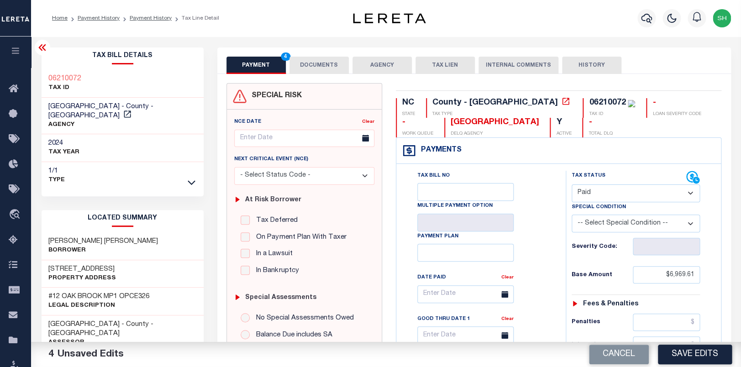
click at [38, 68] on div "Tax Bill Details 06210072 TAX ID AGENCY" at bounding box center [123, 368] width 176 height 643
copy h3 "06210072"
click at [308, 55] on div "PAYMENT 4 DOCUMENTS AGENCY DELINQUENT PAYEE TAX LIEN" at bounding box center [474, 60] width 514 height 26
click at [319, 71] on button "DOCUMENTS" at bounding box center [318, 65] width 59 height 17
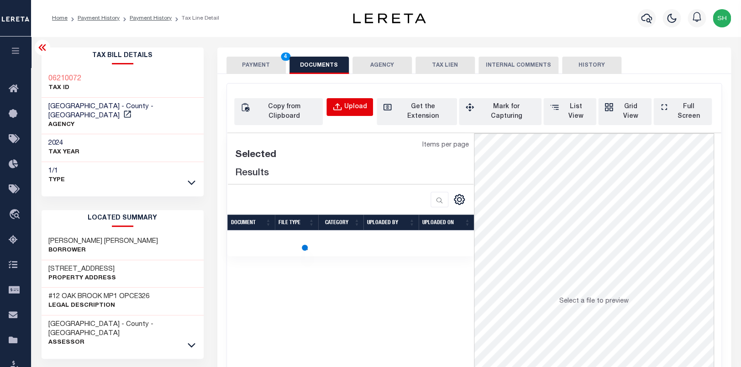
click at [363, 105] on div "Upload" at bounding box center [355, 107] width 23 height 10
select select "POP"
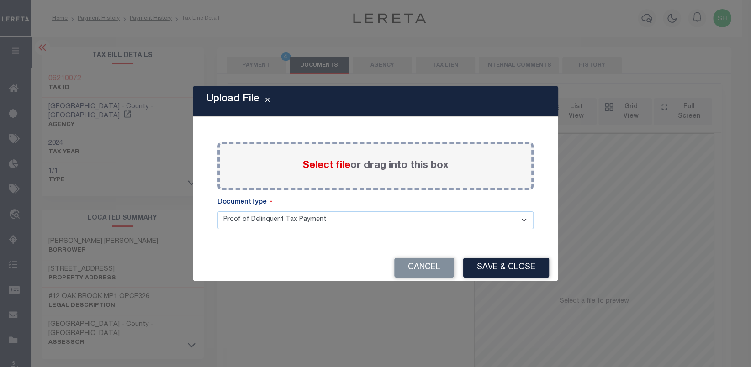
click at [319, 164] on span "Select file" at bounding box center [326, 166] width 48 height 10
click at [0, 0] on input "Select file or drag into this box" at bounding box center [0, 0] width 0 height 0
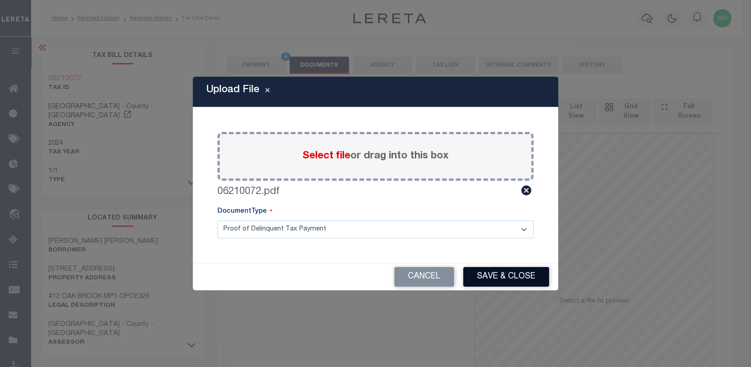
click at [512, 278] on button "Save & Close" at bounding box center [506, 277] width 86 height 20
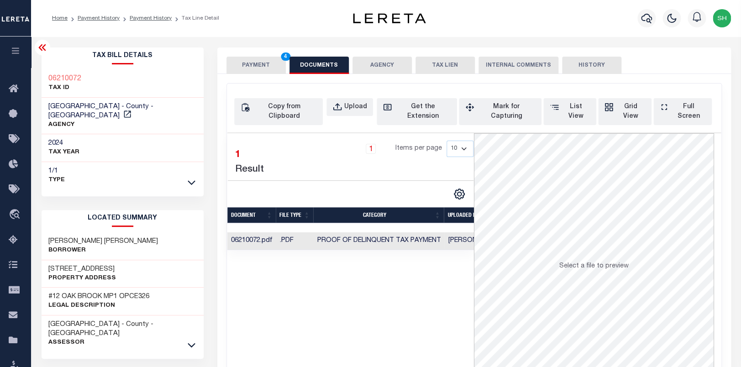
click at [265, 66] on button "PAYMENT 4" at bounding box center [255, 65] width 59 height 17
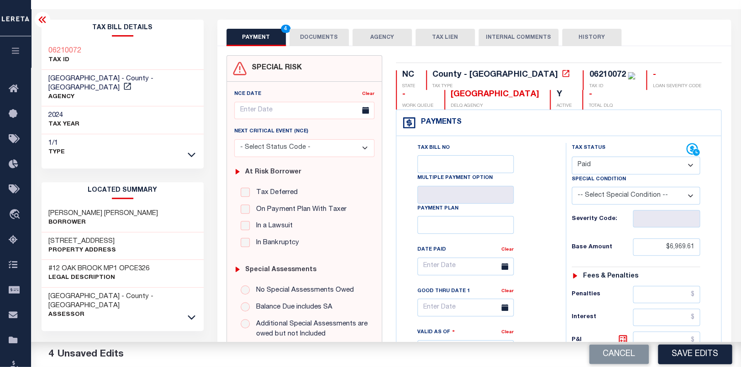
scroll to position [148, 0]
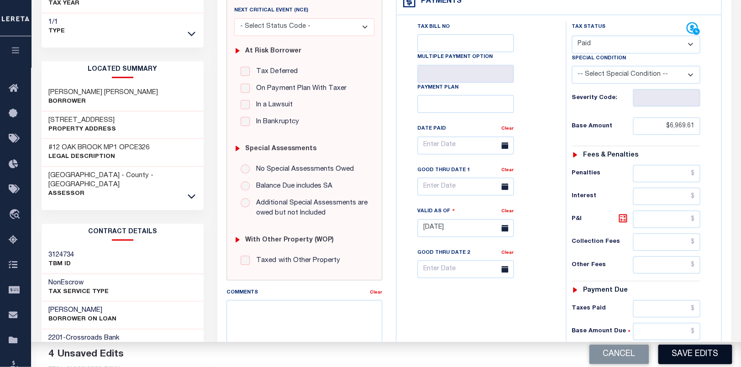
click at [679, 353] on button "Save Edits" at bounding box center [695, 355] width 74 height 20
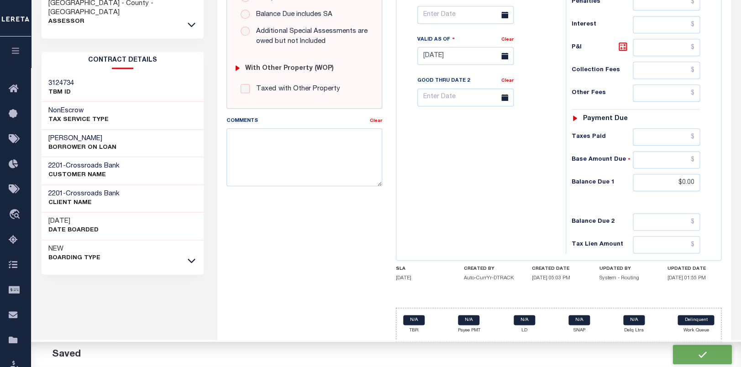
scroll to position [241, 0]
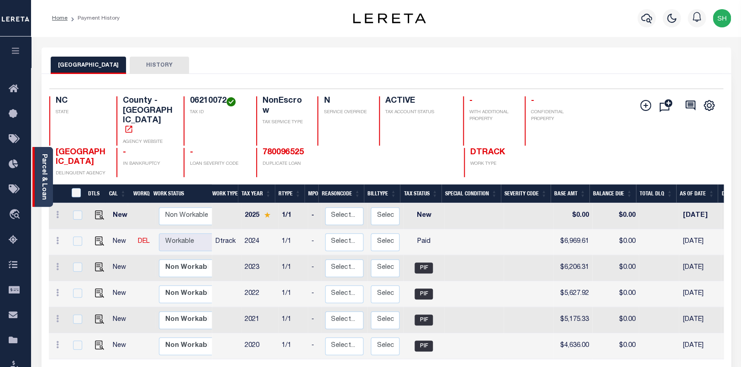
click at [46, 178] on link "Parcel & Loan" at bounding box center [44, 177] width 6 height 46
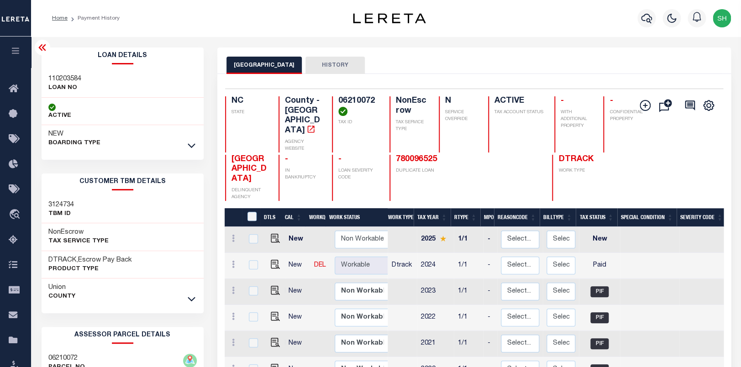
click at [40, 72] on div "Loan Details 110203584 LOAN NO NEW" at bounding box center [123, 309] width 176 height 525
copy h3 "110203584"
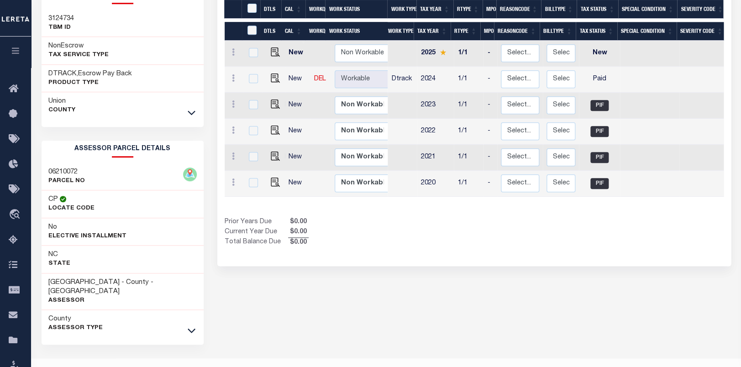
scroll to position [186, 0]
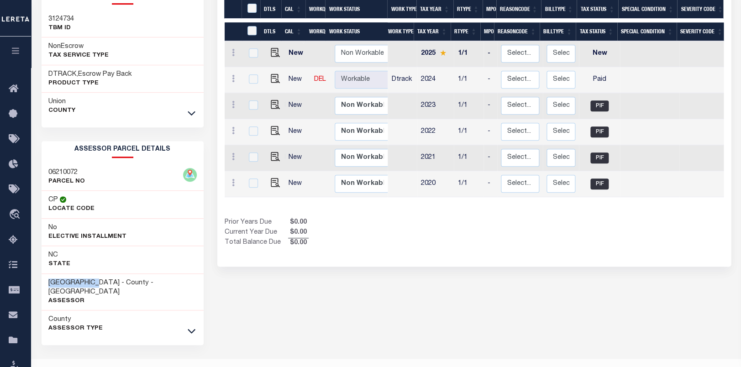
drag, startPoint x: 47, startPoint y: 283, endPoint x: 100, endPoint y: 281, distance: 53.0
click at [100, 281] on div "[GEOGRAPHIC_DATA] - County - [GEOGRAPHIC_DATA] [GEOGRAPHIC_DATA]" at bounding box center [123, 292] width 162 height 37
copy h3 "[GEOGRAPHIC_DATA]"
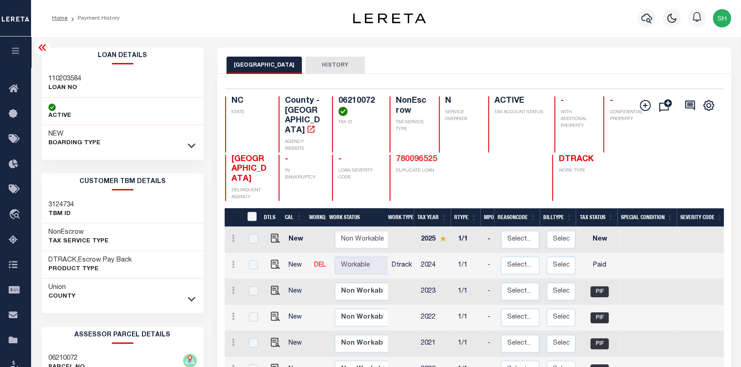
click at [417, 155] on link "780096525" at bounding box center [416, 159] width 41 height 8
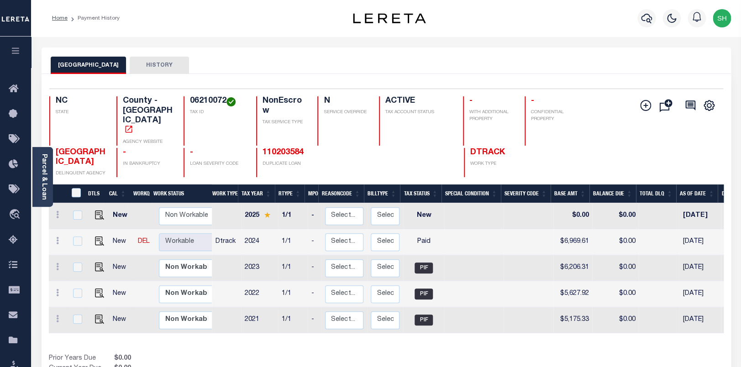
click at [197, 95] on div "Selected 5 Results 1 Items per page 25 50 100 NC STATE County - NC AGENCY WEBSI…" at bounding box center [386, 133] width 688 height 89
click at [99, 236] on img "" at bounding box center [99, 240] width 9 height 9
checkbox input "true"
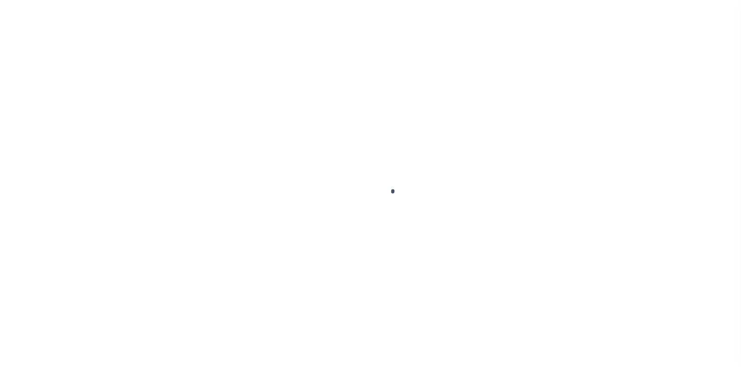
checkbox input "false"
type input "[DATE]"
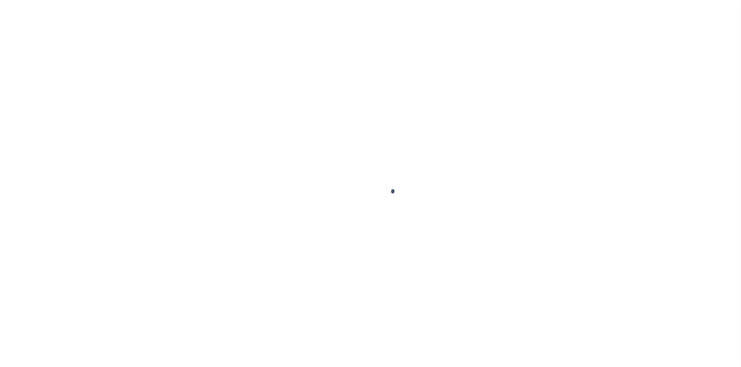
select select "PYD"
type input "$6,969.61"
type input "$0"
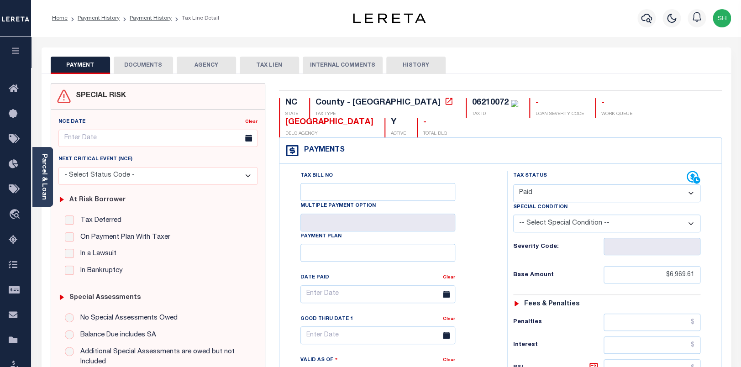
click at [141, 68] on button "DOCUMENTS" at bounding box center [143, 65] width 59 height 17
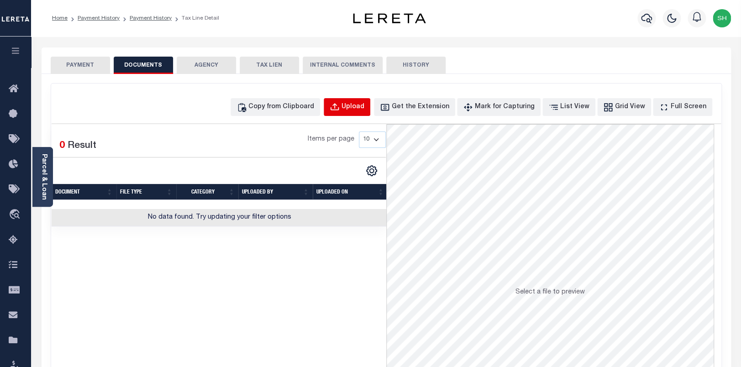
click at [364, 112] on div "Upload" at bounding box center [353, 107] width 23 height 10
select select "POP"
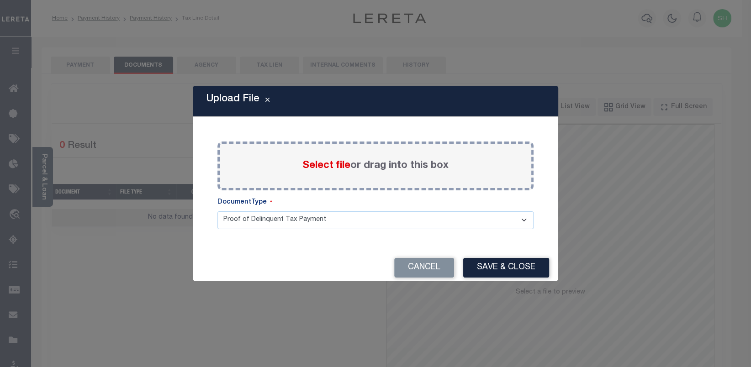
click at [324, 164] on span "Select file" at bounding box center [326, 166] width 48 height 10
click at [0, 0] on input "Select file or drag into this box" at bounding box center [0, 0] width 0 height 0
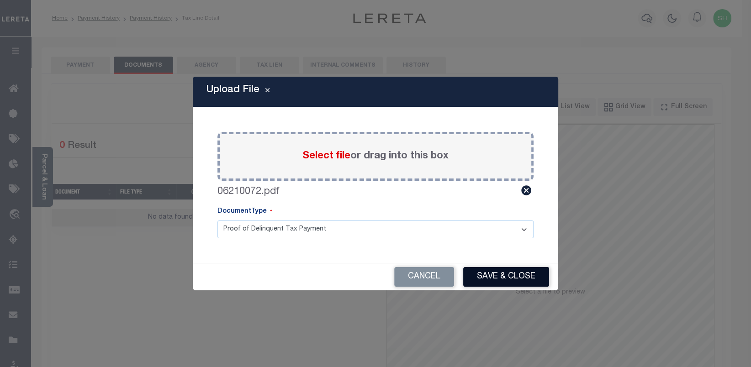
click at [516, 274] on button "Save & Close" at bounding box center [506, 277] width 86 height 20
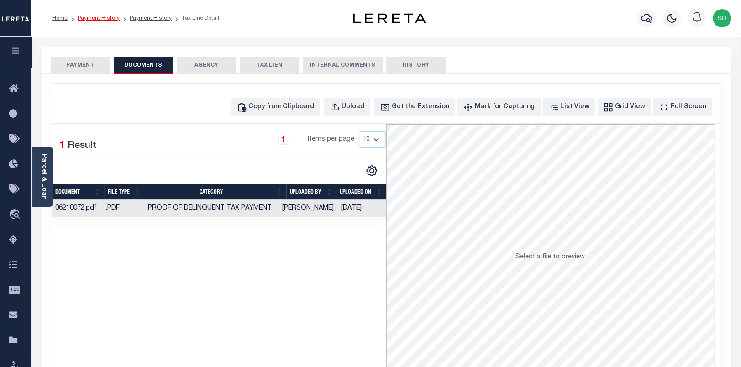
click at [92, 16] on link "Payment History" at bounding box center [99, 18] width 42 height 5
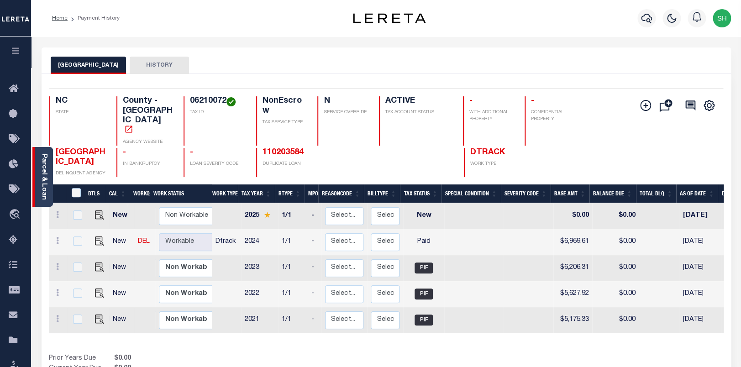
click at [42, 168] on link "Parcel & Loan" at bounding box center [44, 177] width 6 height 46
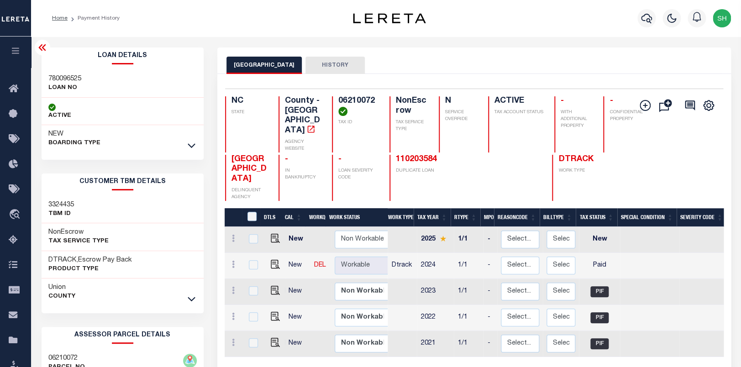
click at [59, 73] on div "780096525 LOAN NO" at bounding box center [123, 84] width 162 height 28
copy h3 "780096525"
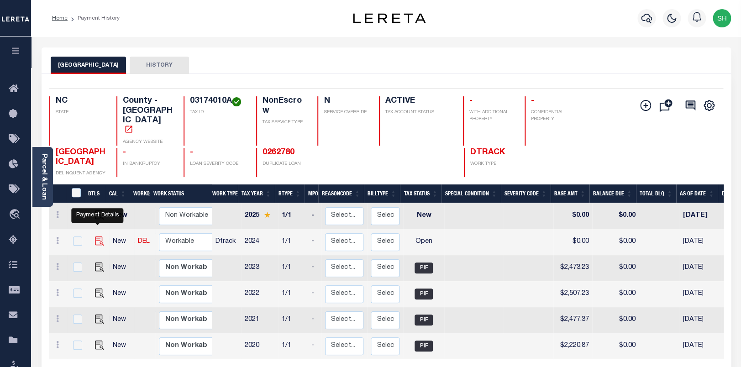
click at [96, 236] on img "" at bounding box center [99, 240] width 9 height 9
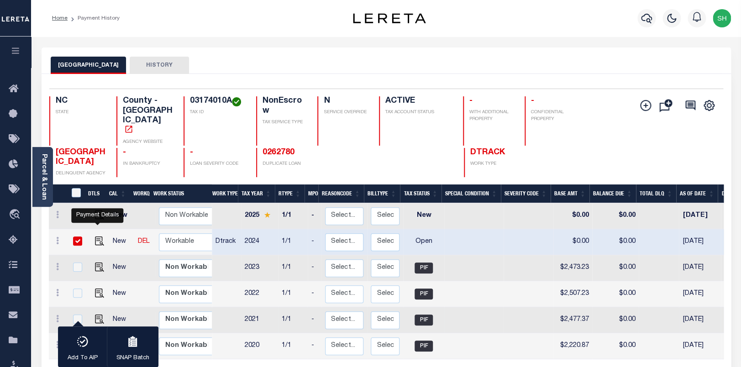
checkbox input "true"
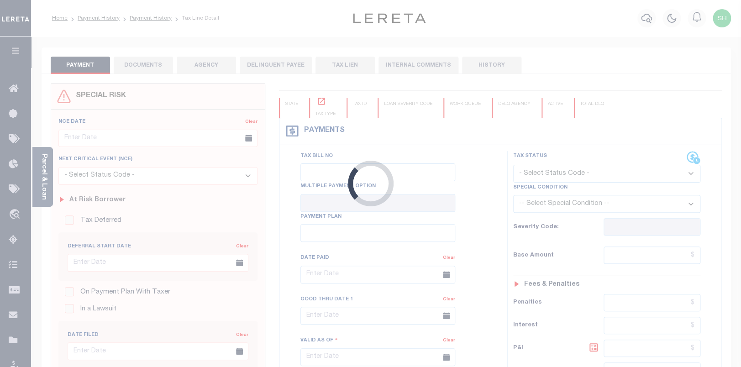
checkbox input "false"
type input "[DATE]"
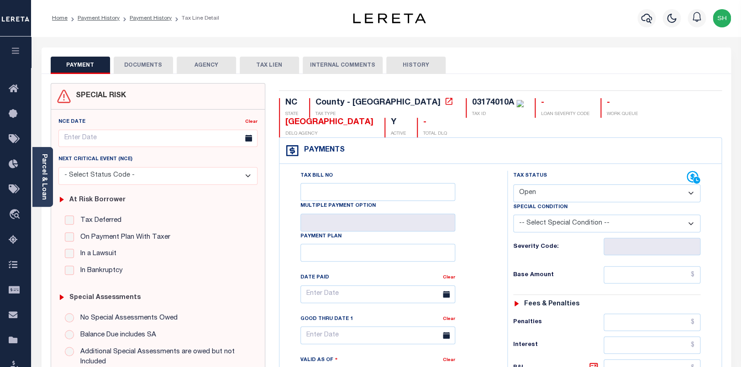
select select "PYD"
click option "Paid" at bounding box center [0, 0] width 0 height 0
type input "[DATE]"
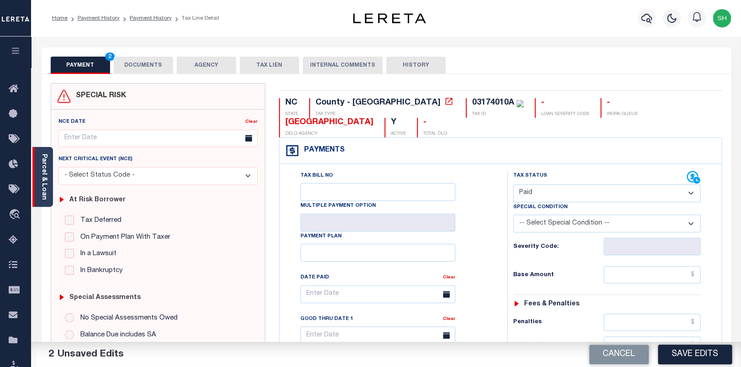
click at [42, 179] on link "Parcel & Loan" at bounding box center [44, 177] width 6 height 46
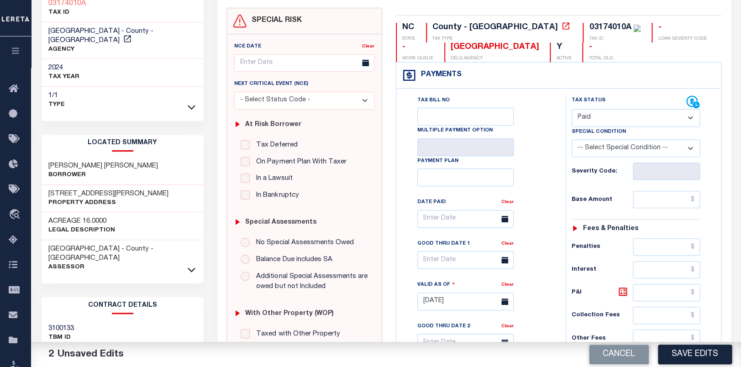
scroll to position [96, 0]
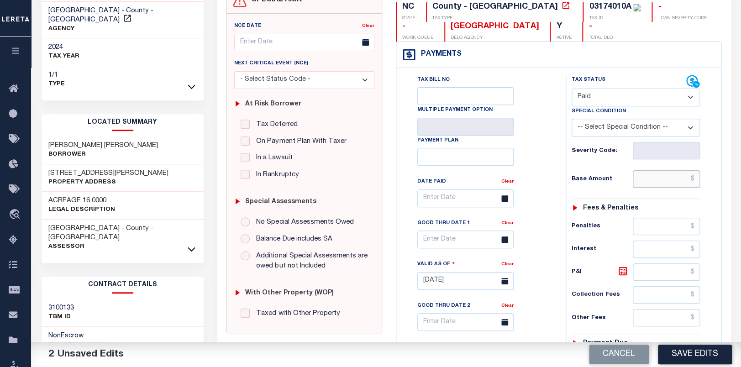
click at [673, 183] on input "text" at bounding box center [667, 178] width 68 height 17
click at [666, 184] on input "text" at bounding box center [667, 178] width 68 height 17
paste input "2,515.02"
click at [654, 186] on input "2,515.02" at bounding box center [667, 178] width 68 height 17
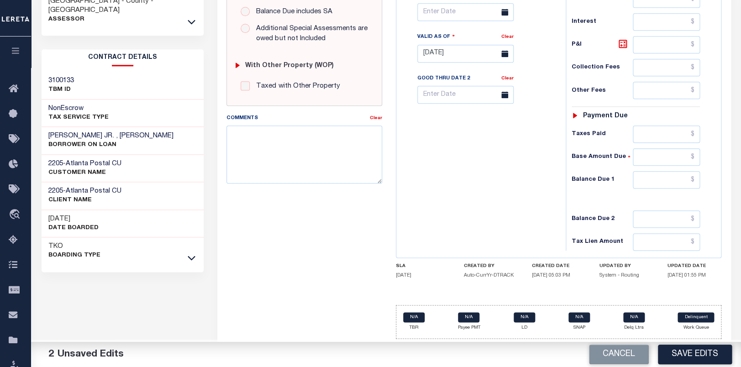
type input "$2,515.02"
click at [673, 180] on input "text" at bounding box center [667, 179] width 68 height 17
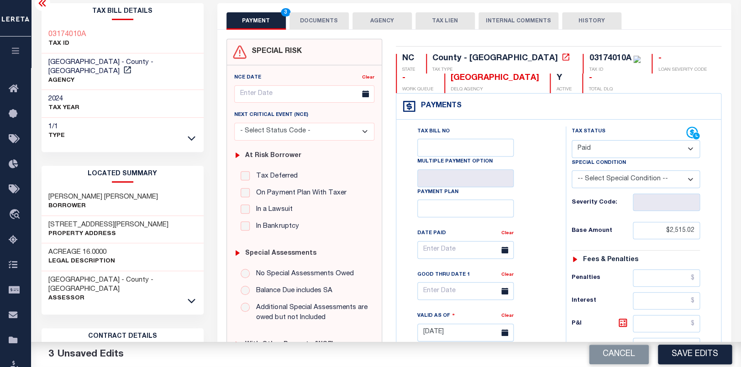
scroll to position [0, 0]
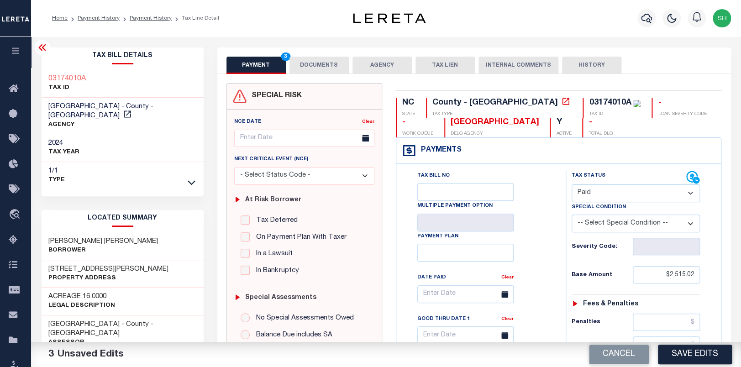
type input "$0.00"
click at [42, 73] on div "03174010A TAX ID" at bounding box center [123, 84] width 162 height 28
copy h3 "03174010A"
click at [325, 62] on button "DOCUMENTS" at bounding box center [318, 65] width 59 height 17
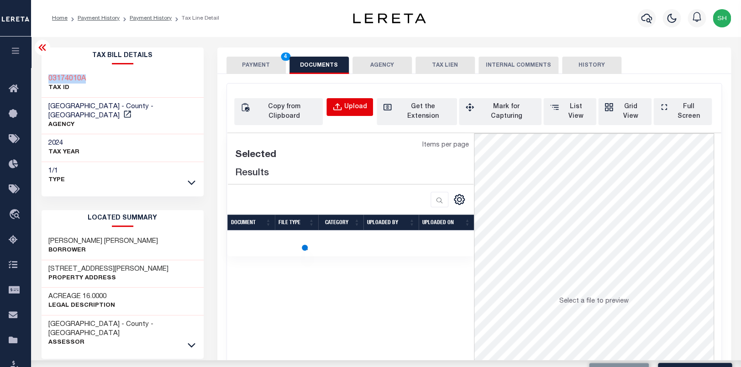
click at [369, 100] on button "Upload" at bounding box center [349, 107] width 47 height 18
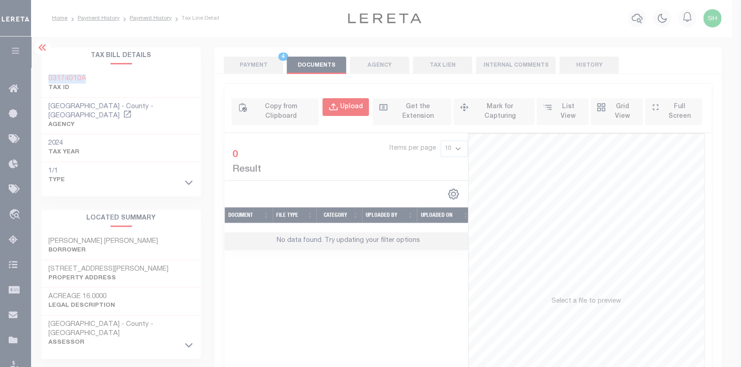
select select "POP"
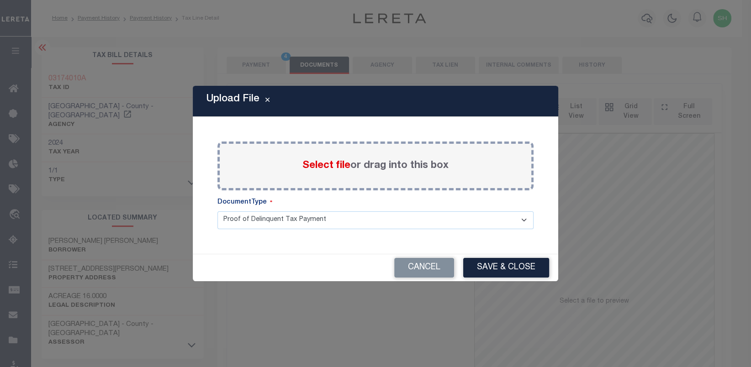
click at [310, 167] on span "Select file" at bounding box center [326, 166] width 48 height 10
click at [0, 0] on input "Select file or drag into this box" at bounding box center [0, 0] width 0 height 0
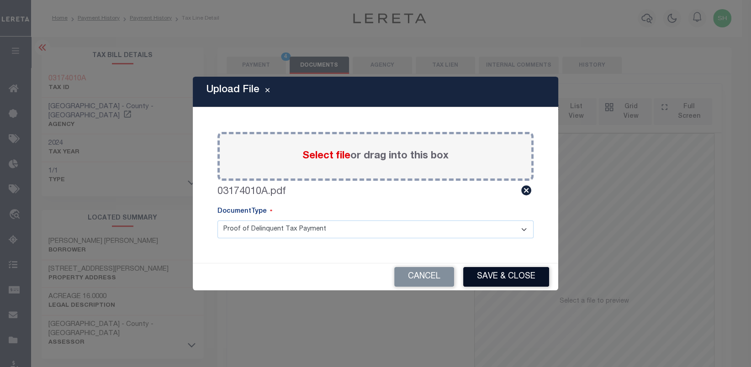
click at [510, 272] on button "Save & Close" at bounding box center [506, 277] width 86 height 20
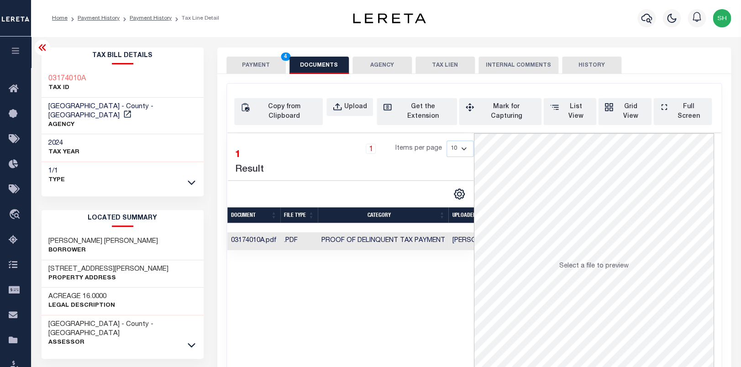
click at [262, 57] on button "PAYMENT 4" at bounding box center [255, 65] width 59 height 17
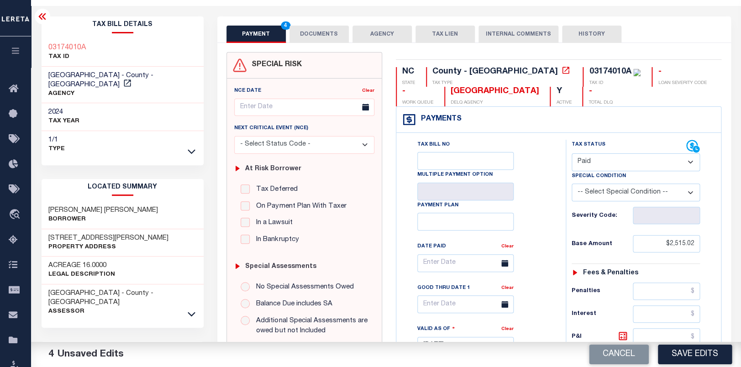
scroll to position [68, 0]
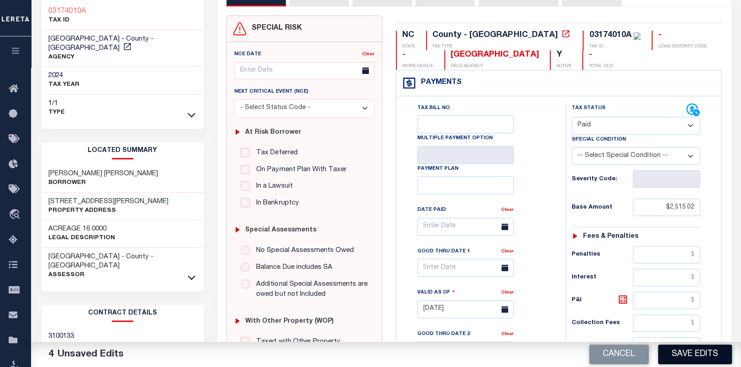
click at [696, 353] on button "Save Edits" at bounding box center [695, 355] width 74 height 20
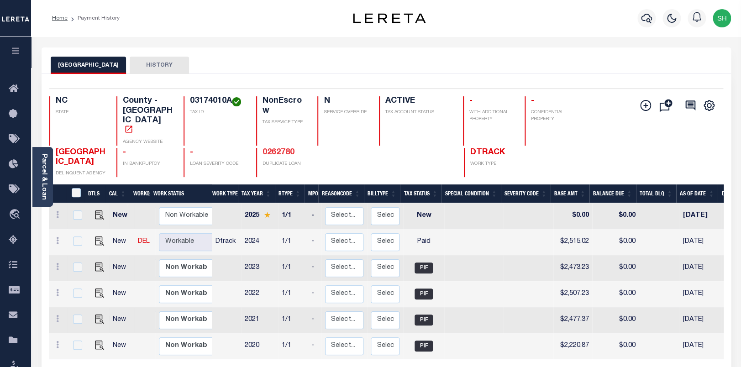
click at [274, 148] on link "0262780" at bounding box center [279, 152] width 32 height 8
click at [42, 177] on link "Parcel & Loan" at bounding box center [44, 177] width 6 height 46
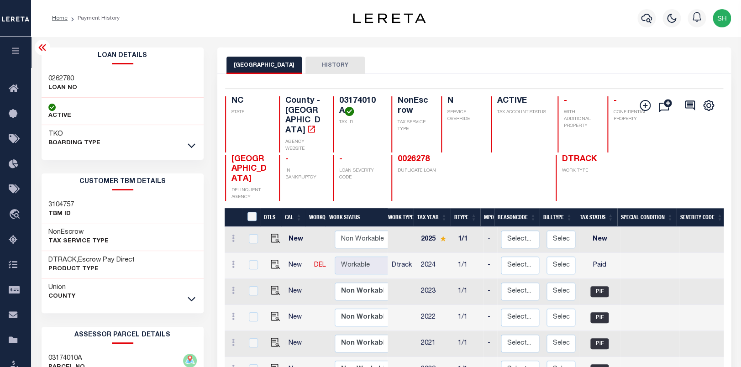
click at [56, 71] on div "0262780 LOAN NO" at bounding box center [123, 84] width 162 height 28
copy h3 "0262780"
click at [355, 99] on h4 "03174010A" at bounding box center [359, 106] width 41 height 20
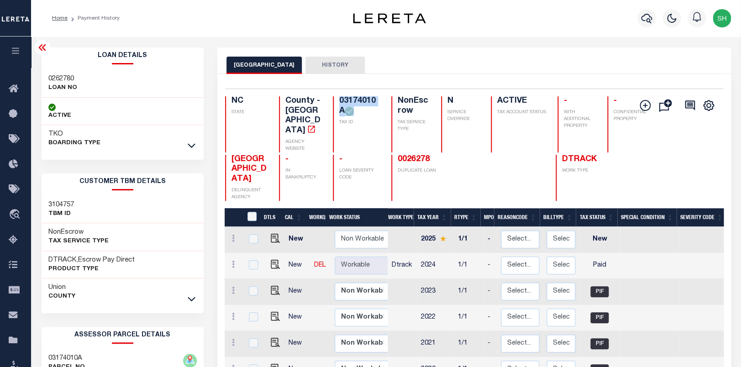
click at [355, 99] on h4 "03174010A" at bounding box center [359, 106] width 41 height 20
copy h4 "03174010A"
click at [271, 260] on img "" at bounding box center [275, 264] width 9 height 9
checkbox input "true"
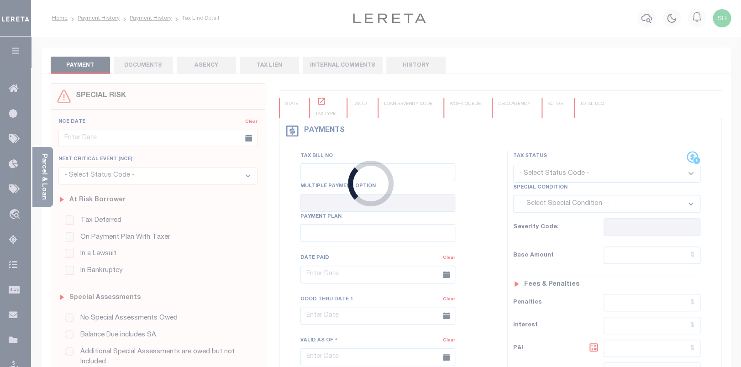
checkbox input "false"
type input "[DATE]"
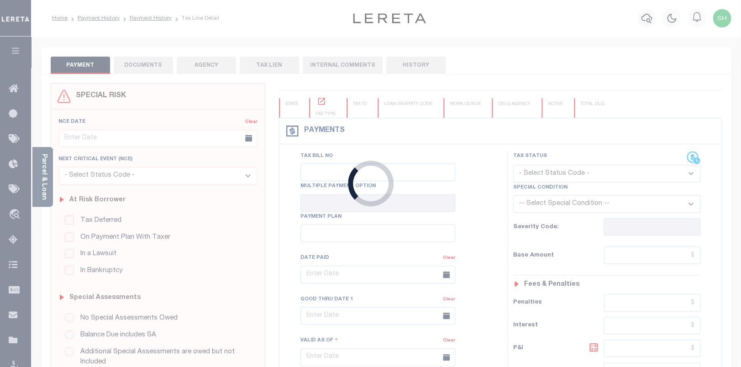
select select "PYD"
type input "$2,515.02"
type input "$0"
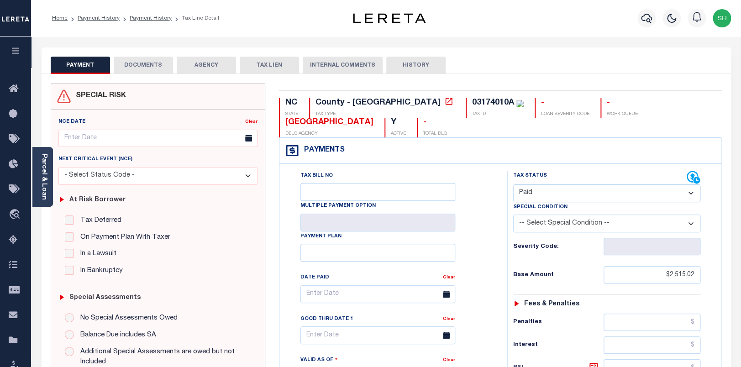
click at [150, 65] on button "DOCUMENTS" at bounding box center [143, 65] width 59 height 17
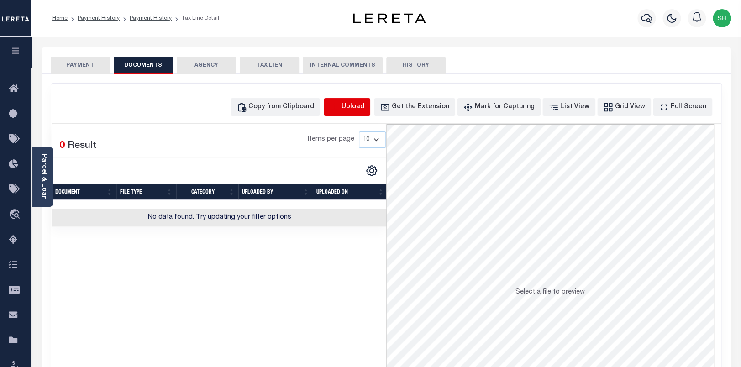
click at [340, 105] on icon "button" at bounding box center [335, 107] width 10 height 10
select select "POP"
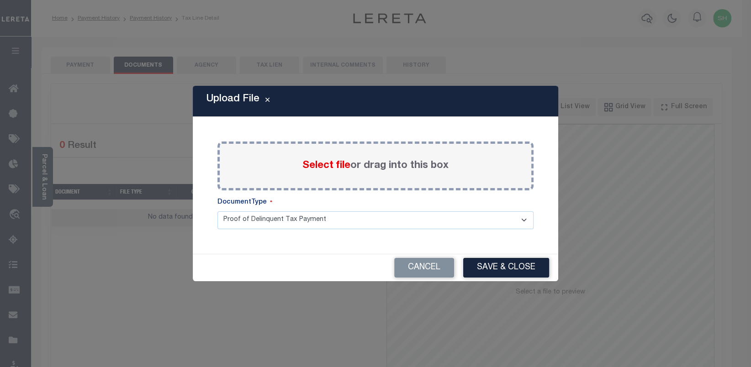
click at [328, 166] on span "Select file" at bounding box center [326, 166] width 48 height 10
click at [0, 0] on input "Select file or drag into this box" at bounding box center [0, 0] width 0 height 0
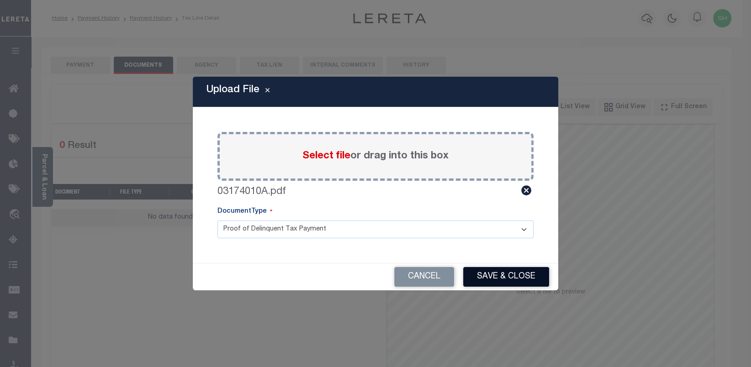
click at [503, 271] on button "Save & Close" at bounding box center [506, 277] width 86 height 20
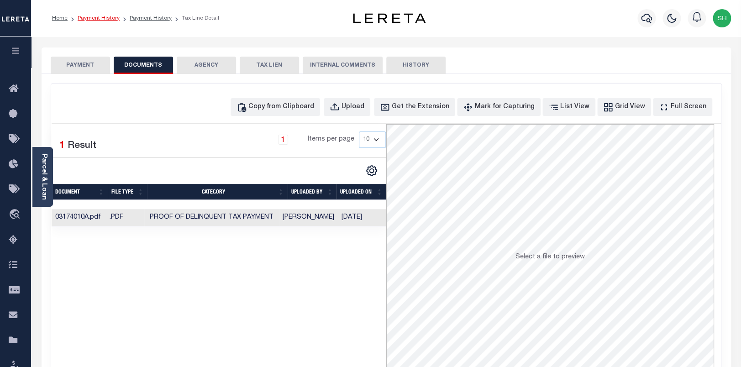
click at [91, 18] on link "Payment History" at bounding box center [99, 18] width 42 height 5
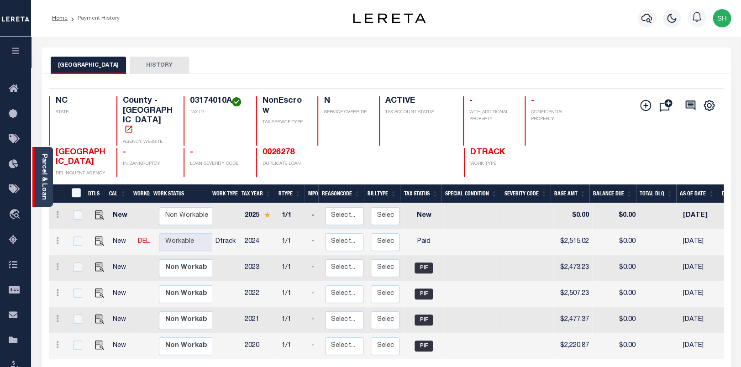
click at [44, 175] on link "Parcel & Loan" at bounding box center [44, 177] width 6 height 46
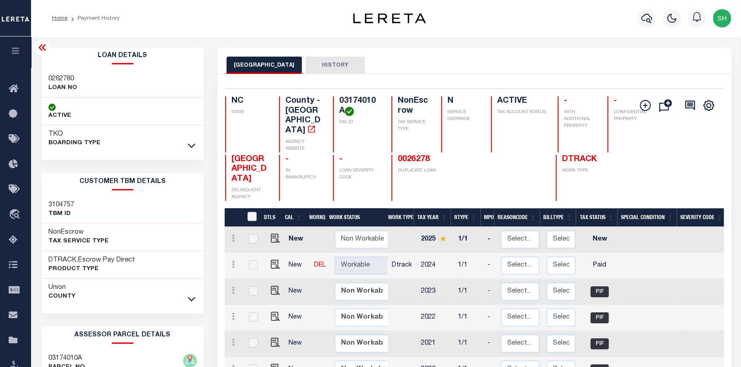
click at [63, 68] on div "Loan Details 0262780 LOAN NO ACTIVE" at bounding box center [123, 99] width 162 height 105
drag, startPoint x: 63, startPoint y: 68, endPoint x: 61, endPoint y: 74, distance: 6.2
click at [62, 73] on div "Loan Details 0262780 LOAN NO ACTIVE" at bounding box center [123, 99] width 162 height 105
click at [61, 74] on h3 "0262780" at bounding box center [62, 78] width 29 height 9
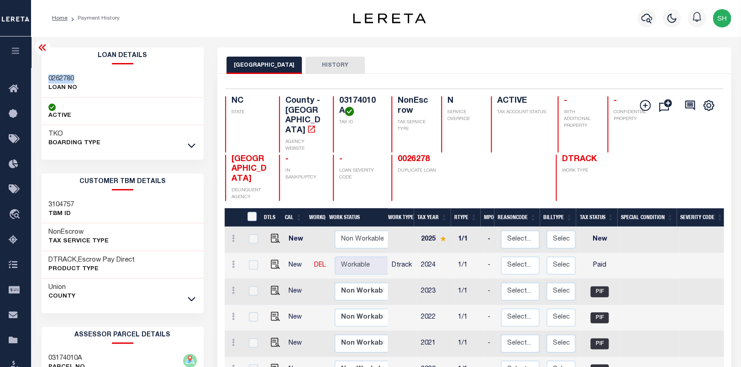
copy h3 "0262780"
click at [400, 155] on link "0026278" at bounding box center [414, 159] width 32 height 8
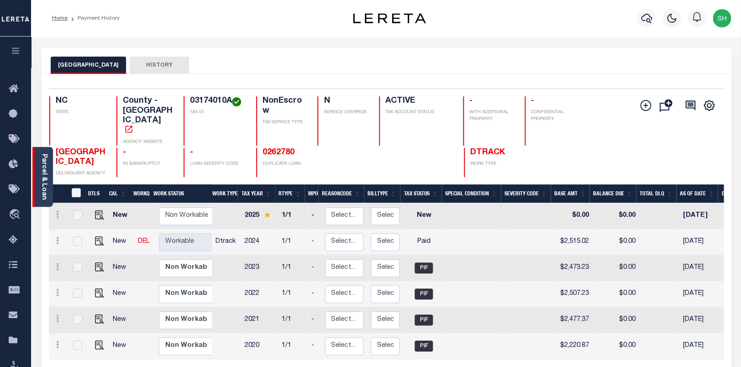
click at [45, 168] on link "Parcel & Loan" at bounding box center [44, 177] width 6 height 46
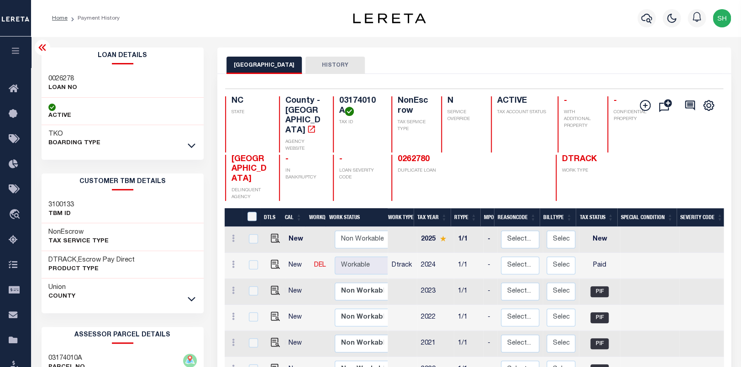
click at [42, 70] on div "0026278 LOAN NO" at bounding box center [123, 84] width 162 height 28
copy h3 "0026278"
click at [646, 20] on icon "button" at bounding box center [646, 18] width 11 height 11
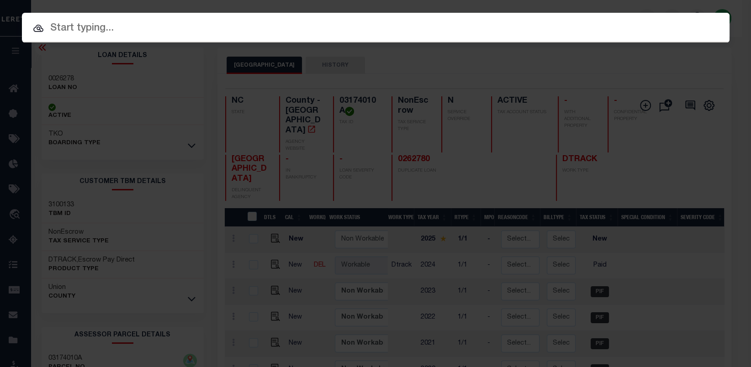
click at [566, 21] on input "text" at bounding box center [375, 29] width 707 height 16
paste input "110203584"
type input "110203584"
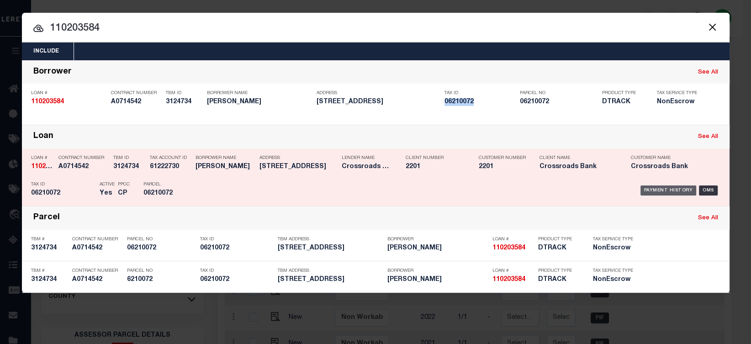
click at [654, 188] on div "Payment History" at bounding box center [668, 190] width 56 height 10
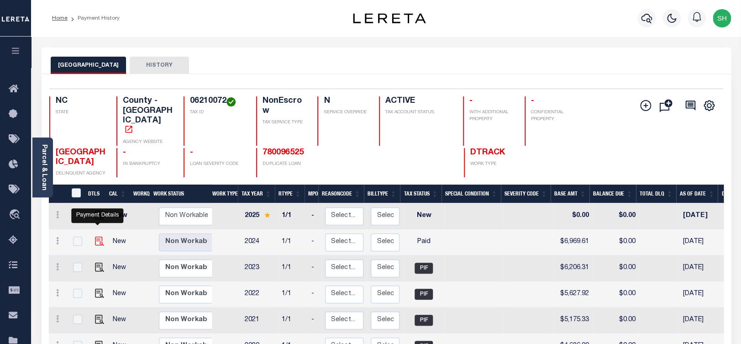
click at [95, 236] on img "" at bounding box center [99, 240] width 9 height 9
checkbox input "true"
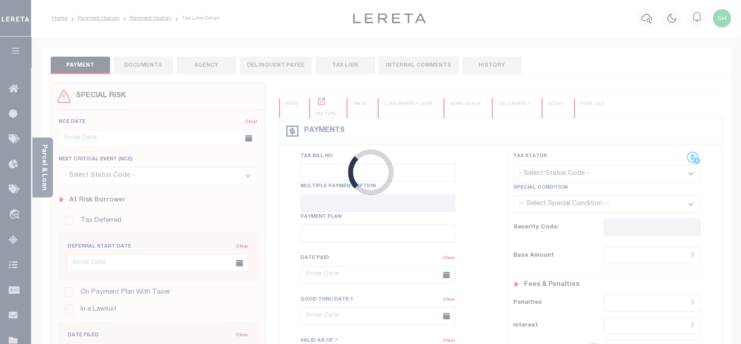
checkbox input "false"
type input "[DATE]"
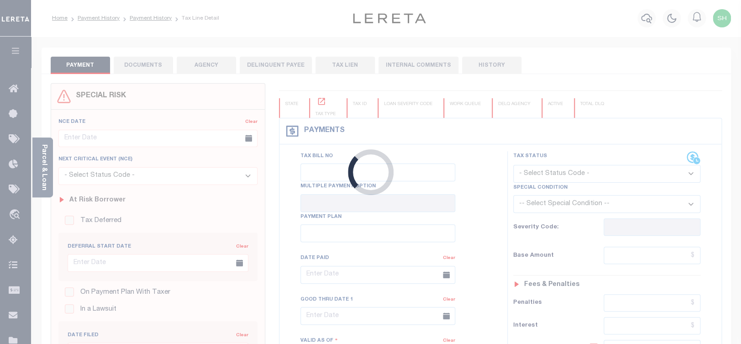
select select "PYD"
type input "$6,969.61"
type input "$0"
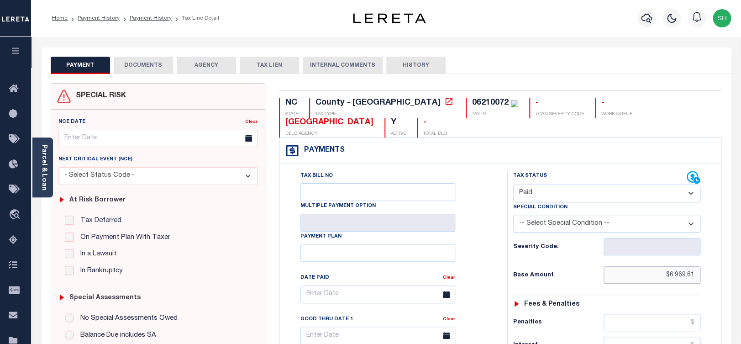
drag, startPoint x: 653, startPoint y: 278, endPoint x: 695, endPoint y: 295, distance: 45.7
click at [700, 283] on input "$6,969.61" at bounding box center [652, 274] width 97 height 17
click at [41, 173] on link "Parcel & Loan" at bounding box center [44, 167] width 6 height 46
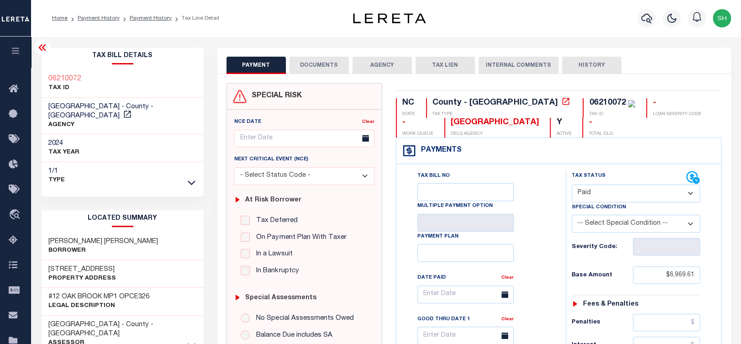
copy h3 "06210072"
click at [310, 66] on button "DOCUMENTS" at bounding box center [318, 65] width 59 height 17
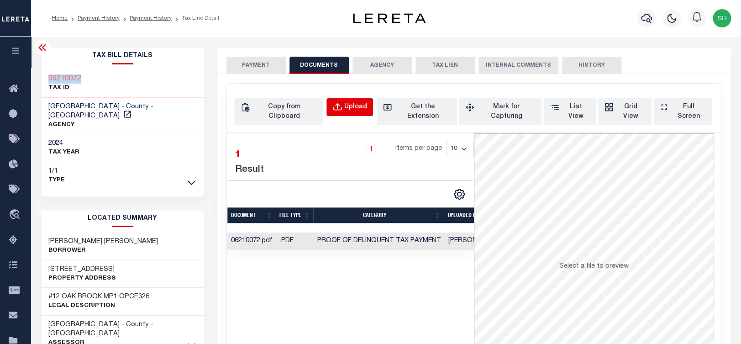
click at [358, 102] on button "Upload" at bounding box center [349, 107] width 47 height 18
select select "POP"
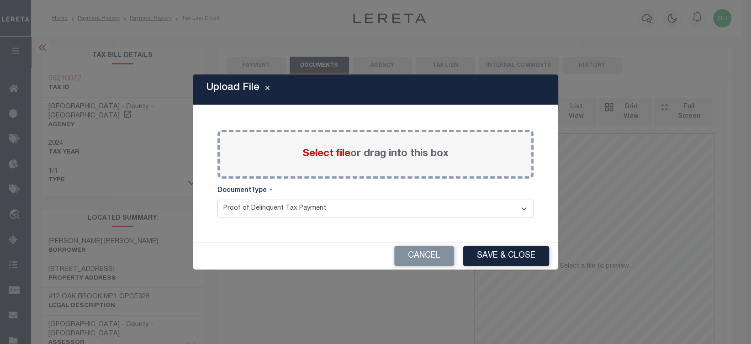
click at [322, 155] on span "Select file" at bounding box center [326, 154] width 48 height 10
click at [0, 0] on input "Select file or drag into this box" at bounding box center [0, 0] width 0 height 0
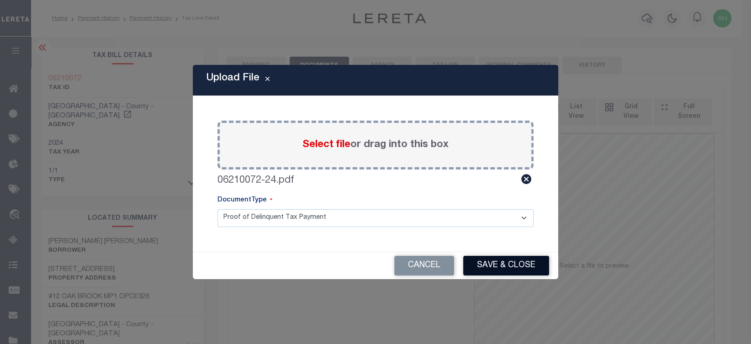
click at [509, 267] on button "Save & Close" at bounding box center [506, 266] width 86 height 20
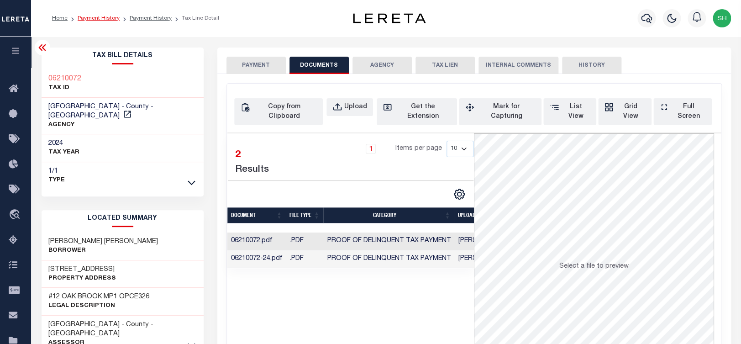
click at [96, 16] on link "Payment History" at bounding box center [99, 18] width 42 height 5
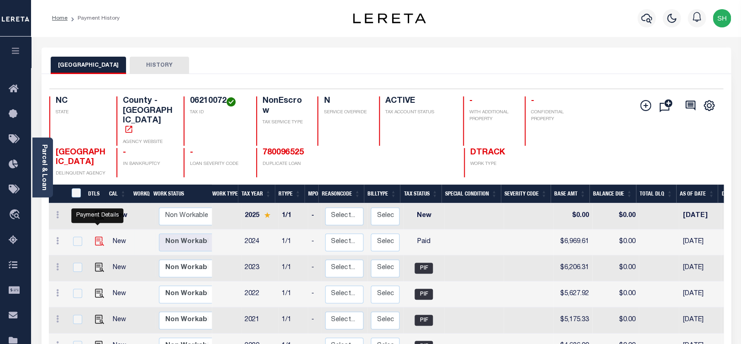
click at [95, 236] on img "" at bounding box center [99, 240] width 9 height 9
checkbox input "true"
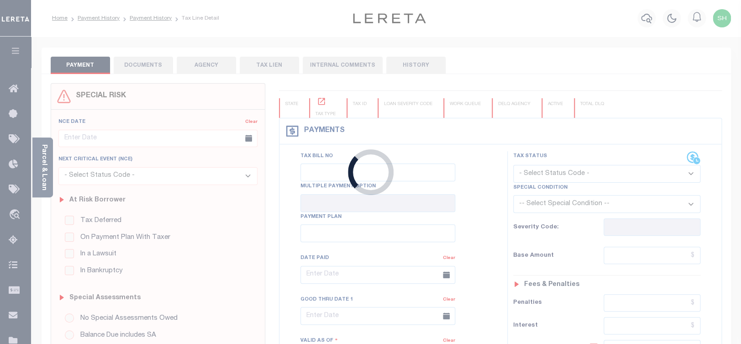
checkbox input "false"
type input "[DATE]"
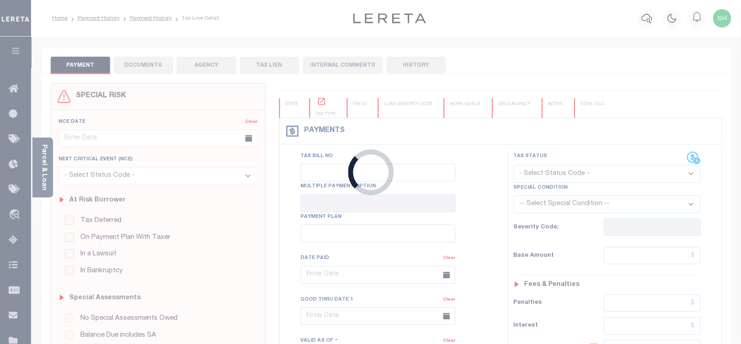
select select "PYD"
type input "$6,969.61"
type input "$0"
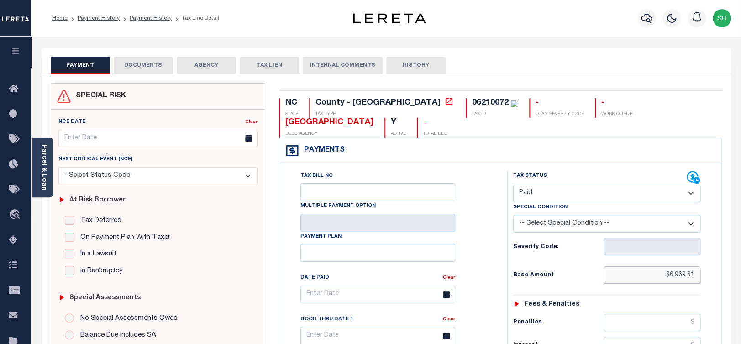
click at [700, 266] on input "$6,969.61" at bounding box center [652, 274] width 97 height 17
click at [643, 322] on input "text" at bounding box center [652, 322] width 97 height 17
drag, startPoint x: 710, startPoint y: 281, endPoint x: 744, endPoint y: 285, distance: 34.4
click at [700, 284] on input "$6,969.61" at bounding box center [652, 274] width 97 height 17
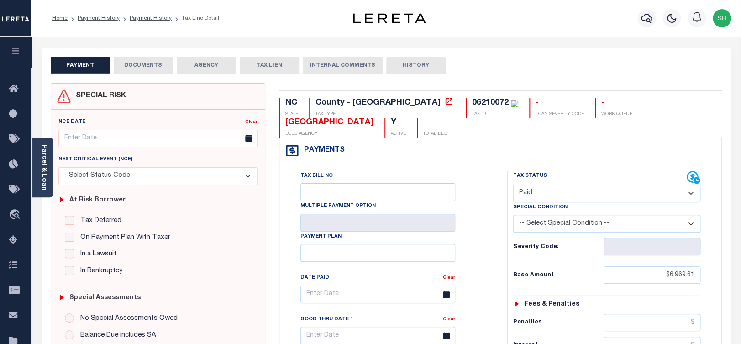
click at [610, 306] on div "Fees & Penalties" at bounding box center [606, 304] width 187 height 8
paste input "6,898.37"
drag, startPoint x: 656, startPoint y: 284, endPoint x: 635, endPoint y: 321, distance: 42.9
click at [700, 283] on input "6,898.37" at bounding box center [652, 274] width 97 height 17
type input "$6,898.37"
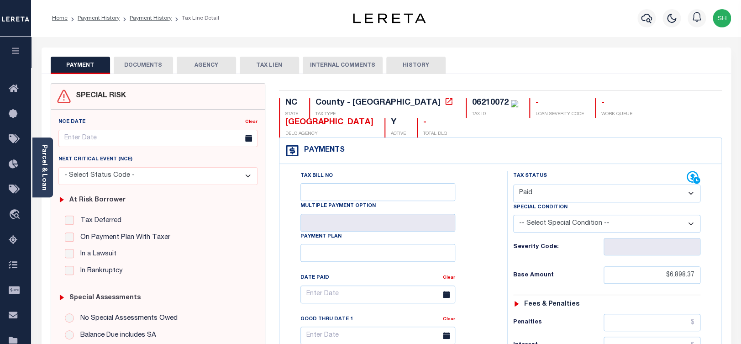
click at [575, 326] on h6 "Penalties" at bounding box center [558, 322] width 90 height 7
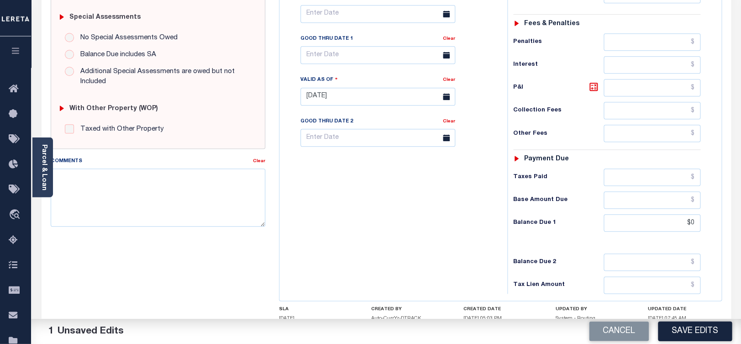
scroll to position [336, 0]
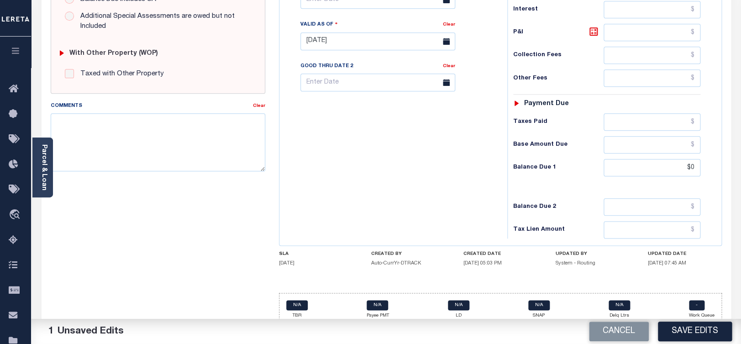
click at [692, 342] on div "Cancel Save Edits" at bounding box center [563, 332] width 355 height 26
drag, startPoint x: 692, startPoint y: 337, endPoint x: 686, endPoint y: 333, distance: 6.6
click at [691, 336] on button "Save Edits" at bounding box center [695, 331] width 74 height 20
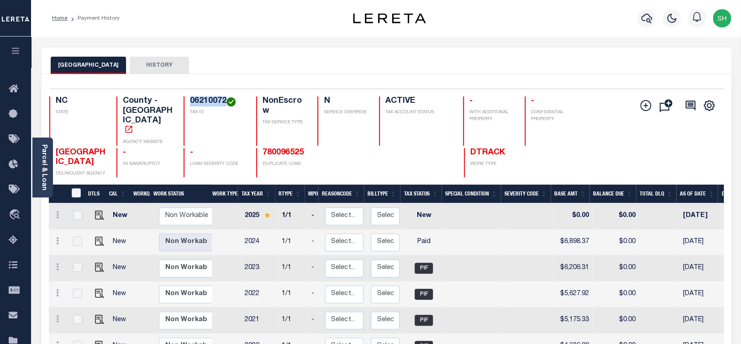
drag, startPoint x: 191, startPoint y: 102, endPoint x: 225, endPoint y: 107, distance: 34.5
click at [225, 106] on h4 "06210072" at bounding box center [217, 101] width 55 height 10
click at [286, 148] on link "780096525" at bounding box center [283, 152] width 41 height 8
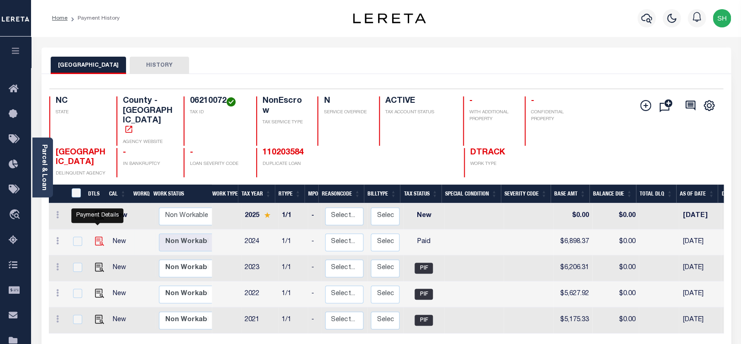
click at [95, 236] on img "" at bounding box center [99, 240] width 9 height 9
checkbox input "true"
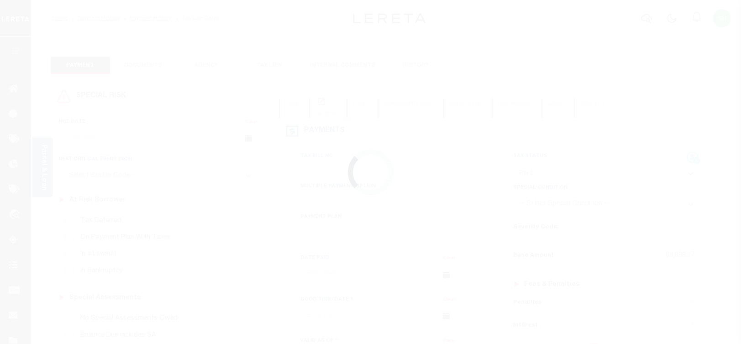
select select "PYD"
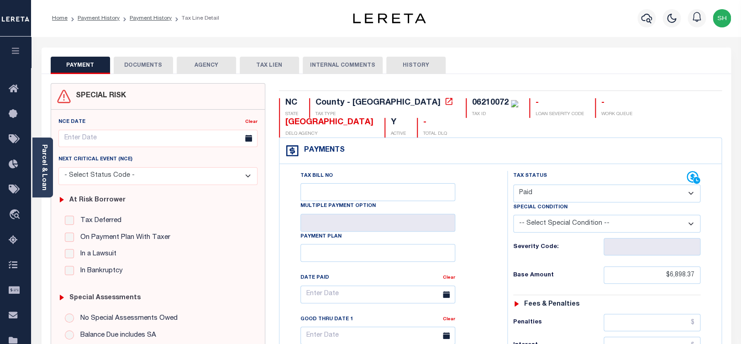
click at [140, 60] on button "DOCUMENTS" at bounding box center [143, 65] width 59 height 17
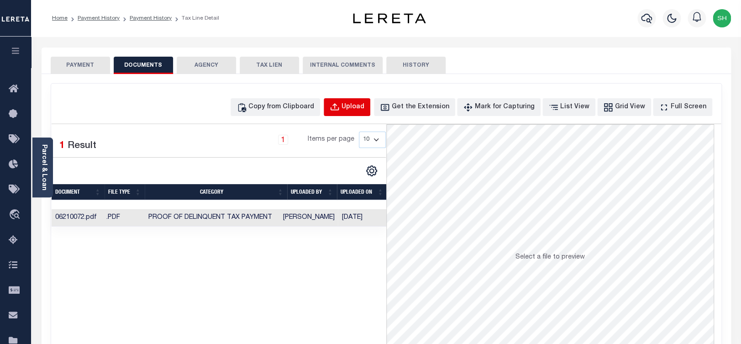
click at [364, 103] on div "Upload" at bounding box center [353, 107] width 23 height 10
select select "POP"
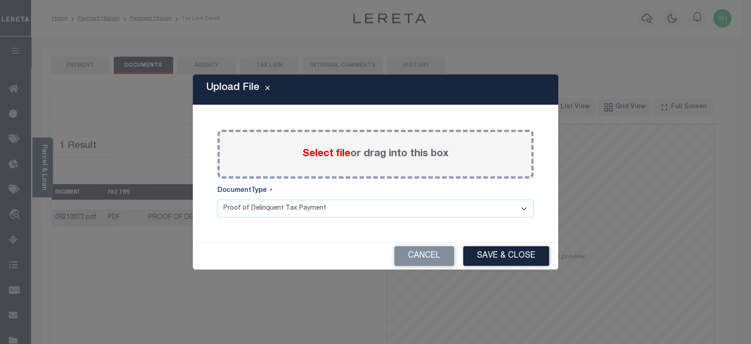
click at [320, 152] on span "Select file" at bounding box center [326, 154] width 48 height 10
click at [0, 0] on input "Select file or drag into this box" at bounding box center [0, 0] width 0 height 0
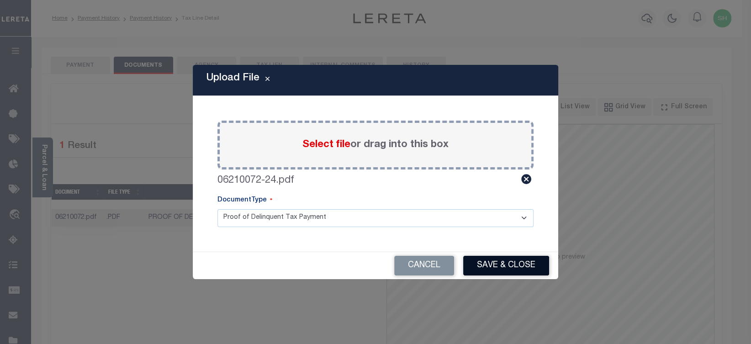
click at [514, 271] on button "Save & Close" at bounding box center [506, 266] width 86 height 20
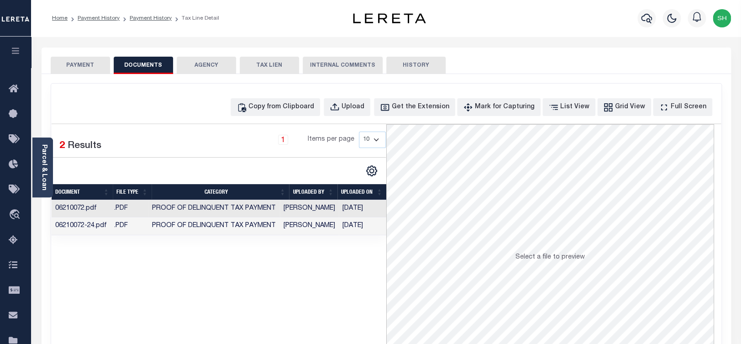
click at [77, 63] on button "PAYMENT" at bounding box center [80, 65] width 59 height 17
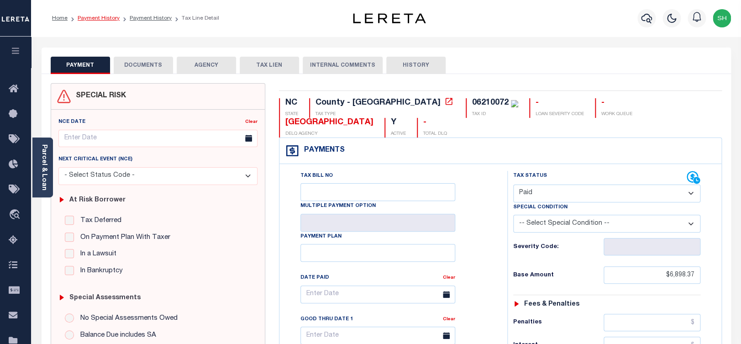
click at [99, 20] on link "Payment History" at bounding box center [99, 18] width 42 height 5
